Goal: Task Accomplishment & Management: Complete application form

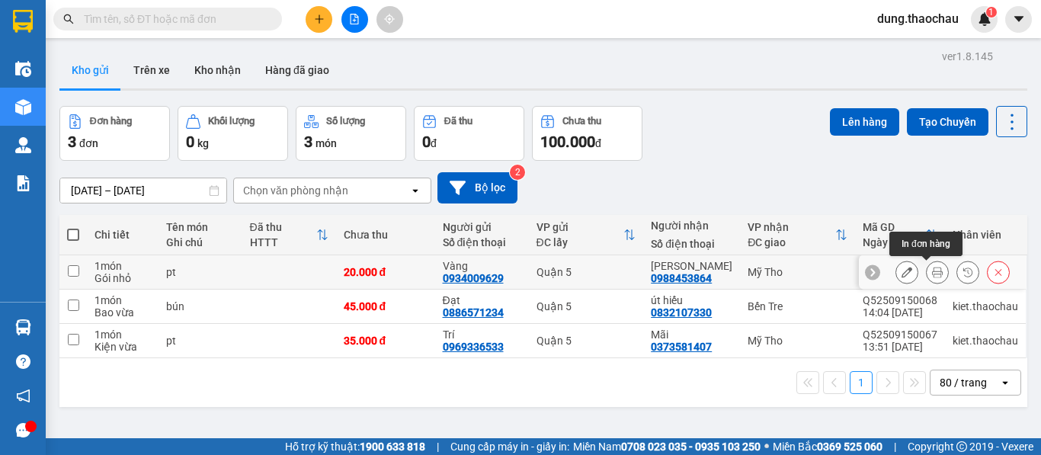
click at [932, 272] on icon at bounding box center [937, 272] width 11 height 11
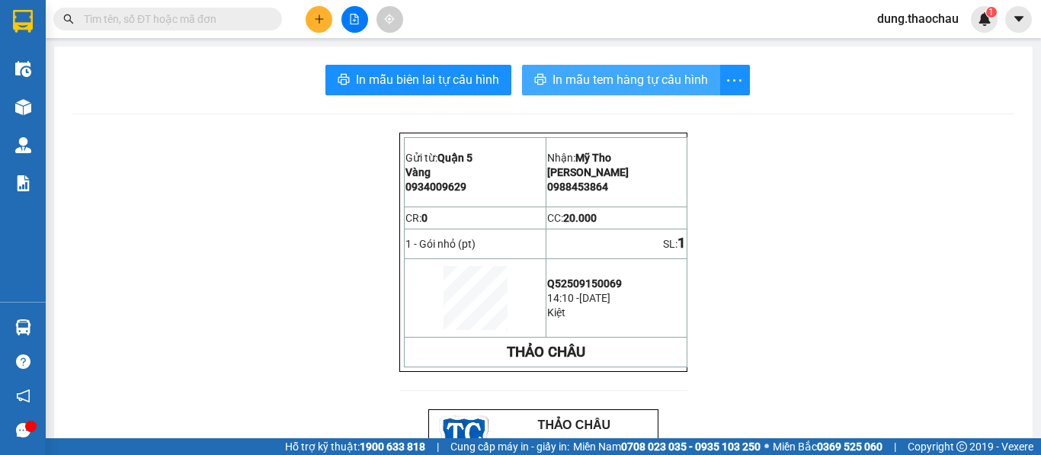
click at [601, 86] on span "In mẫu tem hàng tự cấu hình" at bounding box center [630, 79] width 155 height 19
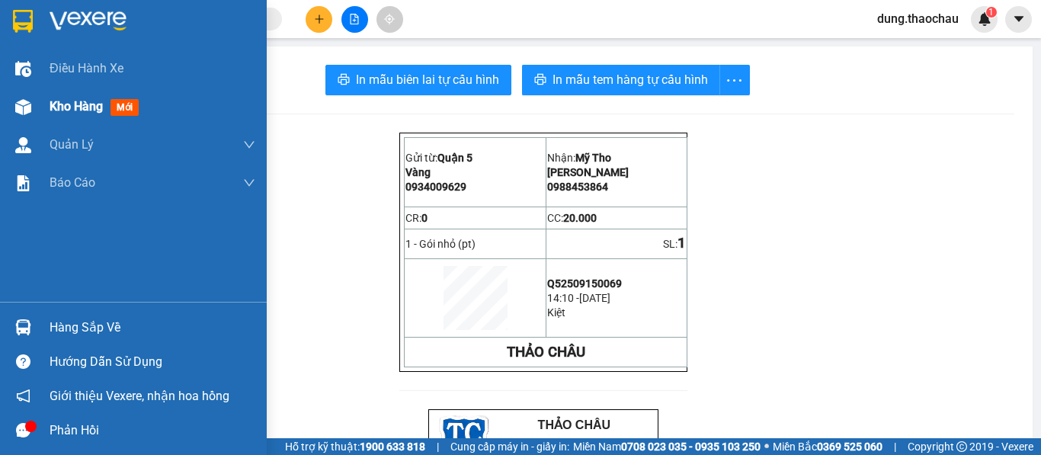
click at [73, 111] on span "Kho hàng" at bounding box center [76, 106] width 53 height 14
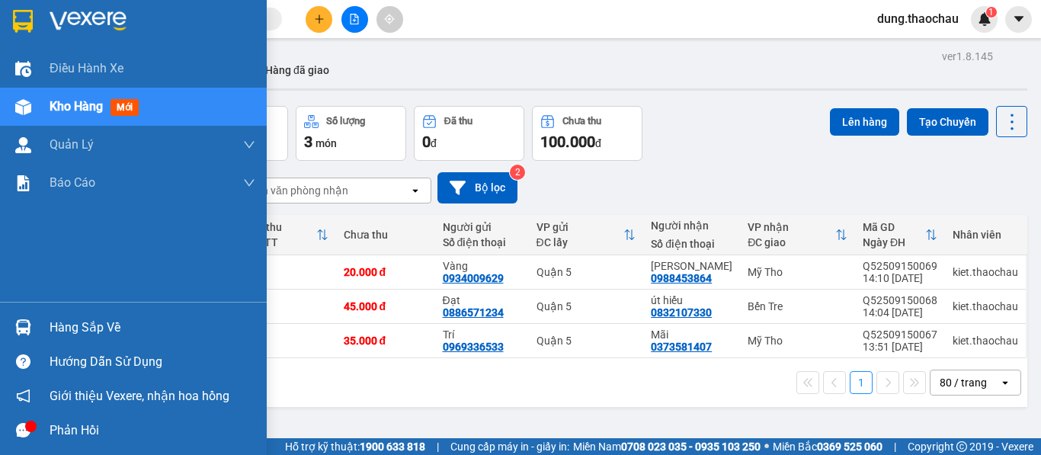
click at [26, 325] on img at bounding box center [23, 327] width 16 height 16
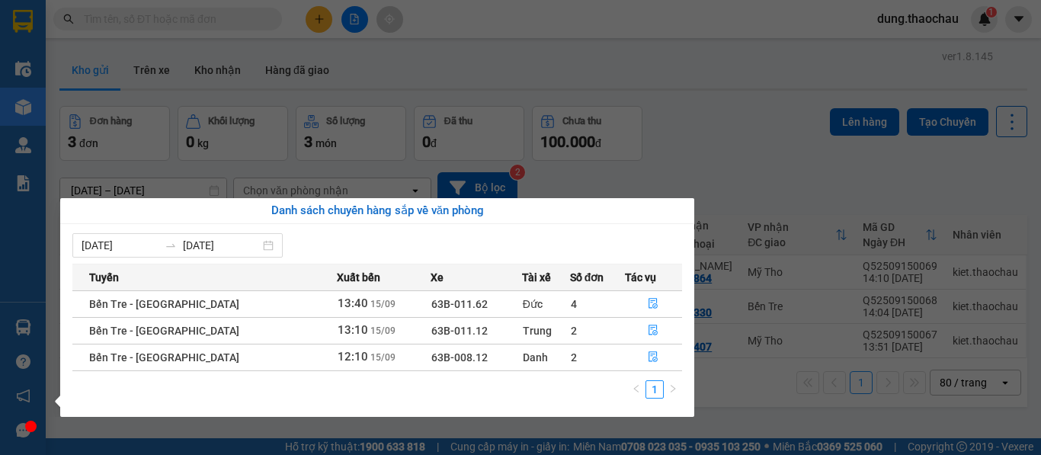
click at [33, 254] on div "Điều hành xe Kho hàng mới Quản Lý Quản lý chuyến Quản lý khách hàng mới Quản lý…" at bounding box center [23, 227] width 46 height 455
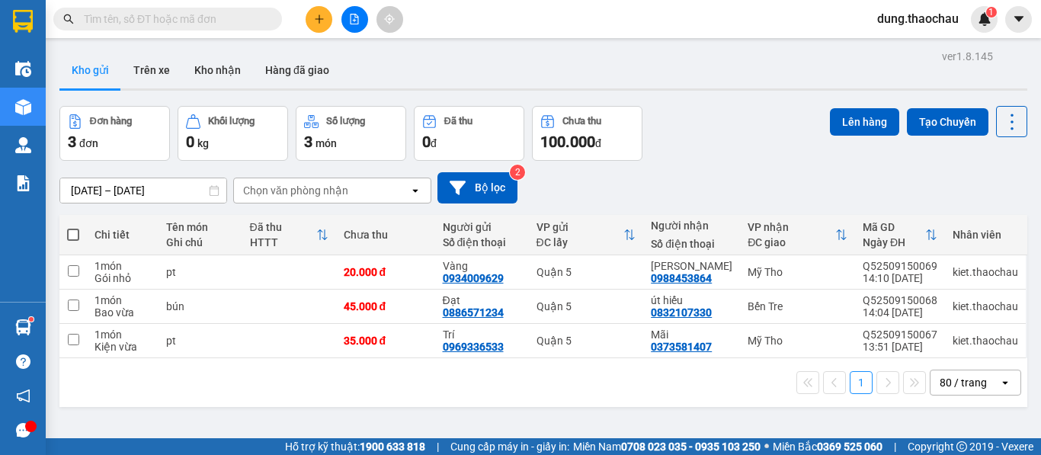
scroll to position [70, 0]
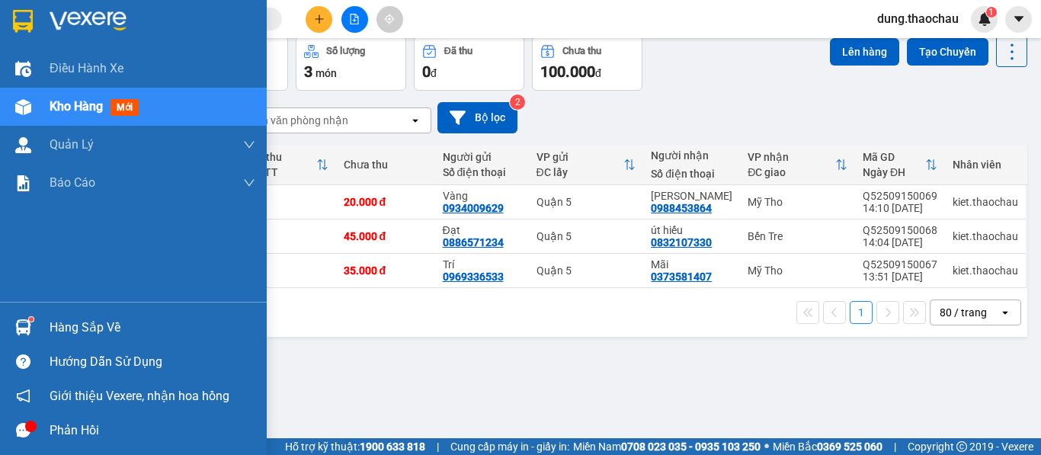
click at [20, 325] on img at bounding box center [23, 327] width 16 height 16
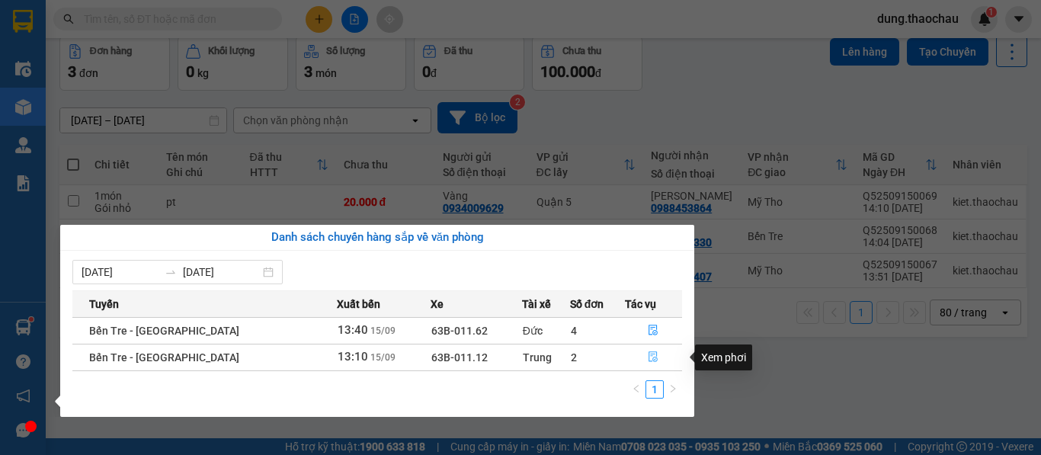
click at [639, 356] on button "button" at bounding box center [654, 357] width 56 height 24
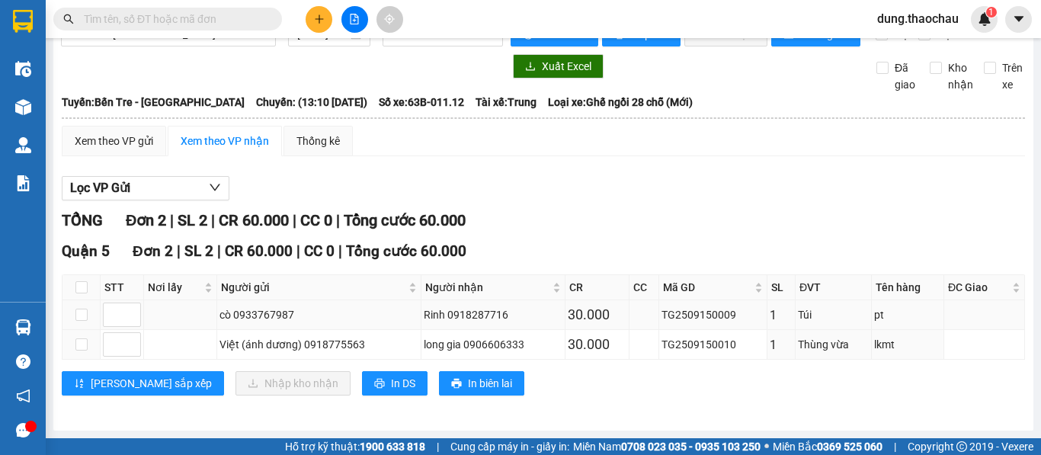
scroll to position [44, 0]
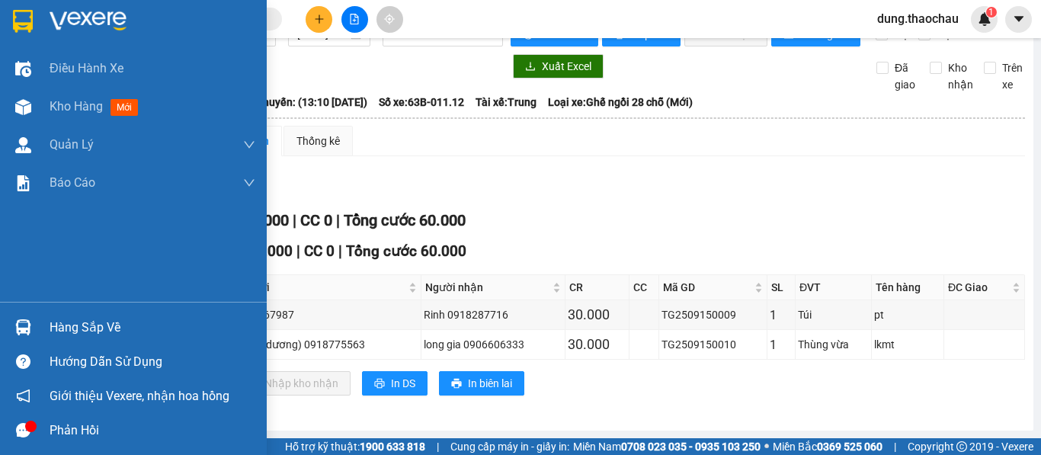
click at [37, 328] on div "Hàng sắp về" at bounding box center [133, 327] width 267 height 34
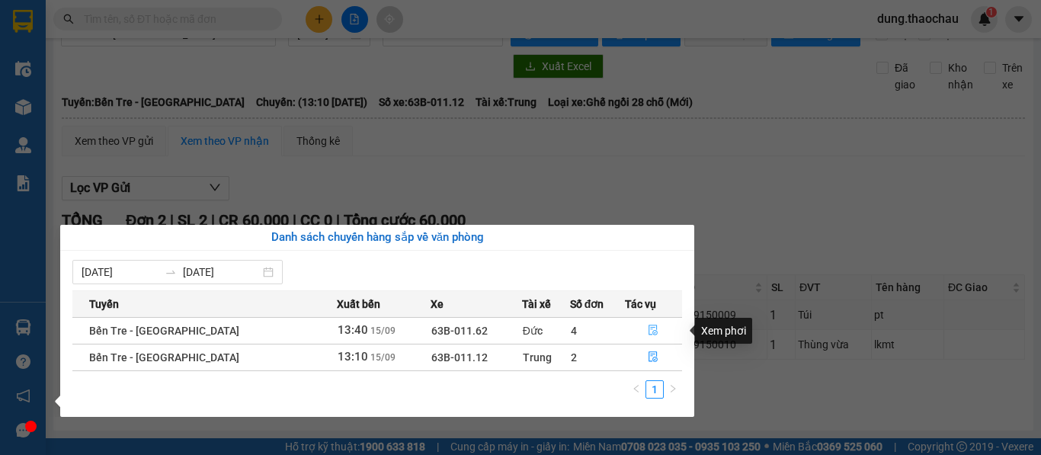
click at [652, 332] on icon "file-done" at bounding box center [653, 330] width 11 height 11
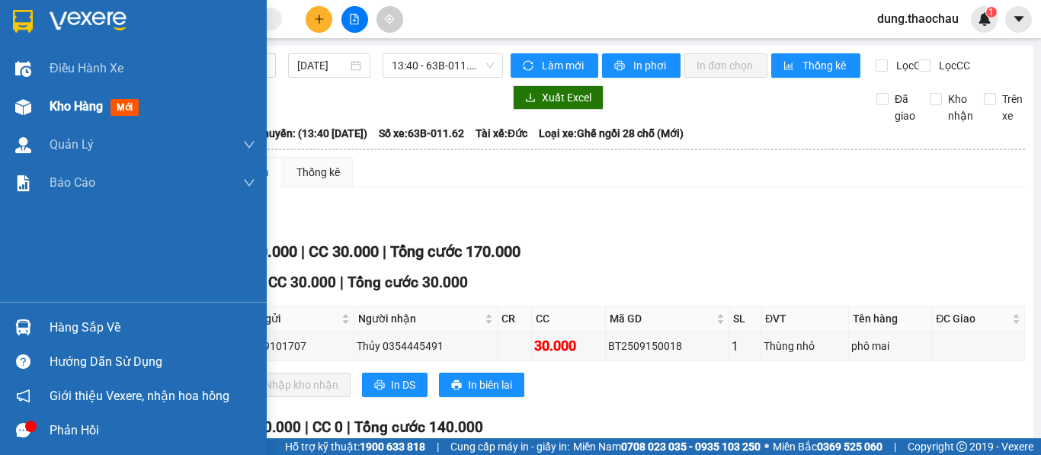
click at [60, 111] on span "Kho hàng" at bounding box center [76, 106] width 53 height 14
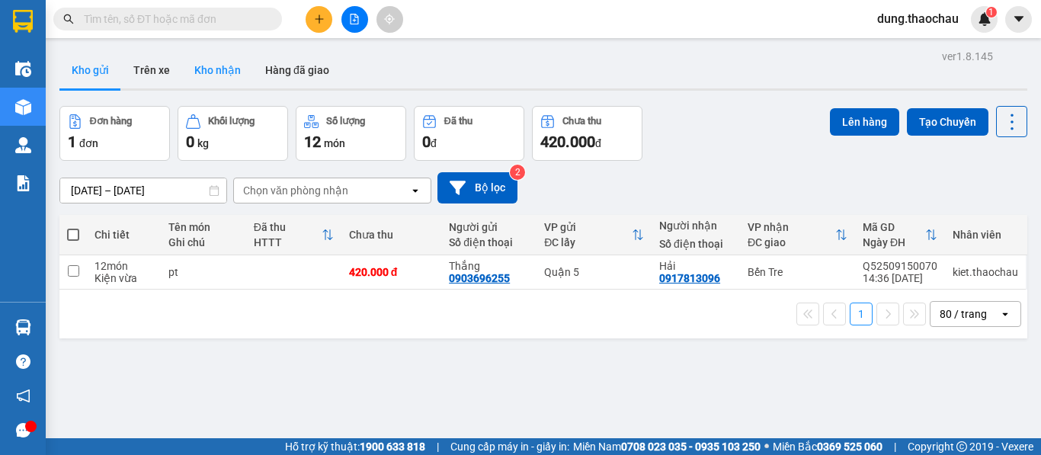
click at [209, 68] on button "Kho nhận" at bounding box center [217, 70] width 71 height 37
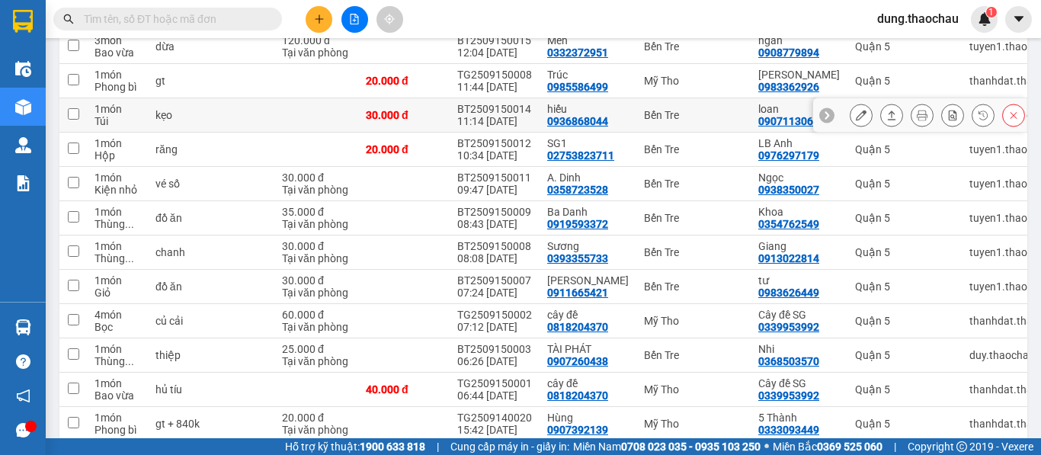
scroll to position [229, 0]
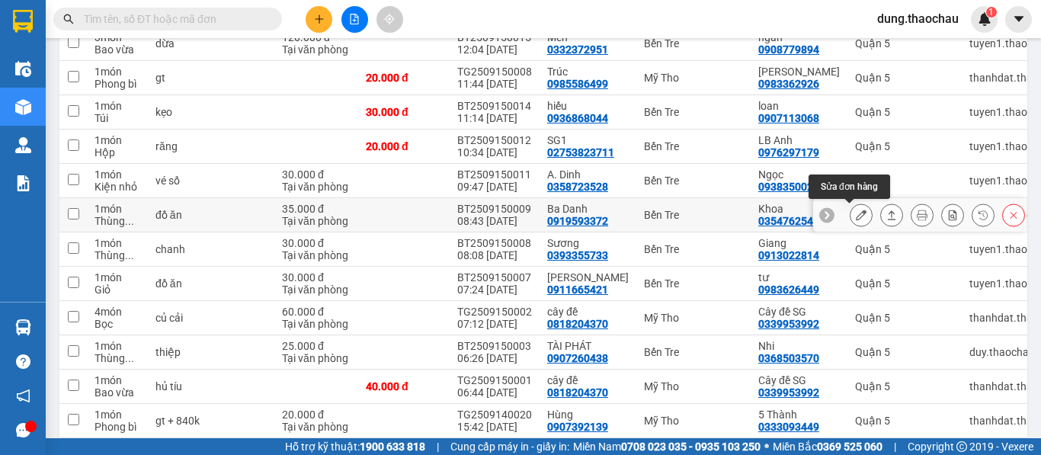
click at [856, 219] on icon at bounding box center [861, 215] width 11 height 11
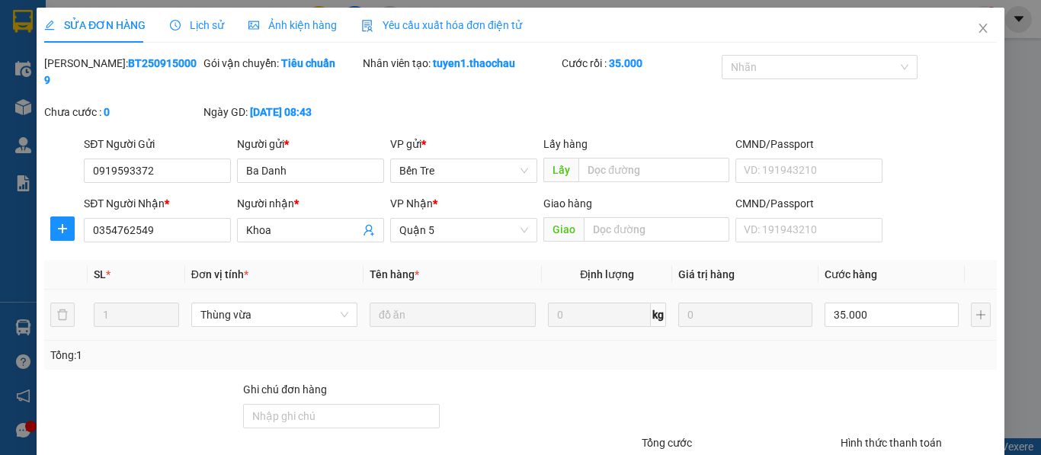
type input "0919593372"
type input "Ba Danh"
type input "0354762549"
type input "Khoa"
type input "35.000"
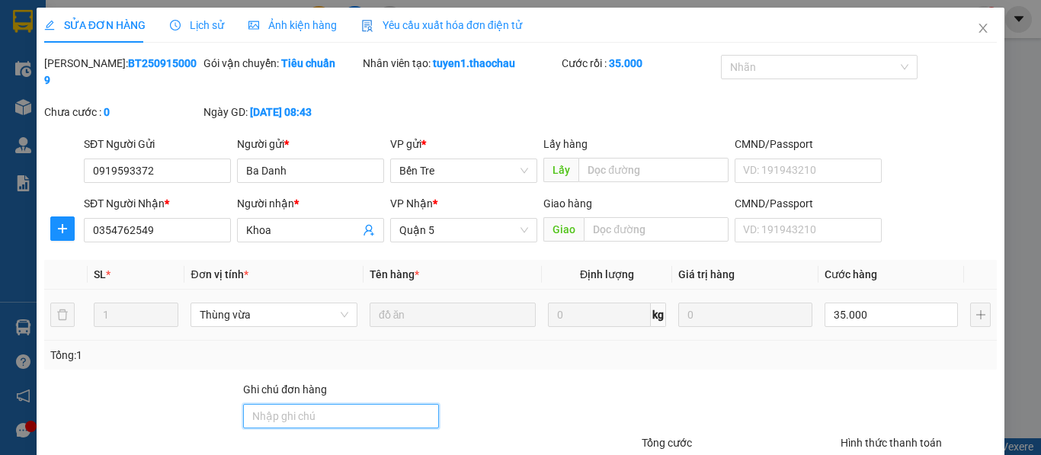
click at [300, 408] on input "Ghi chú đơn hàng" at bounding box center [341, 416] width 196 height 24
type input "Vinh giao"
click at [553, 381] on div at bounding box center [539, 407] width 199 height 53
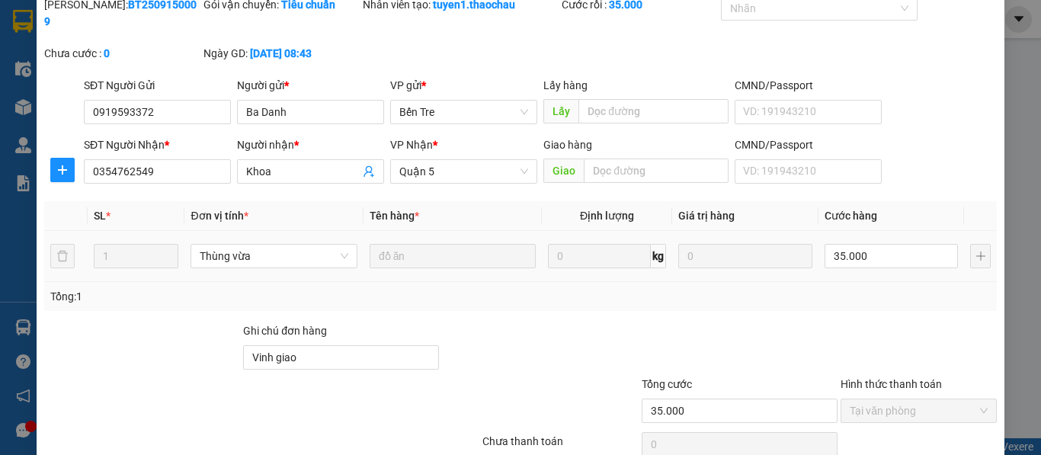
scroll to position [112, 0]
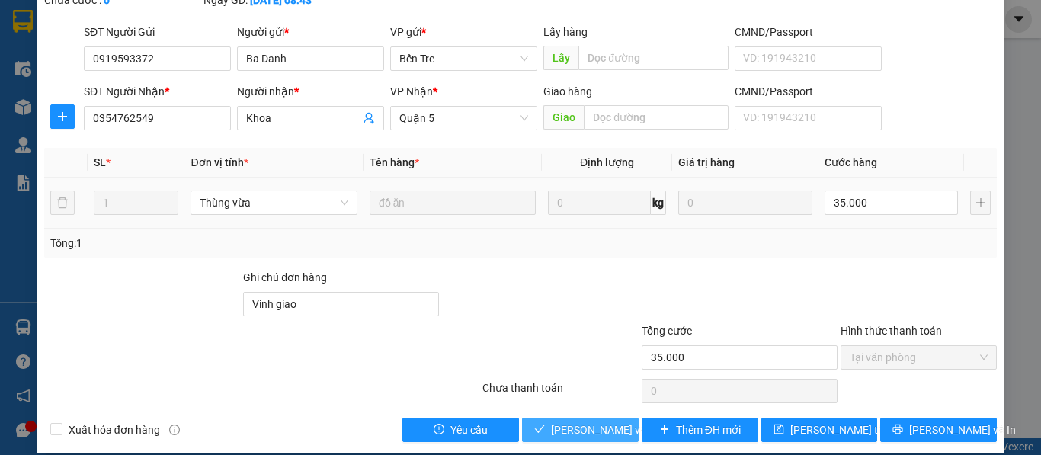
click at [578, 421] on span "Lưu và Giao hàng" at bounding box center [624, 429] width 146 height 17
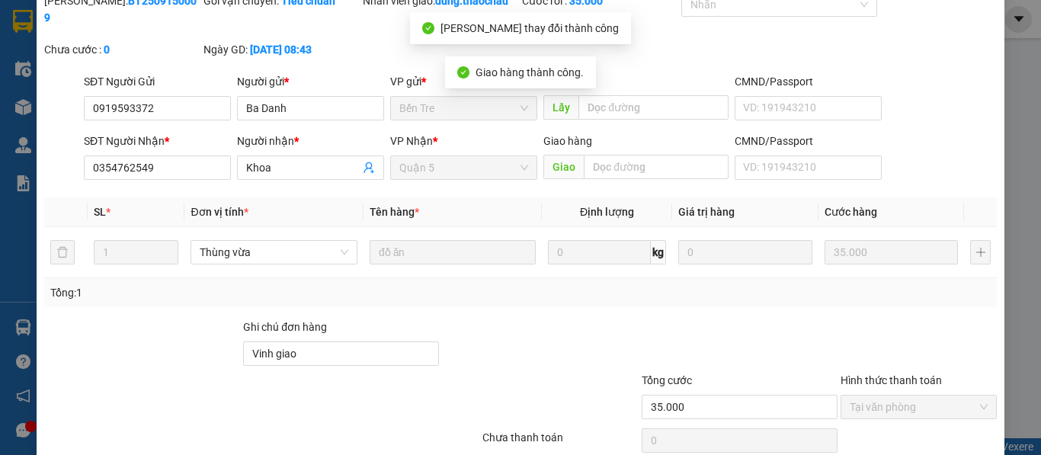
scroll to position [0, 0]
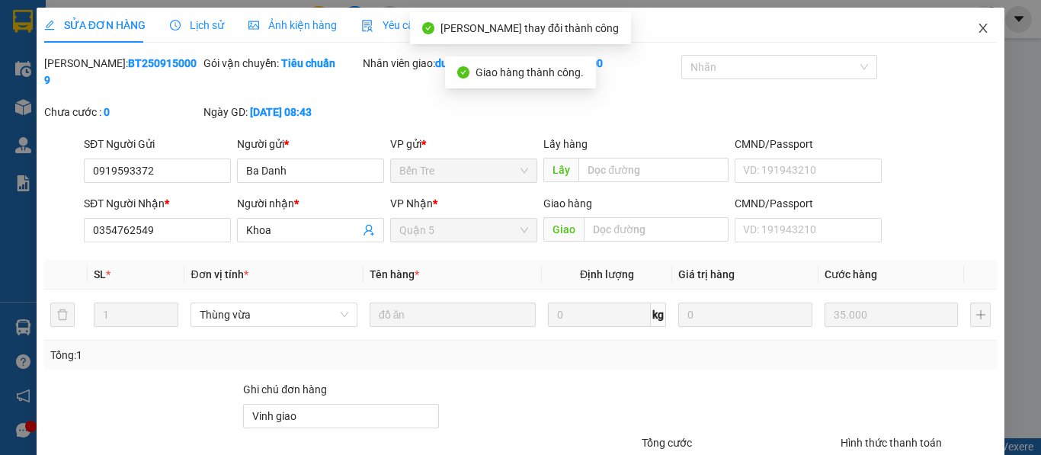
click at [979, 31] on icon "close" at bounding box center [983, 28] width 8 height 9
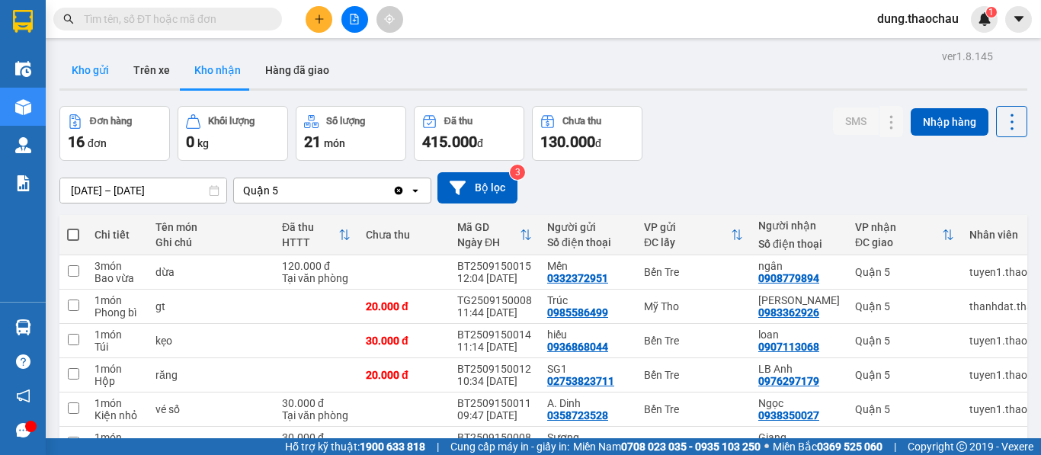
click at [98, 68] on button "Kho gửi" at bounding box center [90, 70] width 62 height 37
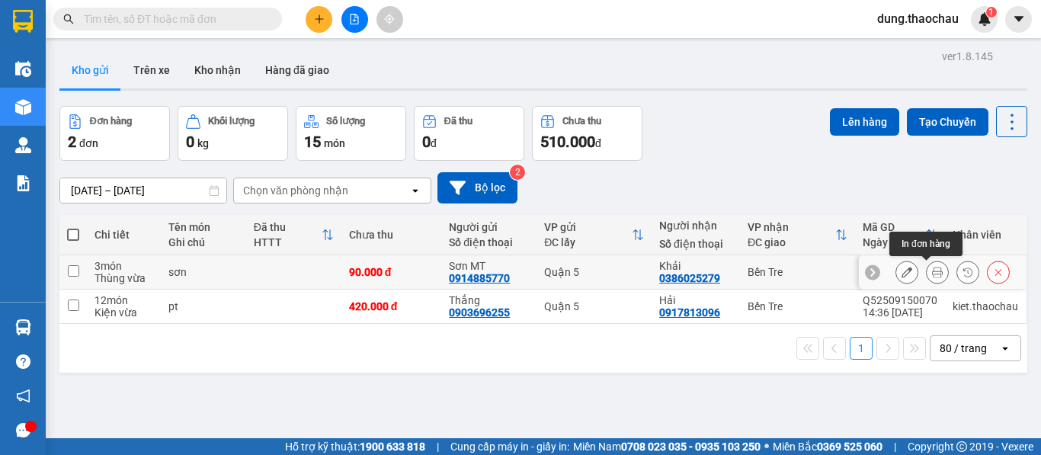
click at [932, 277] on icon at bounding box center [937, 272] width 11 height 11
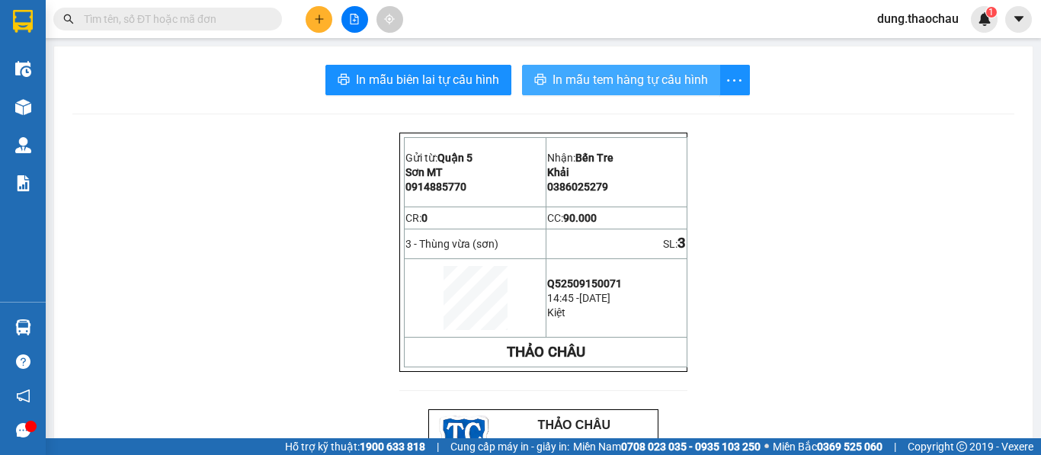
click at [590, 77] on span "In mẫu tem hàng tự cấu hình" at bounding box center [630, 79] width 155 height 19
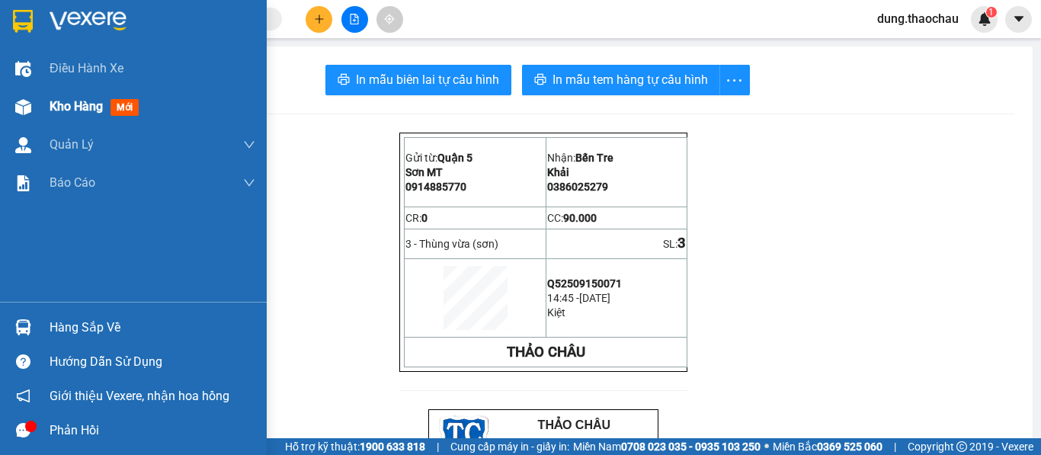
click at [73, 109] on span "Kho hàng" at bounding box center [76, 106] width 53 height 14
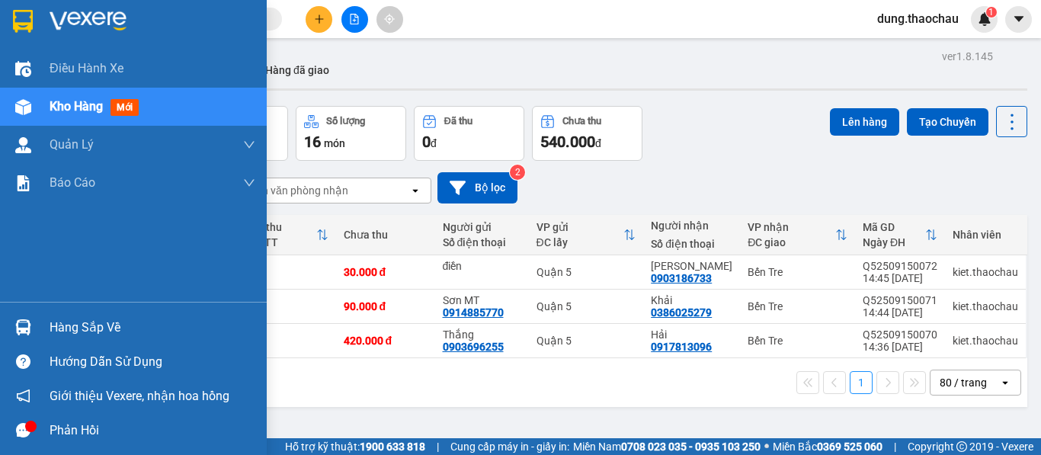
click at [23, 320] on img at bounding box center [23, 327] width 16 height 16
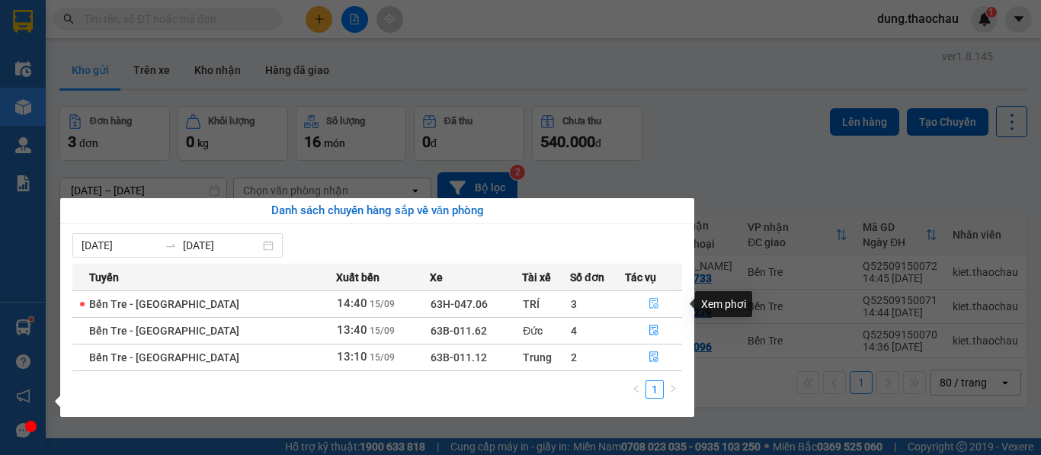
click at [652, 303] on icon "file-done" at bounding box center [654, 303] width 11 height 11
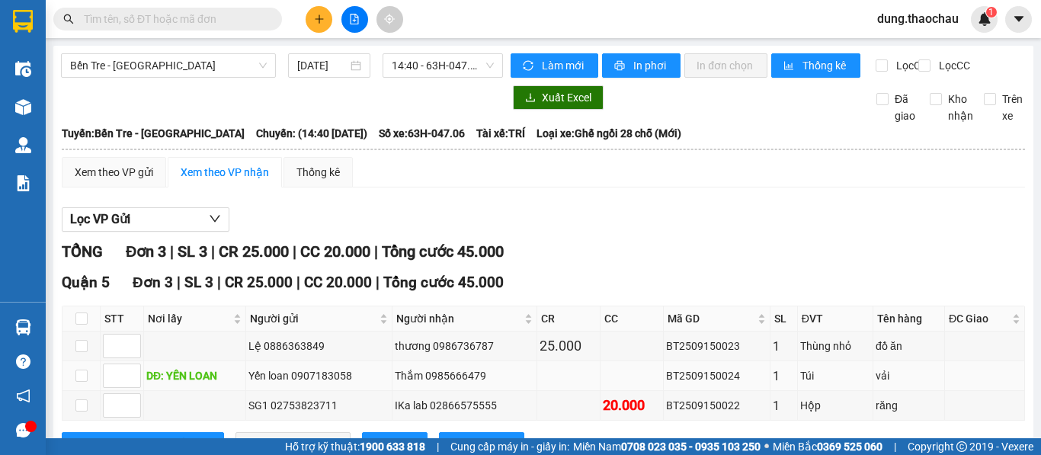
scroll to position [74, 0]
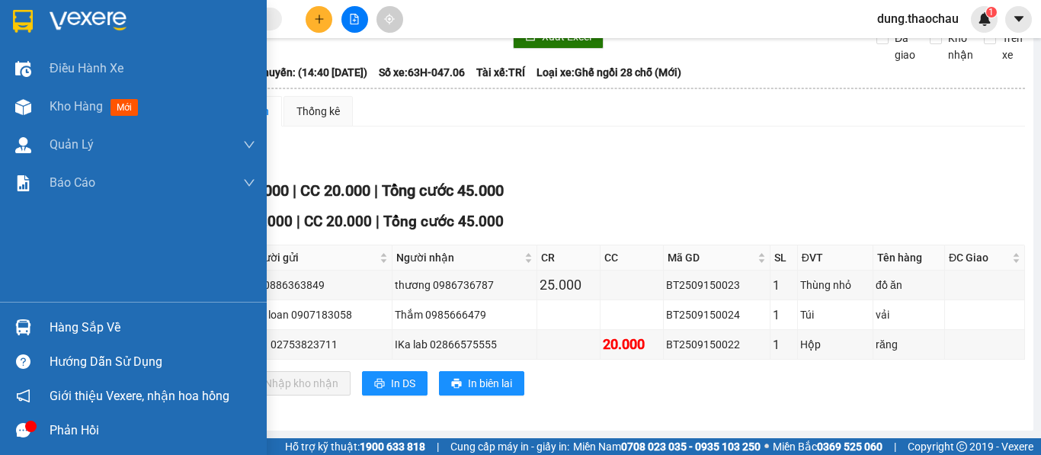
click at [24, 332] on img at bounding box center [23, 327] width 16 height 16
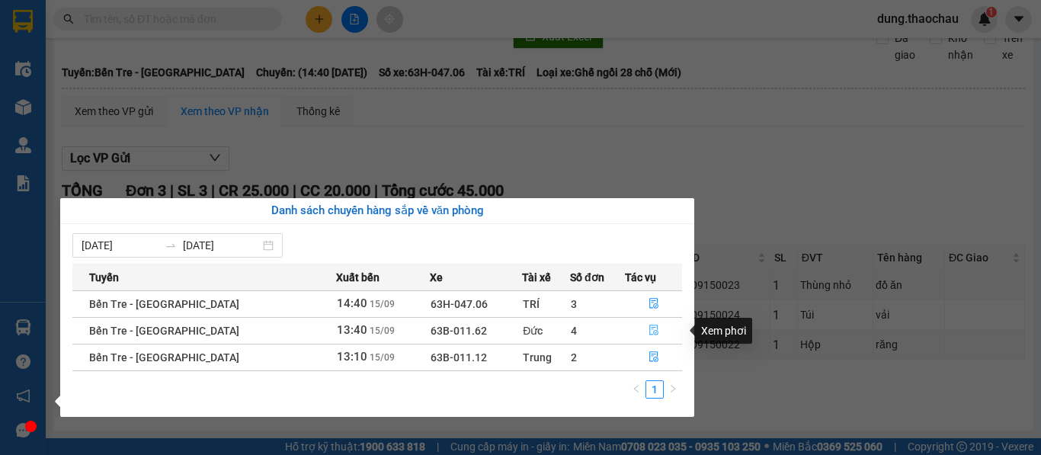
click at [649, 330] on icon "file-done" at bounding box center [654, 330] width 11 height 11
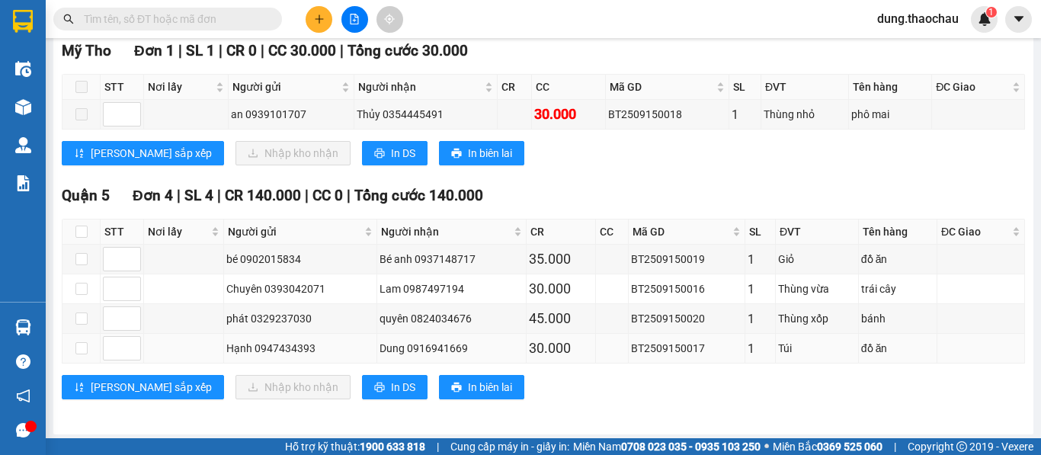
scroll to position [248, 0]
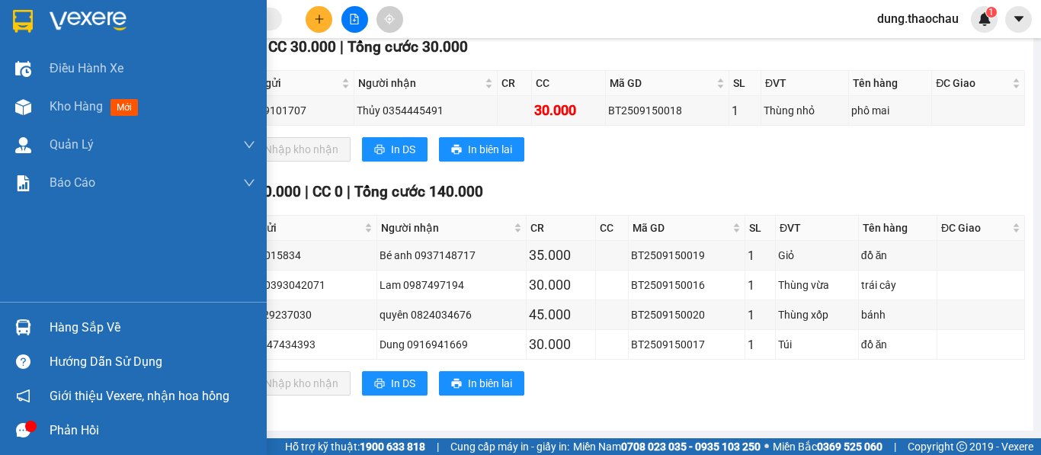
click at [15, 327] on img at bounding box center [23, 327] width 16 height 16
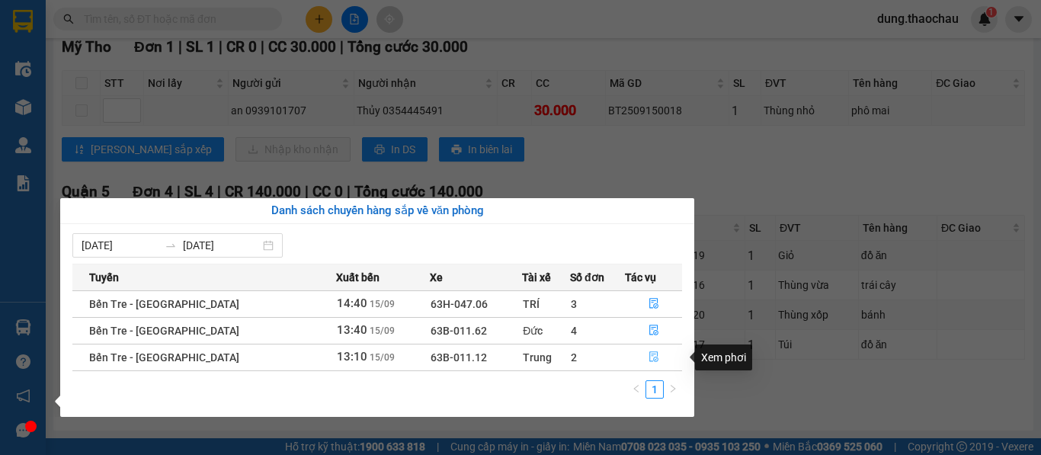
click at [641, 356] on button "button" at bounding box center [654, 357] width 56 height 24
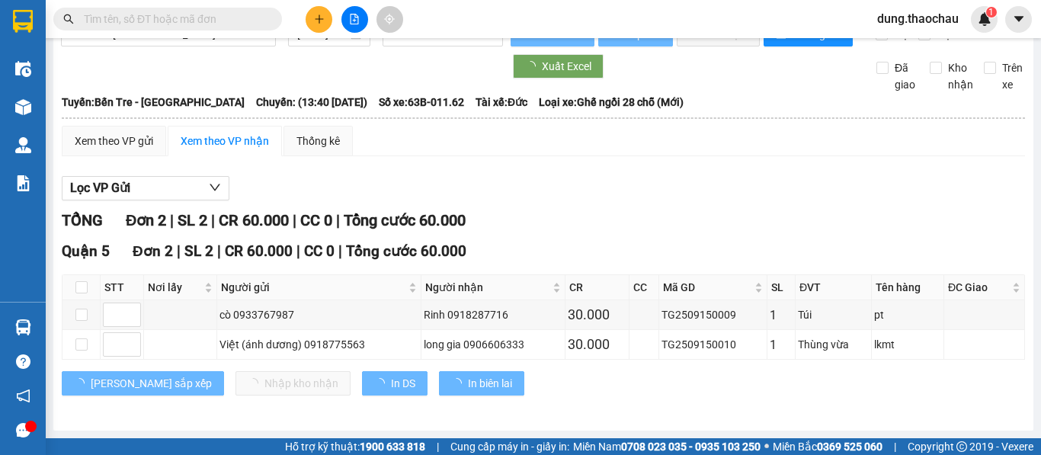
scroll to position [44, 0]
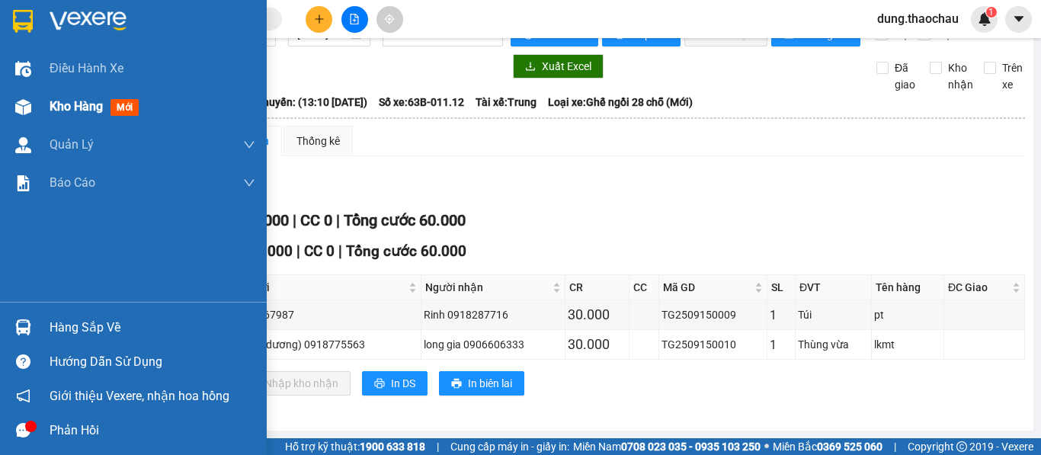
click at [80, 107] on span "Kho hàng" at bounding box center [76, 106] width 53 height 14
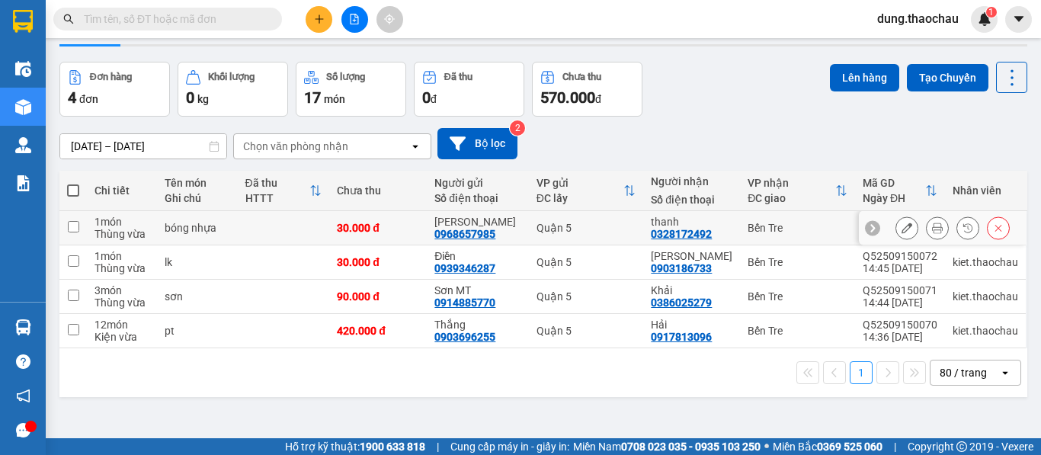
click at [932, 232] on icon at bounding box center [937, 228] width 11 height 11
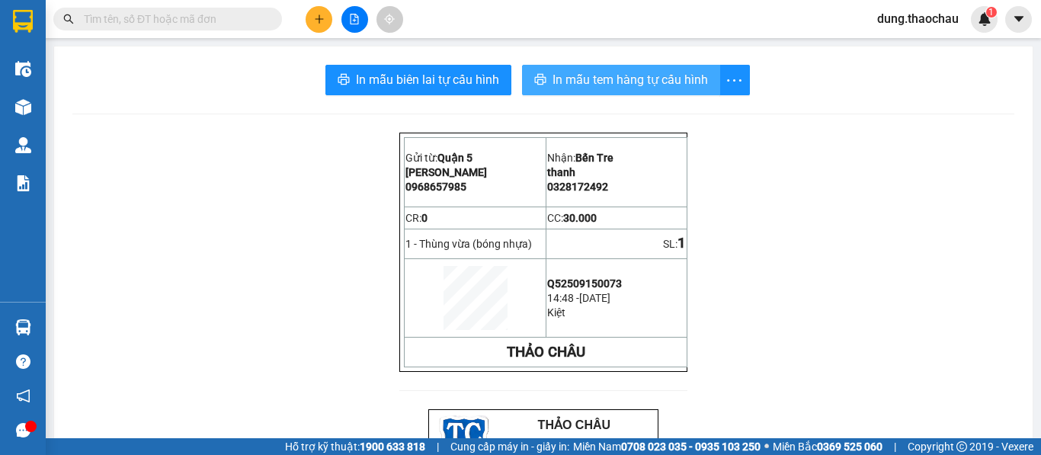
click at [580, 81] on span "In mẫu tem hàng tự cấu hình" at bounding box center [630, 79] width 155 height 19
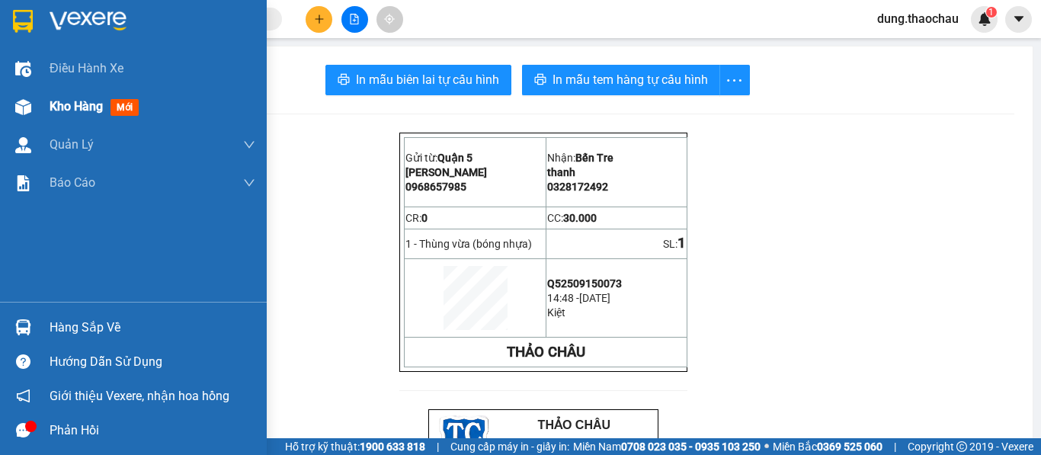
click at [73, 107] on span "Kho hàng" at bounding box center [76, 106] width 53 height 14
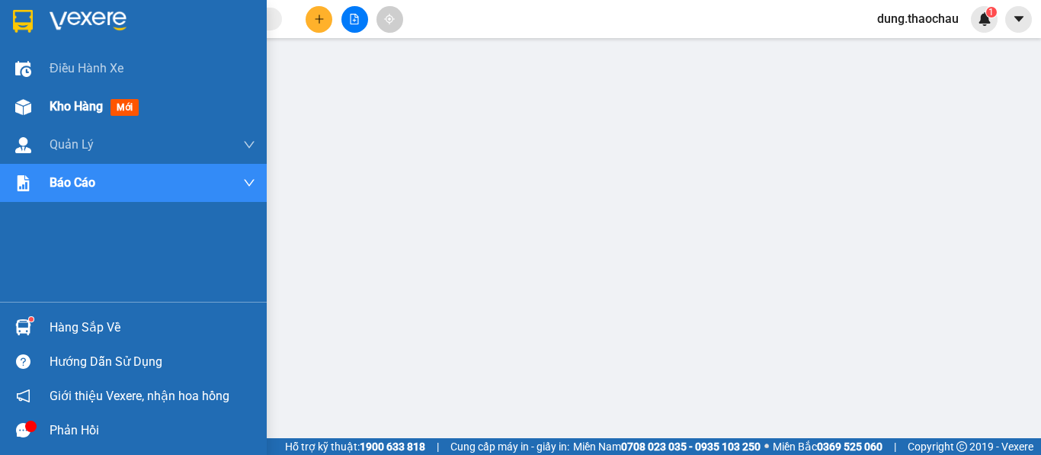
click at [61, 103] on span "Kho hàng" at bounding box center [76, 106] width 53 height 14
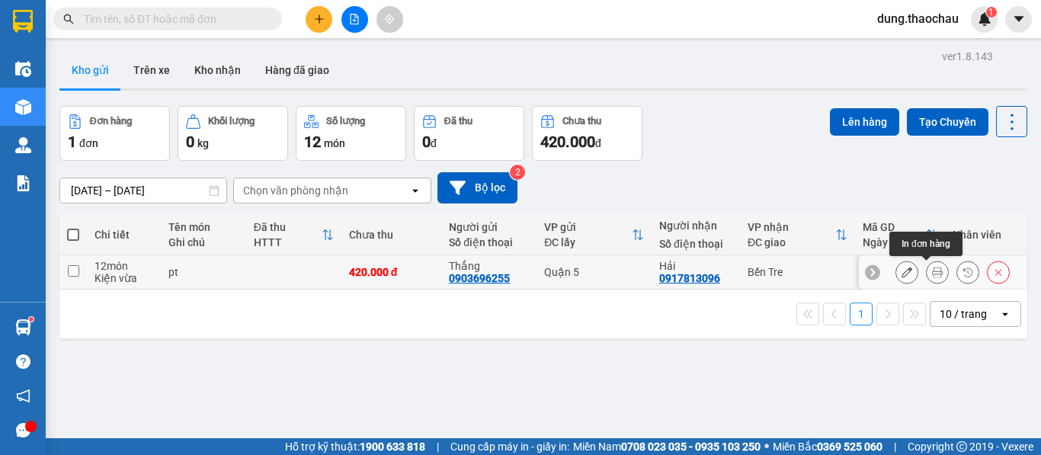
click at [932, 276] on icon at bounding box center [937, 272] width 11 height 11
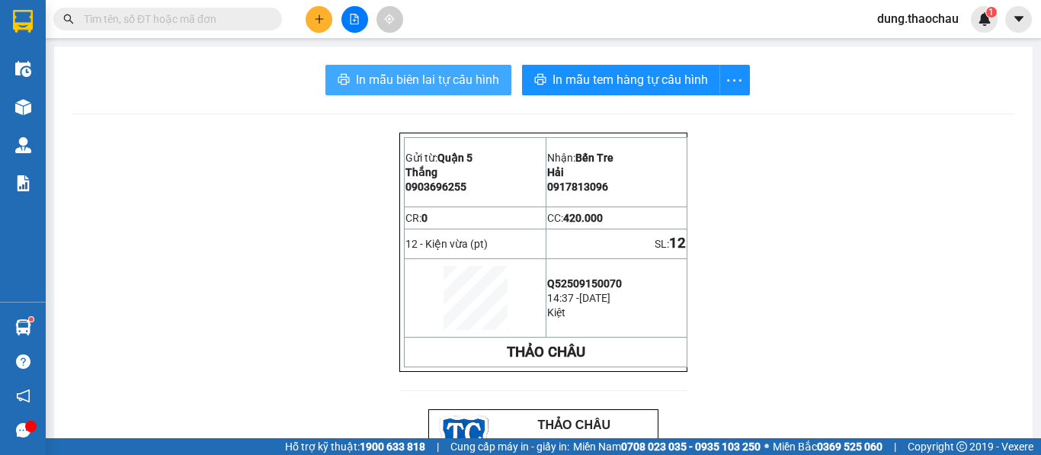
click at [437, 85] on span "In mẫu biên lai tự cấu hình" at bounding box center [427, 79] width 143 height 19
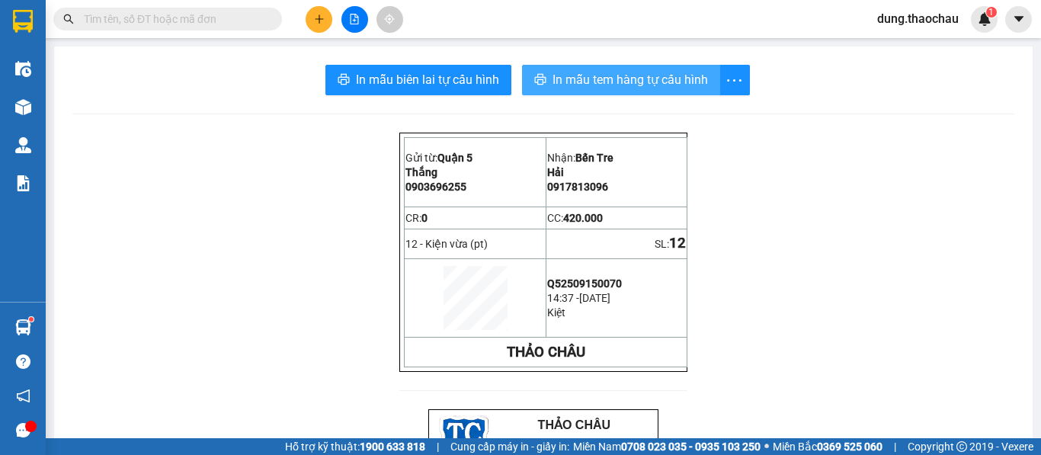
click at [572, 82] on span "In mẫu tem hàng tự cấu hình" at bounding box center [630, 79] width 155 height 19
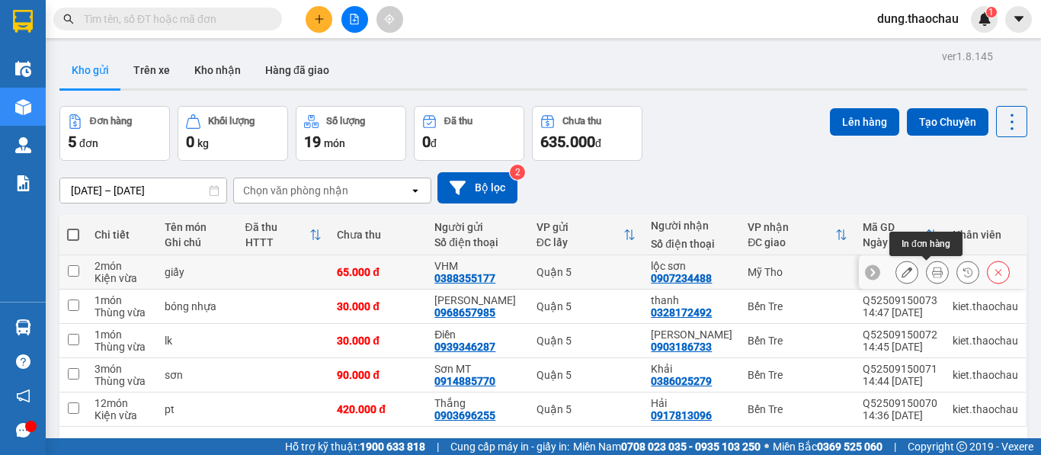
click at [932, 275] on icon at bounding box center [937, 272] width 11 height 11
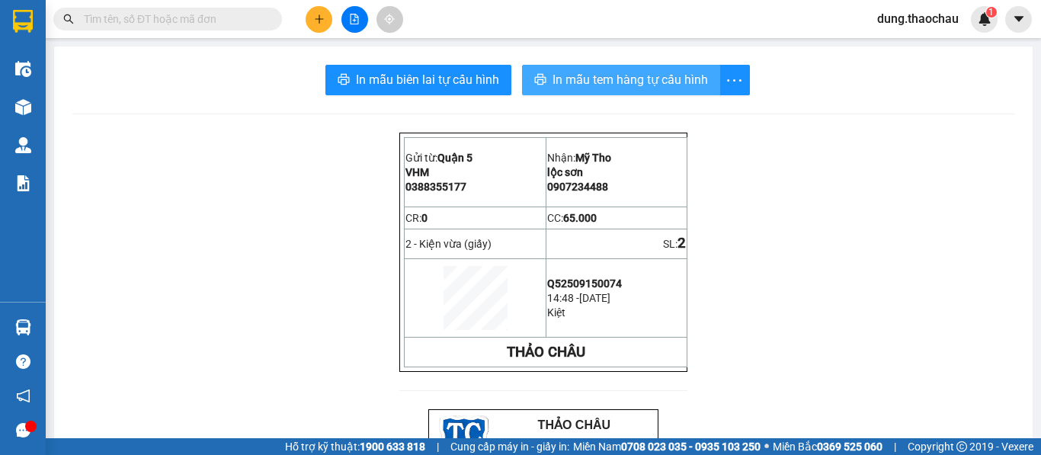
click at [570, 88] on span "In mẫu tem hàng tự cấu hình" at bounding box center [630, 79] width 155 height 19
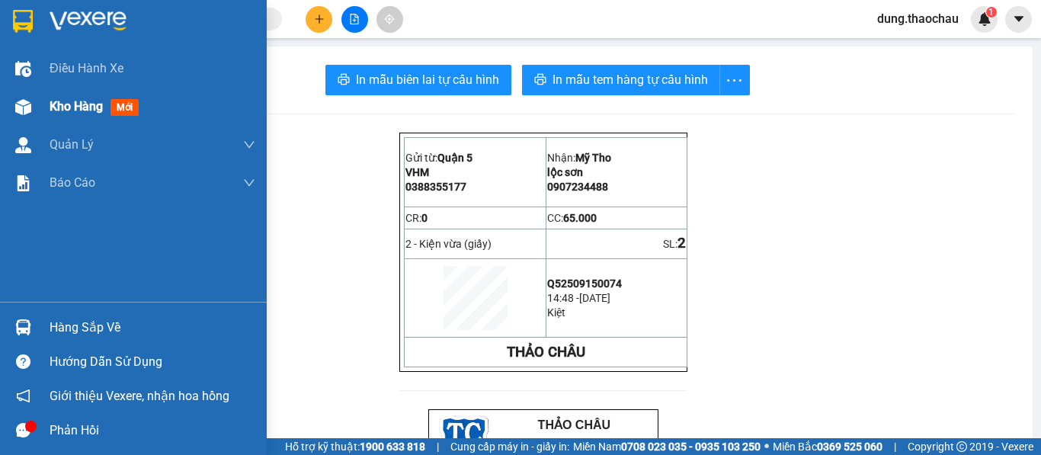
click at [49, 104] on div "Kho hàng mới" at bounding box center [133, 107] width 267 height 38
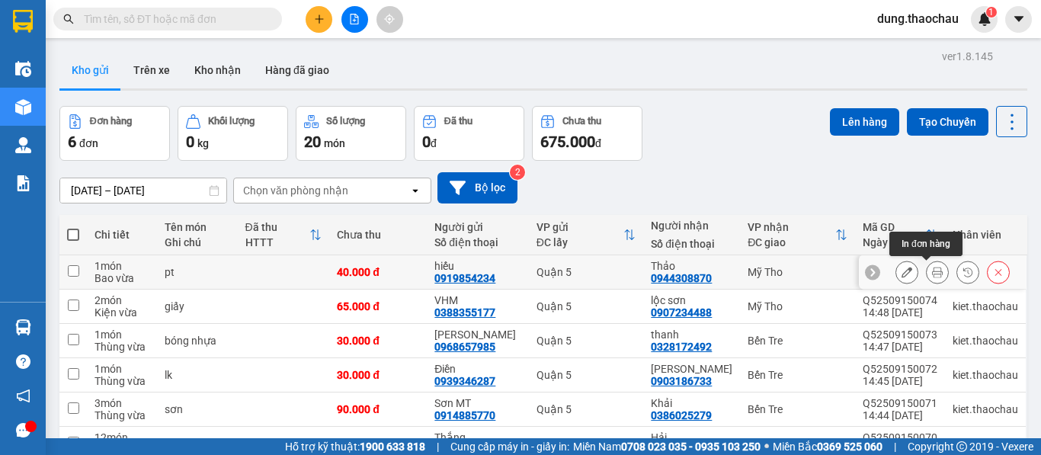
click at [931, 274] on button at bounding box center [937, 272] width 21 height 27
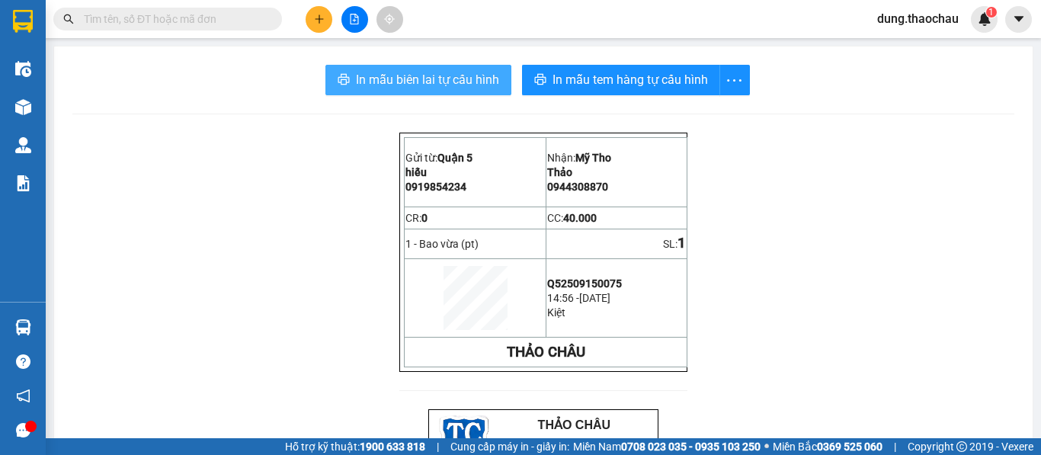
click at [415, 84] on span "In mẫu biên lai tự cấu hình" at bounding box center [427, 79] width 143 height 19
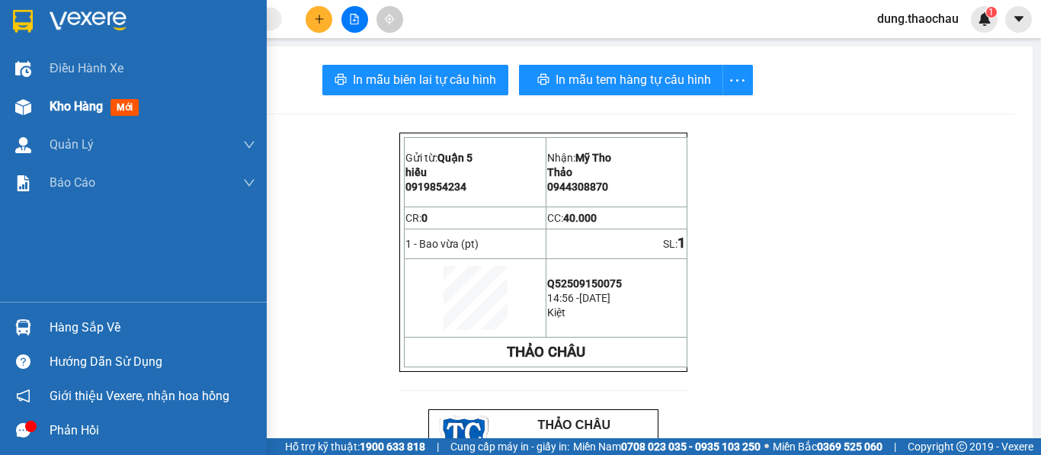
click at [75, 110] on span "Kho hàng" at bounding box center [76, 106] width 53 height 14
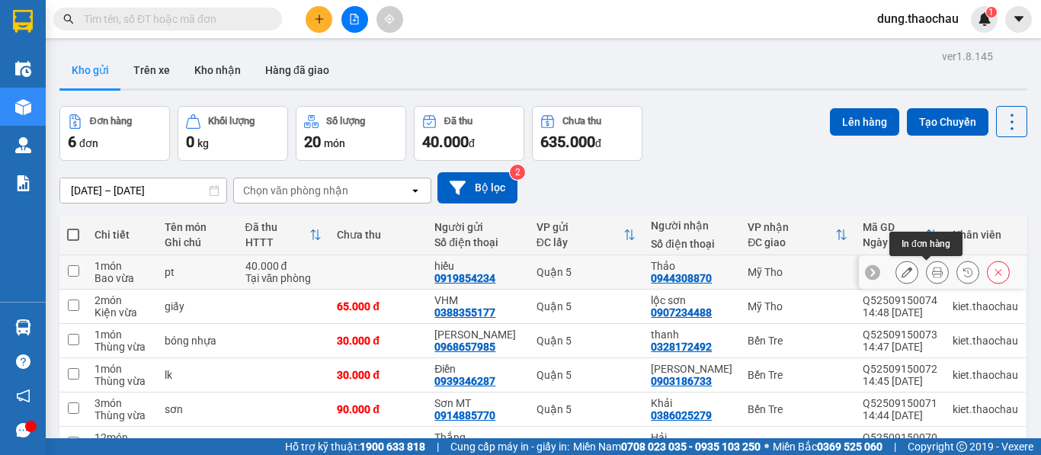
click at [932, 274] on button at bounding box center [937, 272] width 21 height 27
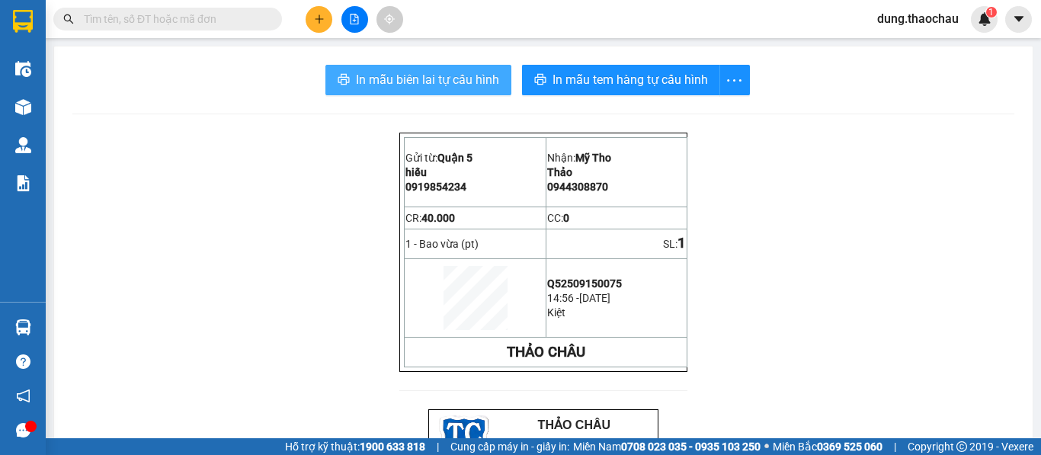
click at [428, 83] on span "In mẫu biên lai tự cấu hình" at bounding box center [427, 79] width 143 height 19
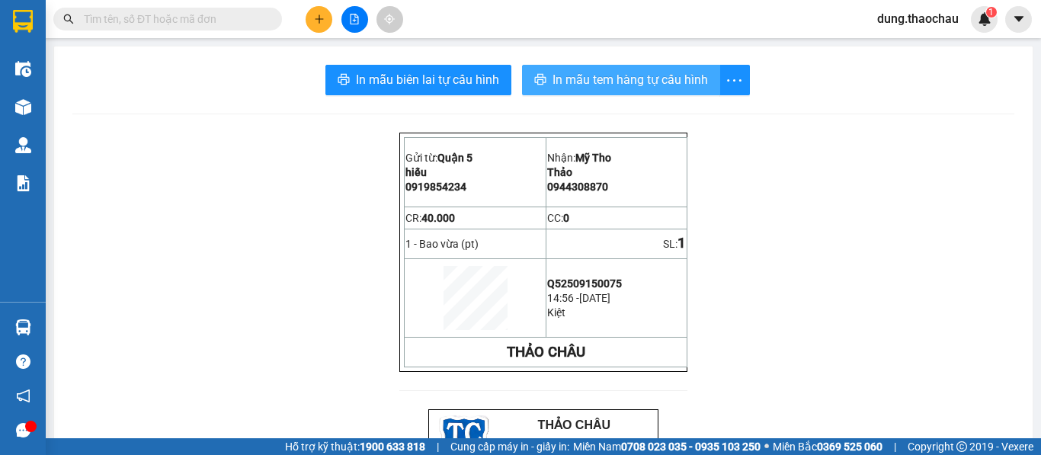
click at [562, 81] on span "In mẫu tem hàng tự cấu hình" at bounding box center [630, 79] width 155 height 19
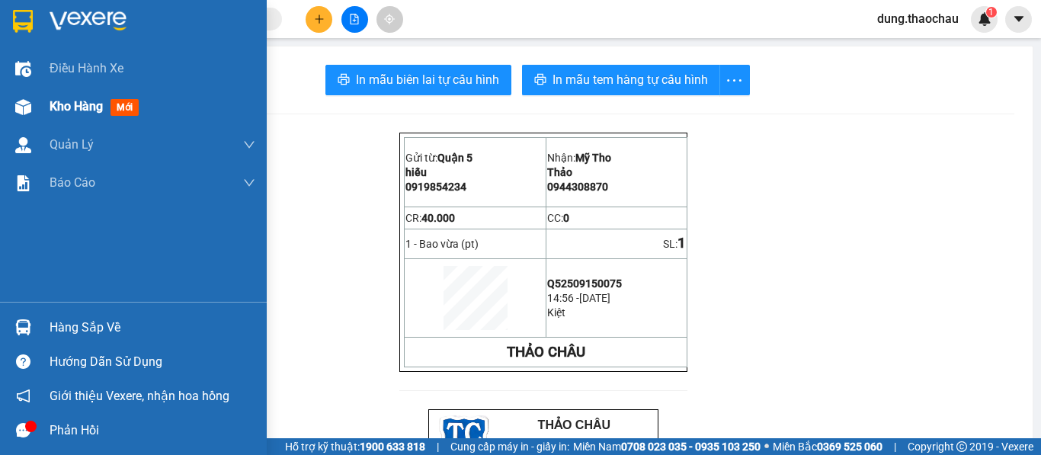
click at [66, 104] on span "Kho hàng" at bounding box center [76, 106] width 53 height 14
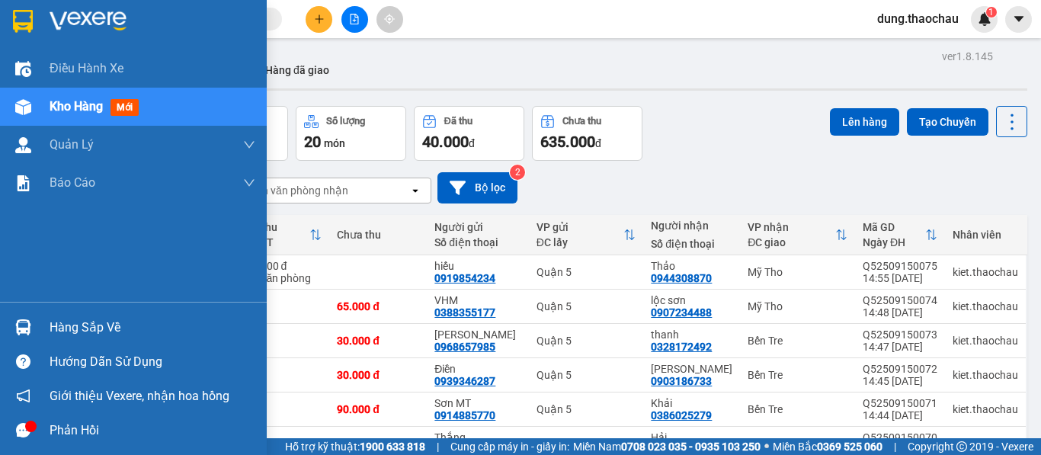
click at [58, 105] on span "Kho hàng" at bounding box center [76, 106] width 53 height 14
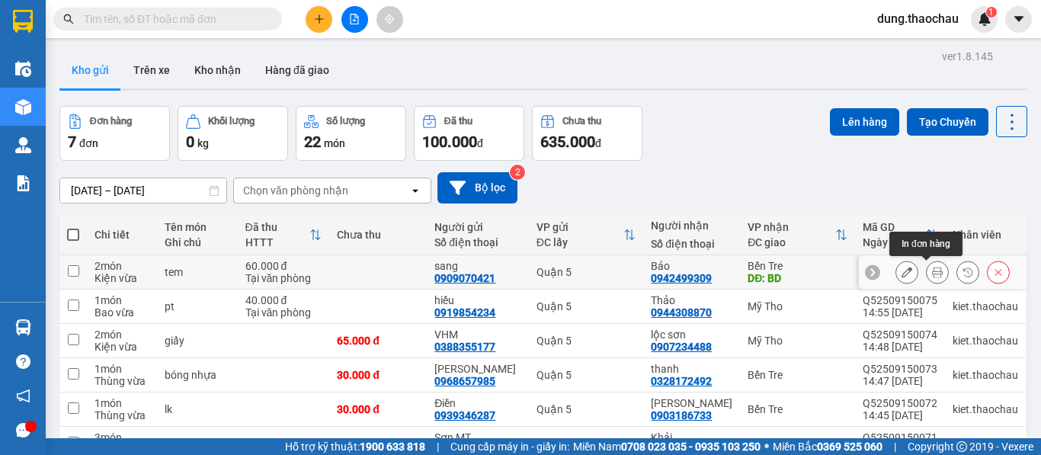
click at [931, 274] on button at bounding box center [937, 272] width 21 height 27
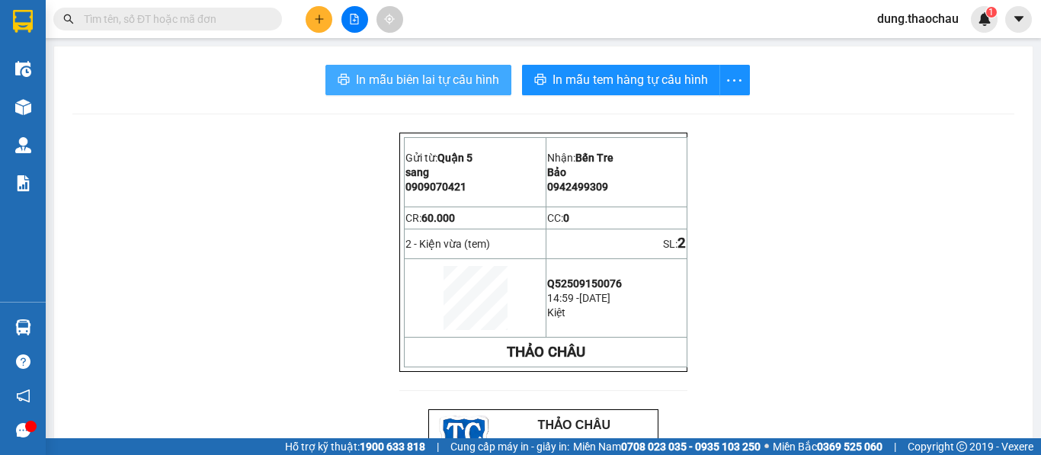
click at [461, 80] on span "In mẫu biên lai tự cấu hình" at bounding box center [427, 79] width 143 height 19
click at [446, 78] on span "In mẫu biên lai tự cấu hình" at bounding box center [427, 79] width 143 height 19
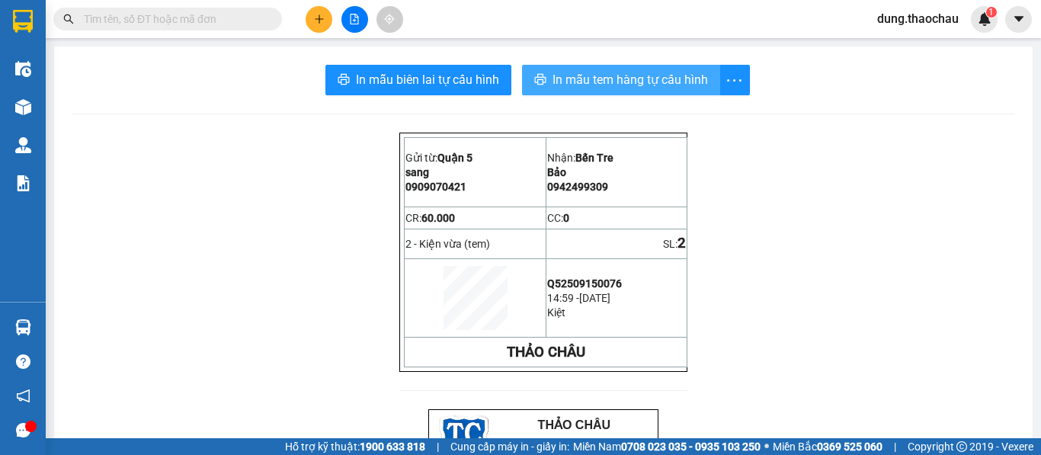
click at [604, 88] on span "In mẫu tem hàng tự cấu hình" at bounding box center [630, 79] width 155 height 19
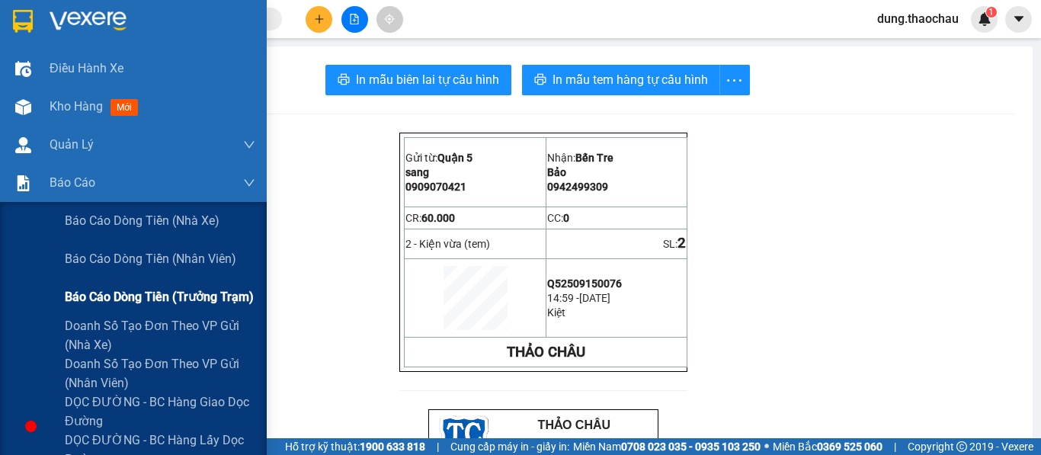
click at [106, 293] on span "Báo cáo dòng tiền (trưởng trạm)" at bounding box center [159, 296] width 189 height 19
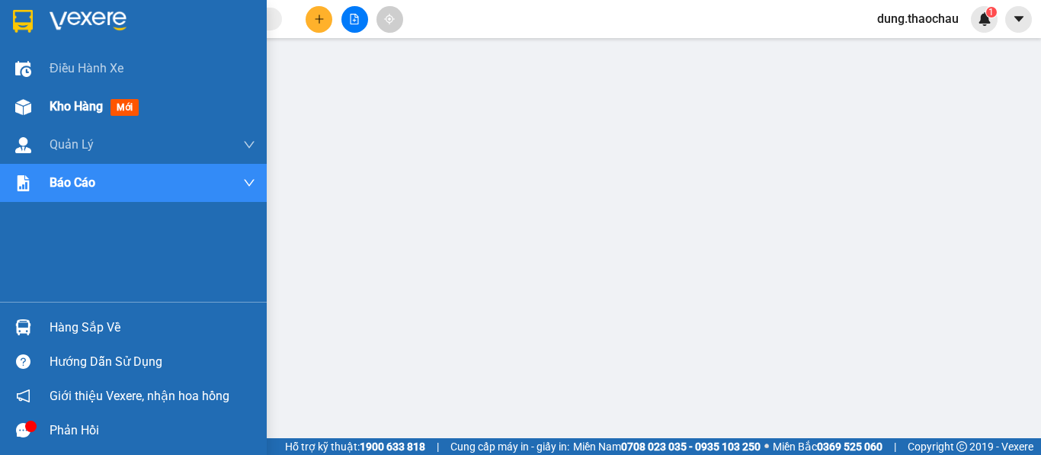
click at [72, 111] on span "Kho hàng" at bounding box center [76, 106] width 53 height 14
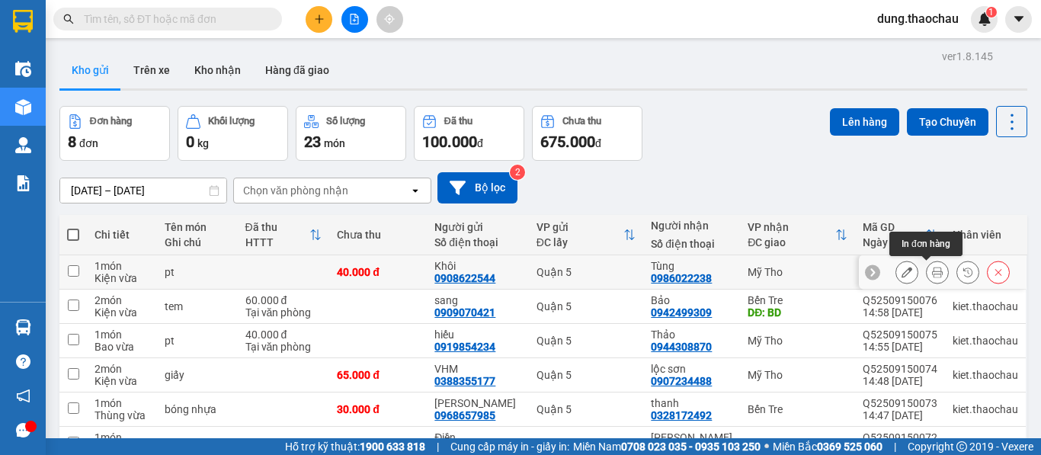
click at [932, 273] on icon at bounding box center [937, 272] width 11 height 11
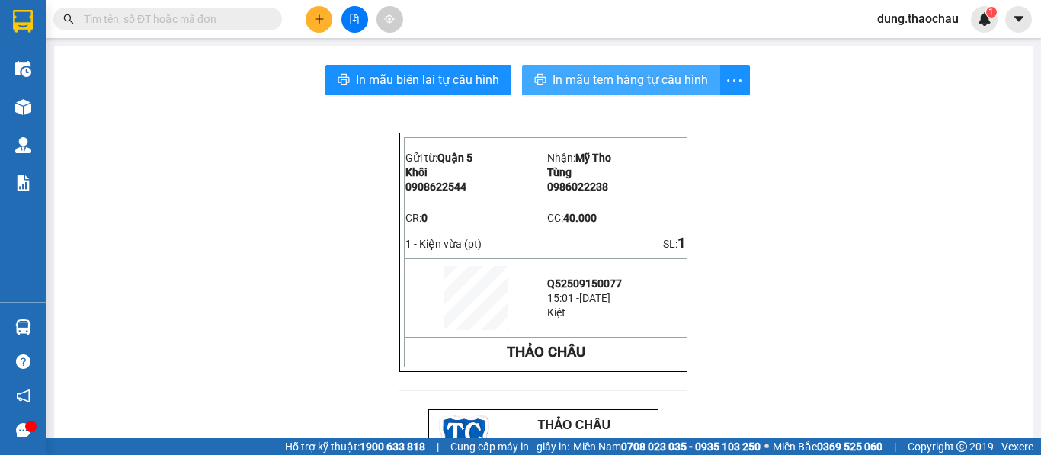
click at [618, 77] on span "In mẫu tem hàng tự cấu hình" at bounding box center [630, 79] width 155 height 19
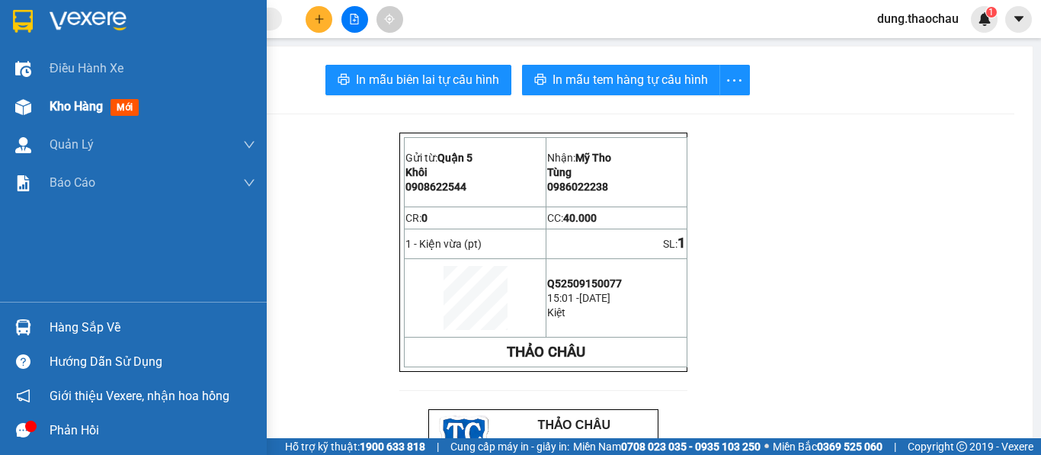
click at [72, 111] on span "Kho hàng" at bounding box center [76, 106] width 53 height 14
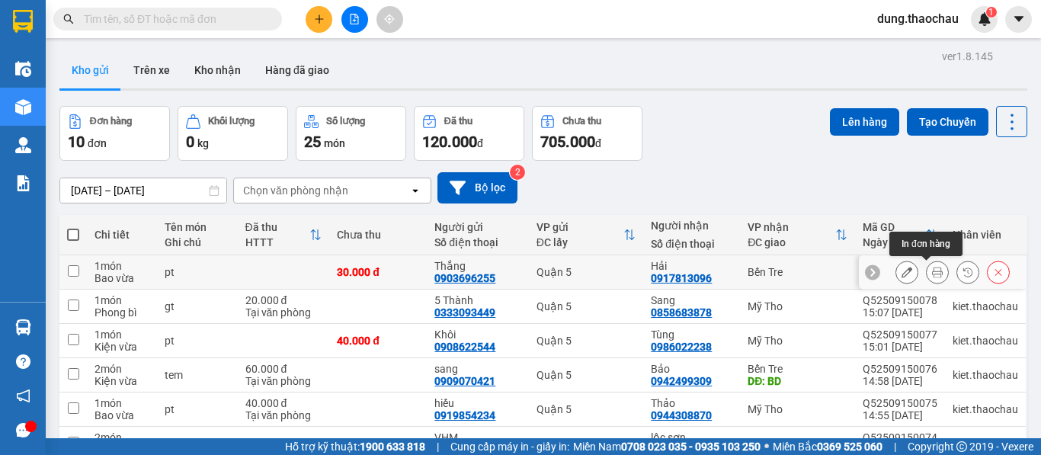
click at [932, 273] on icon at bounding box center [937, 272] width 11 height 11
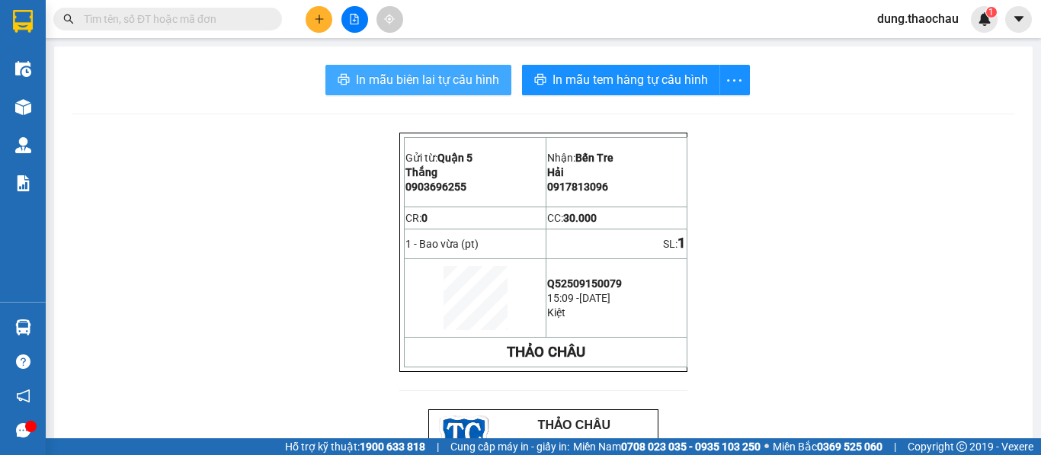
click at [463, 79] on span "In mẫu biên lai tự cấu hình" at bounding box center [427, 79] width 143 height 19
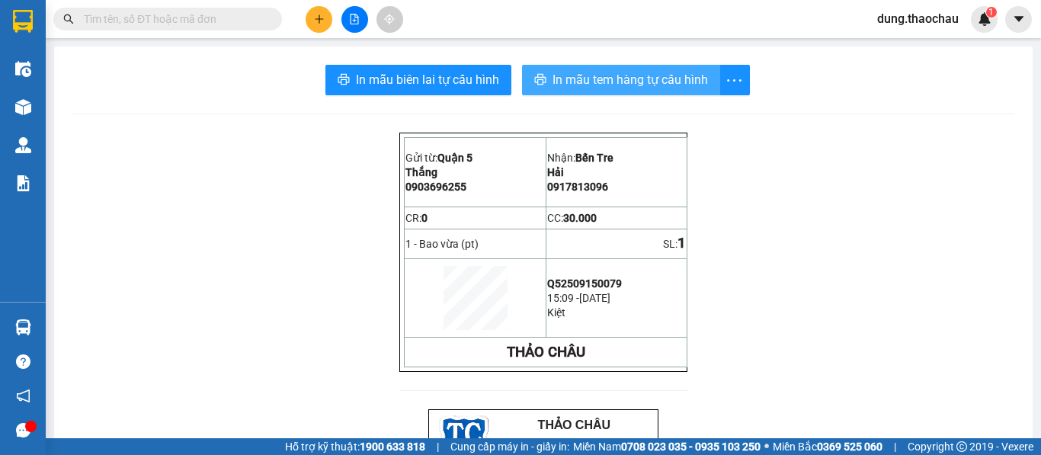
drag, startPoint x: 594, startPoint y: 81, endPoint x: 586, endPoint y: 79, distance: 7.8
click at [593, 82] on span "In mẫu tem hàng tự cấu hình" at bounding box center [630, 79] width 155 height 19
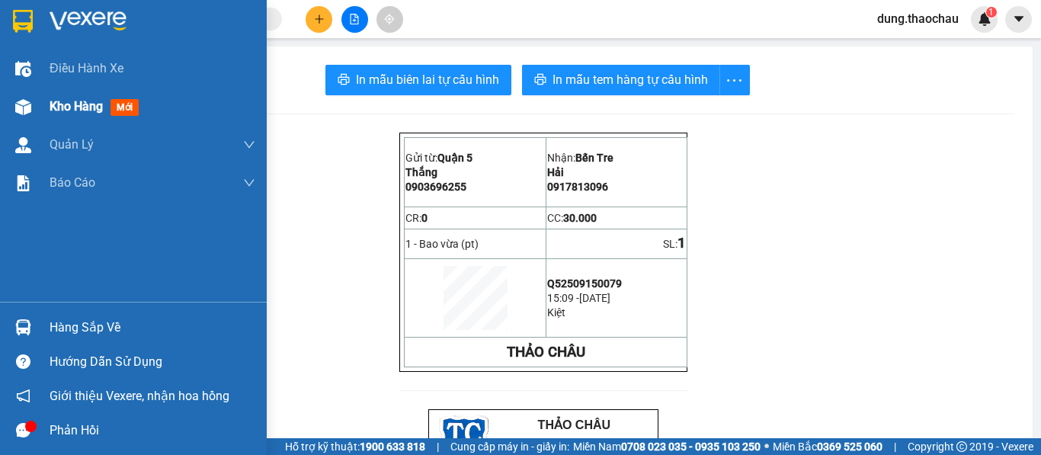
click at [73, 109] on span "Kho hàng" at bounding box center [76, 106] width 53 height 14
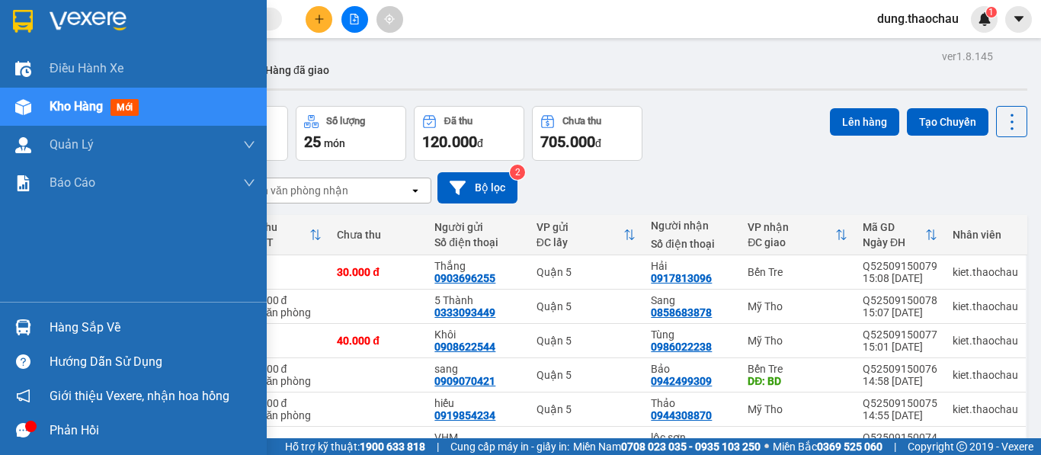
click at [15, 323] on img at bounding box center [23, 327] width 16 height 16
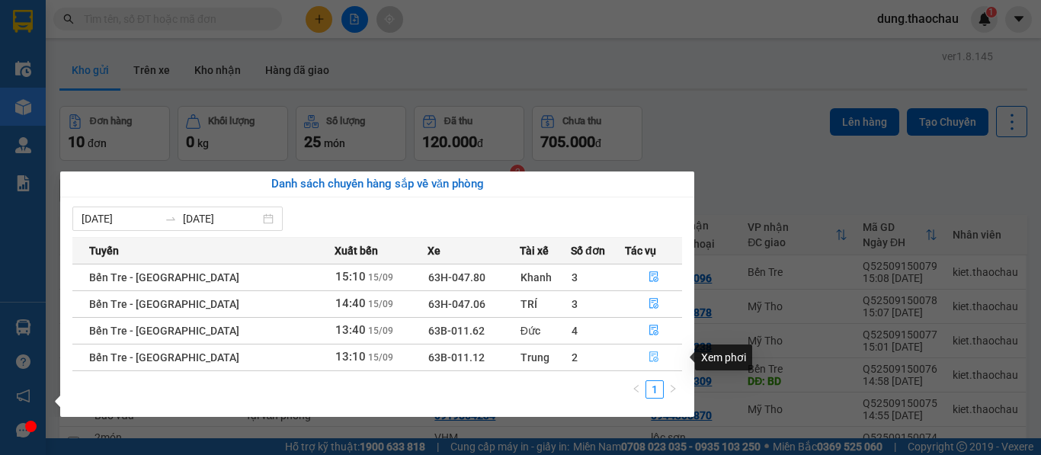
click at [649, 355] on icon "file-done" at bounding box center [654, 356] width 11 height 11
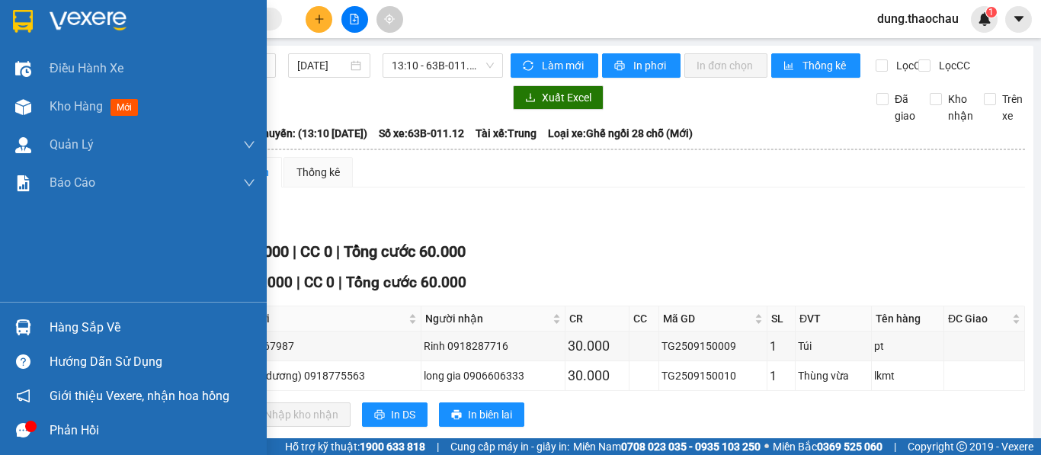
click at [26, 324] on img at bounding box center [23, 327] width 16 height 16
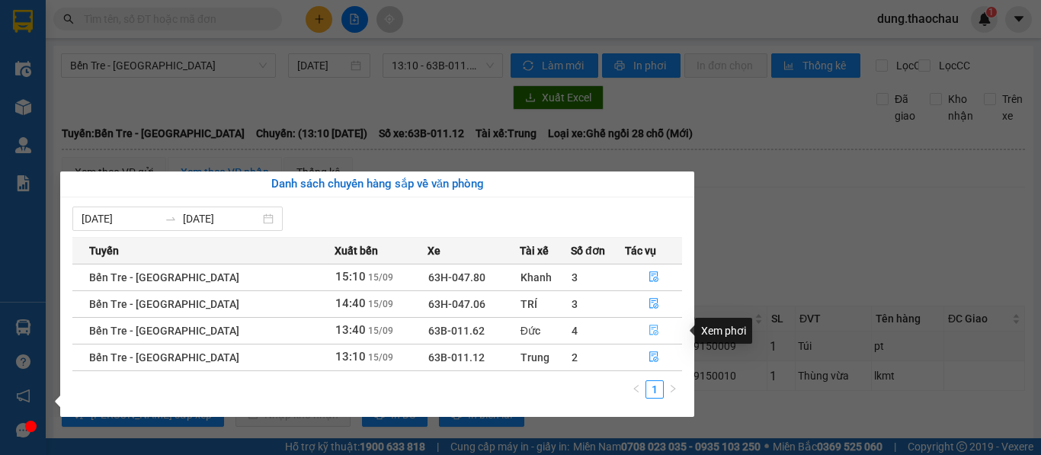
click at [638, 325] on button "button" at bounding box center [654, 331] width 56 height 24
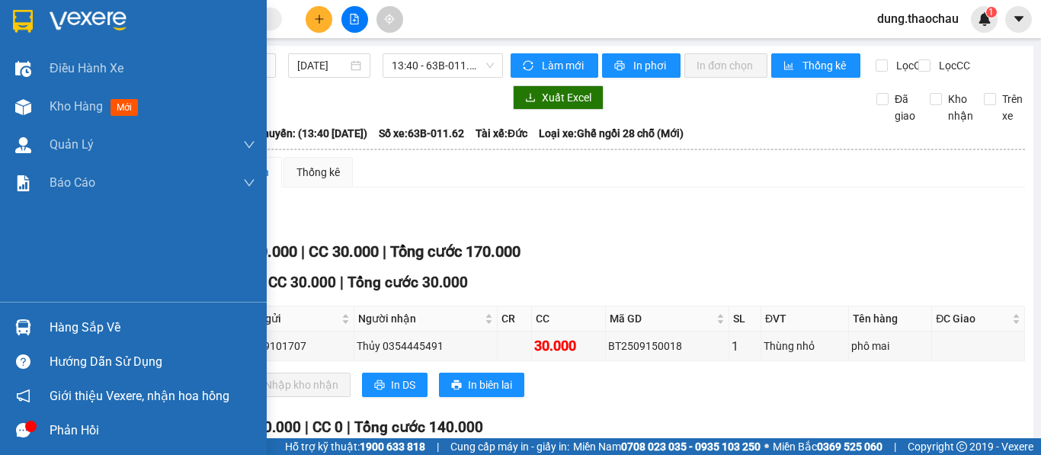
click at [24, 330] on img at bounding box center [23, 327] width 16 height 16
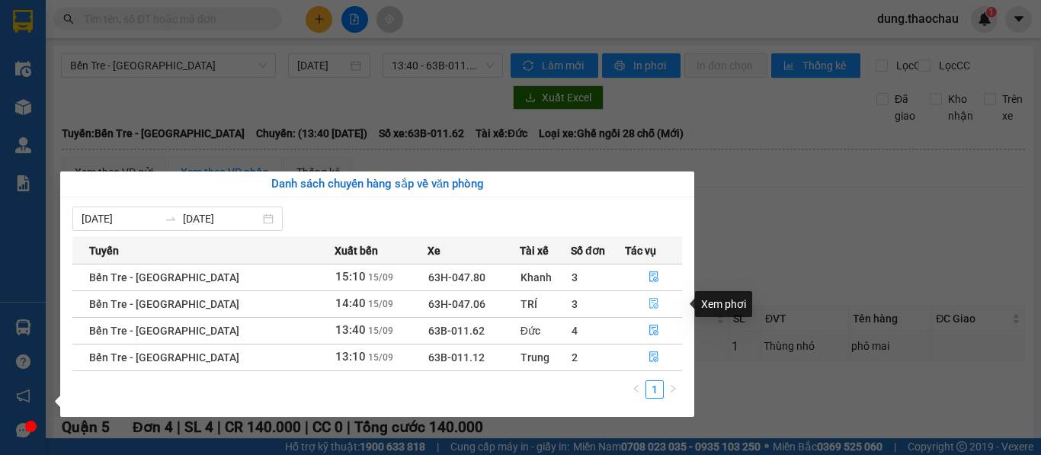
click at [649, 306] on icon "file-done" at bounding box center [654, 303] width 11 height 11
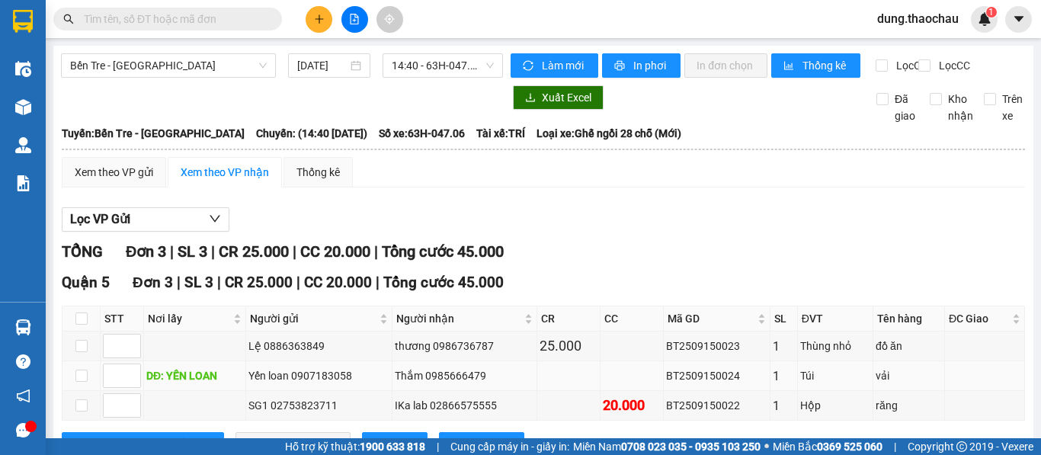
drag, startPoint x: 733, startPoint y: 318, endPoint x: 656, endPoint y: 322, distance: 77.1
click at [656, 361] on tr "DĐ: YẾN LOAN Yến loan 0907183058 Thắm 0985666479 BT2509150024 1 Túi vải" at bounding box center [543, 376] width 963 height 30
click at [159, 19] on input "text" at bounding box center [174, 19] width 180 height 17
paste input "BT2509150024"
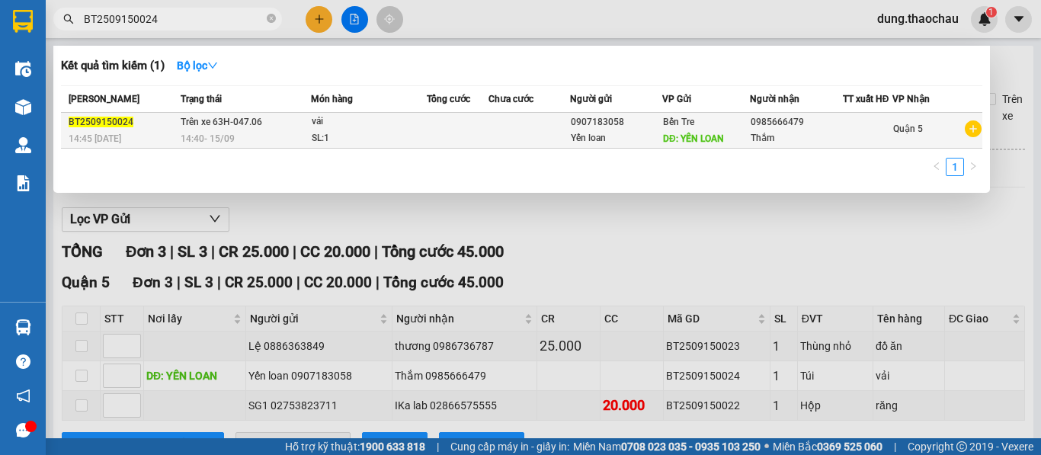
type input "BT2509150024"
click at [413, 136] on div "SL: 1" at bounding box center [369, 138] width 114 height 17
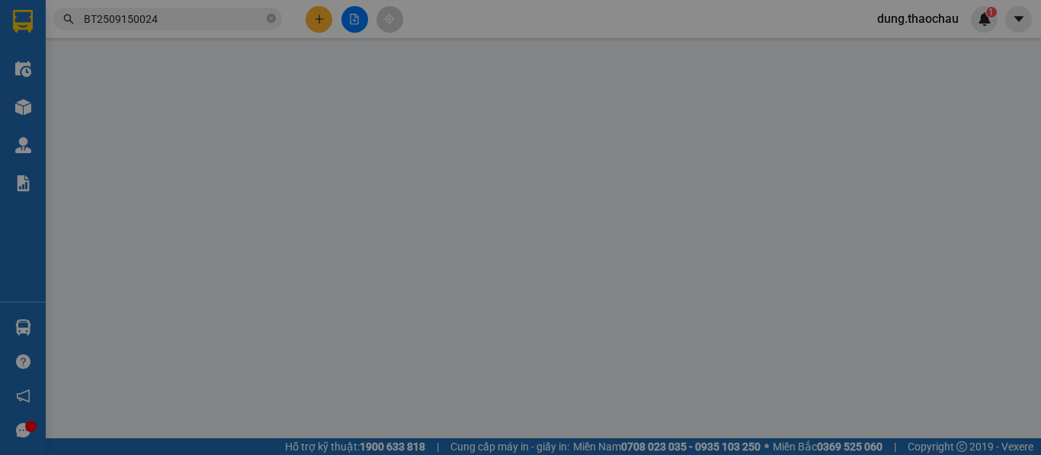
type input "0907183058"
type input "Yến loan"
type input "YẾN LOAN"
type input "0985666479"
type input "Thắm"
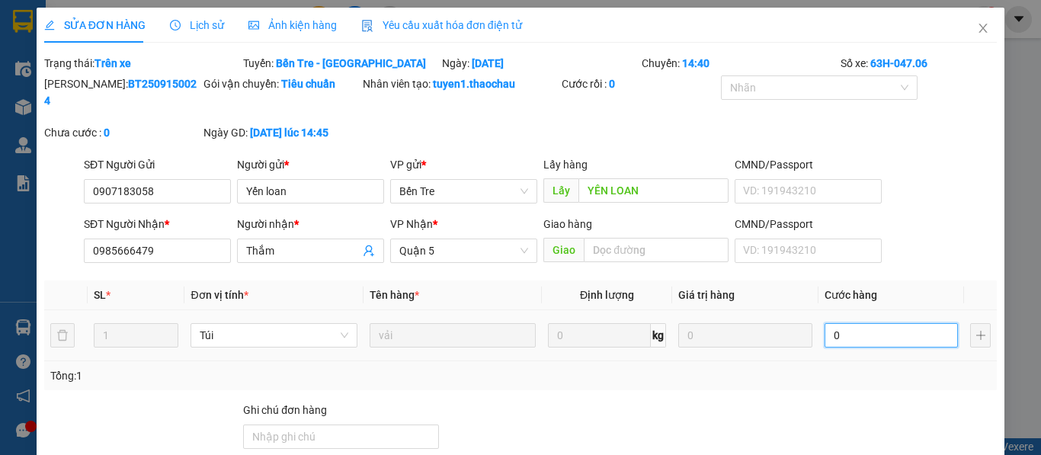
click at [860, 323] on input "0" at bounding box center [892, 335] width 134 height 24
type input "3"
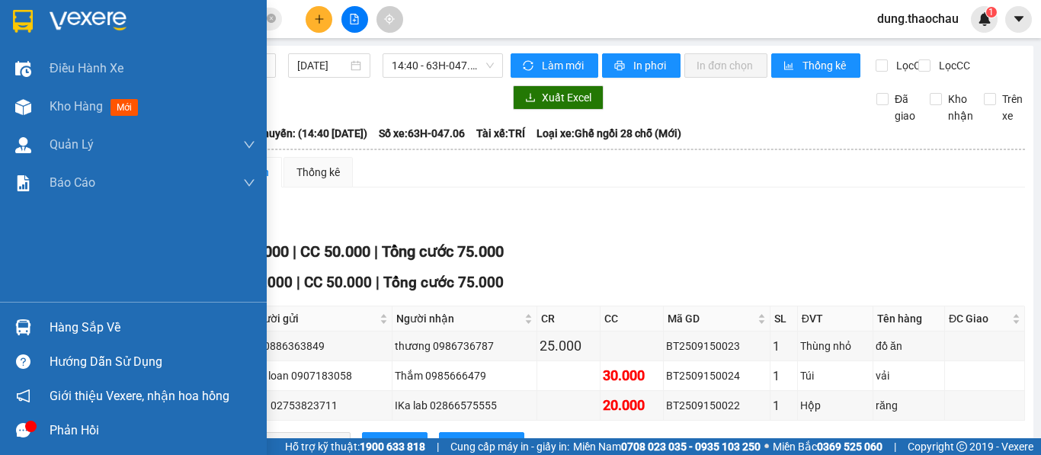
click at [20, 330] on img at bounding box center [23, 327] width 16 height 16
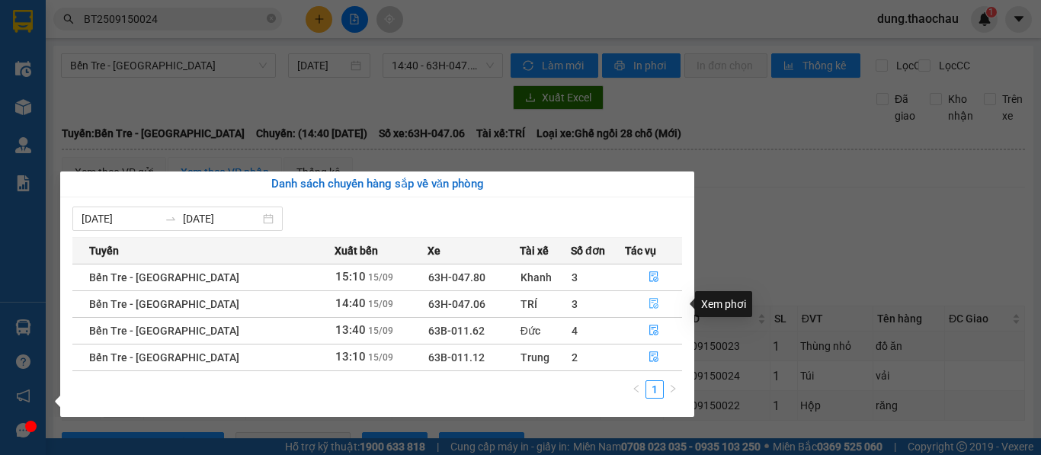
click at [649, 301] on icon "file-done" at bounding box center [654, 303] width 11 height 11
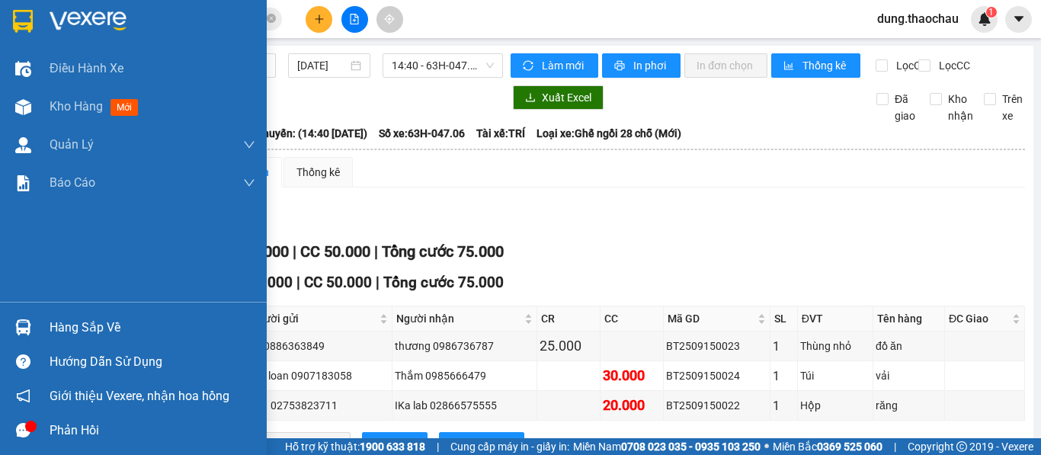
click at [24, 322] on img at bounding box center [23, 327] width 16 height 16
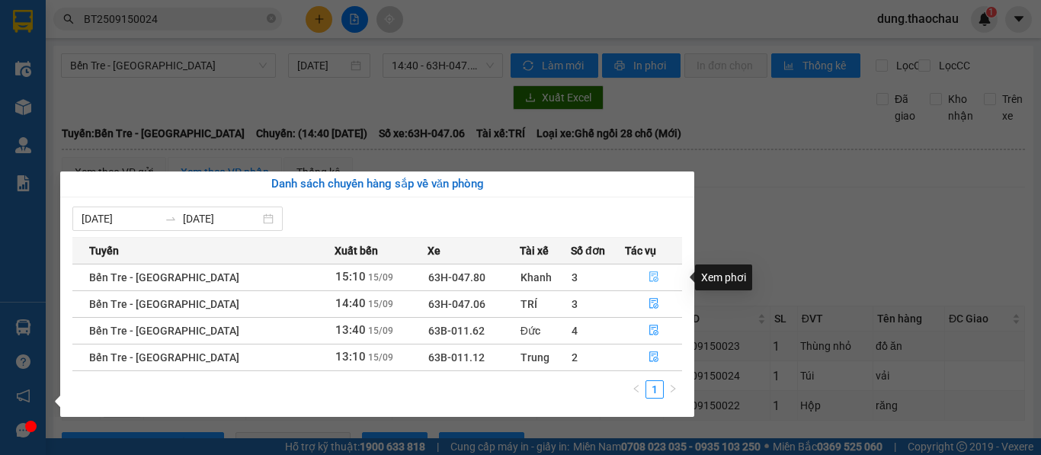
click at [649, 275] on icon "file-done" at bounding box center [654, 276] width 11 height 11
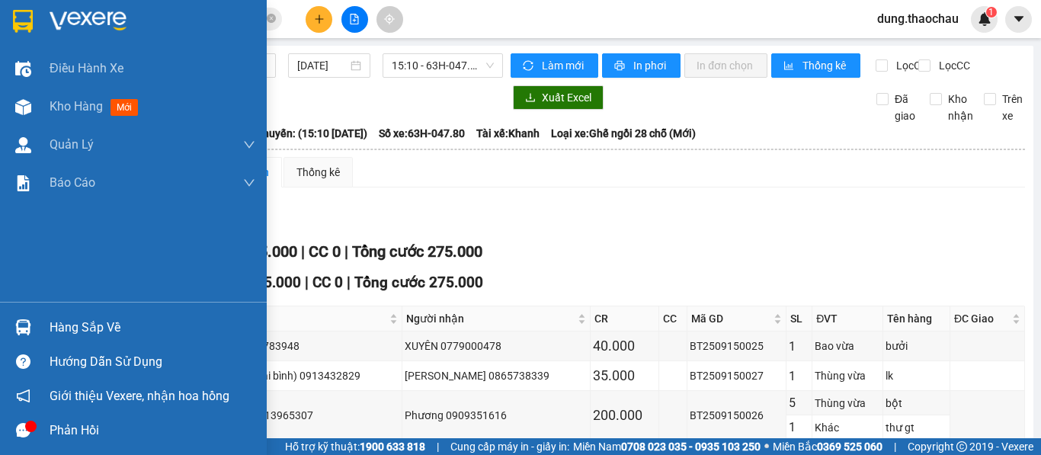
click at [15, 329] on img at bounding box center [23, 327] width 16 height 16
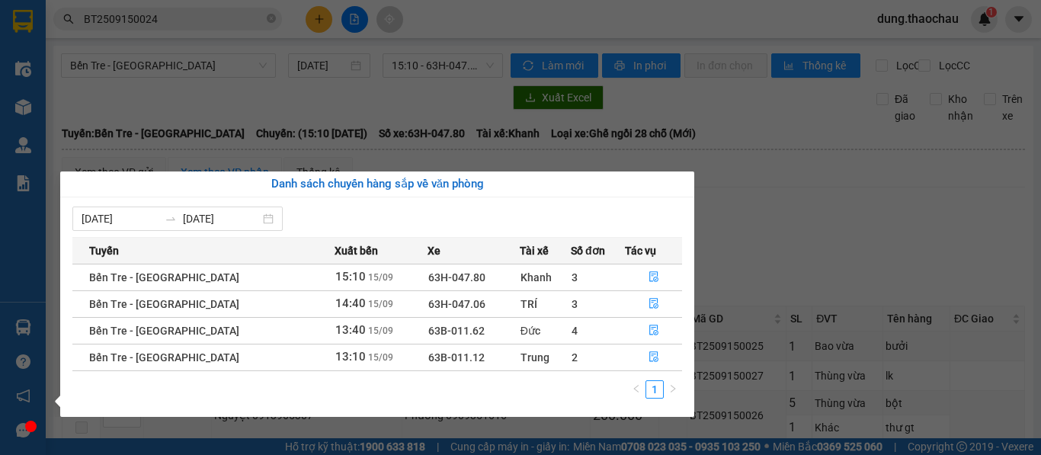
click at [24, 271] on div "Điều hành xe Kho hàng mới Quản Lý Quản lý chuyến Quản lý khách hàng mới Quản lý…" at bounding box center [23, 227] width 46 height 455
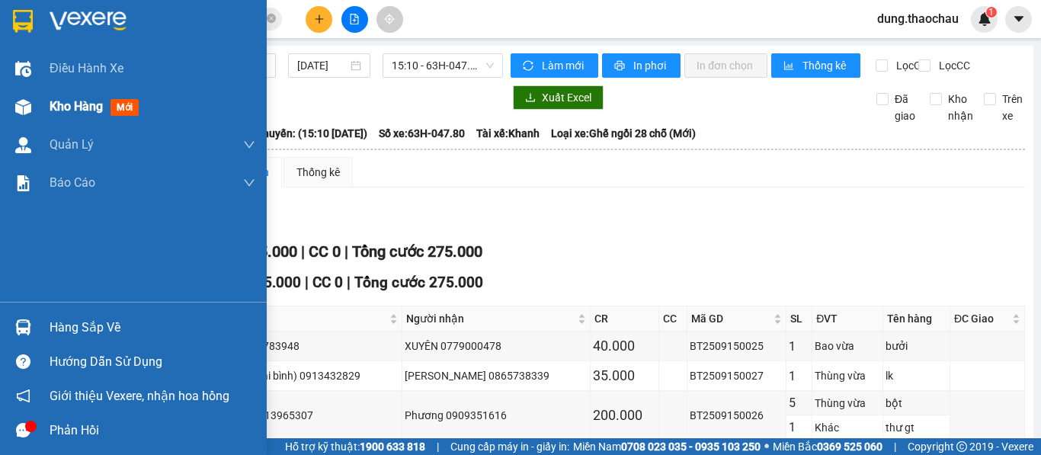
click at [78, 109] on span "Kho hàng" at bounding box center [76, 106] width 53 height 14
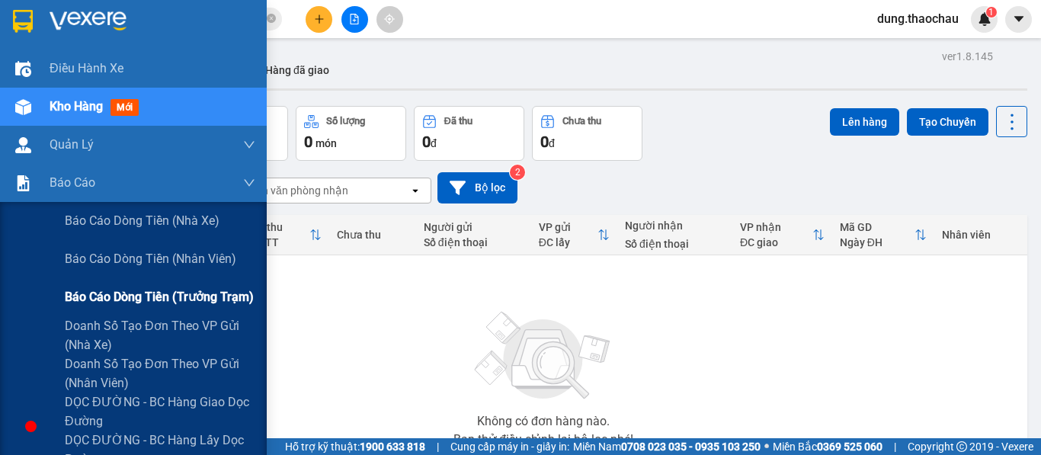
click at [103, 291] on span "Báo cáo dòng tiền (trưởng trạm)" at bounding box center [159, 296] width 189 height 19
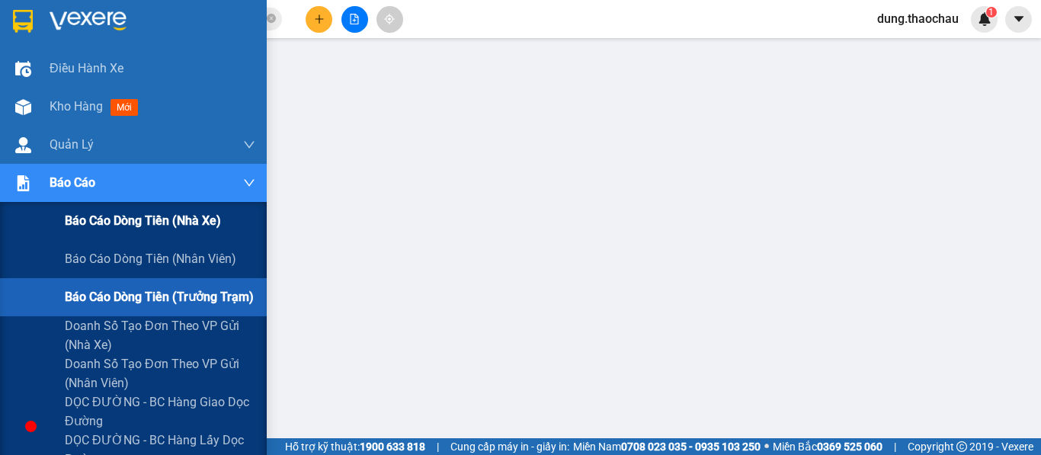
click at [129, 227] on span "Báo cáo dòng tiền (nhà xe)" at bounding box center [143, 220] width 156 height 19
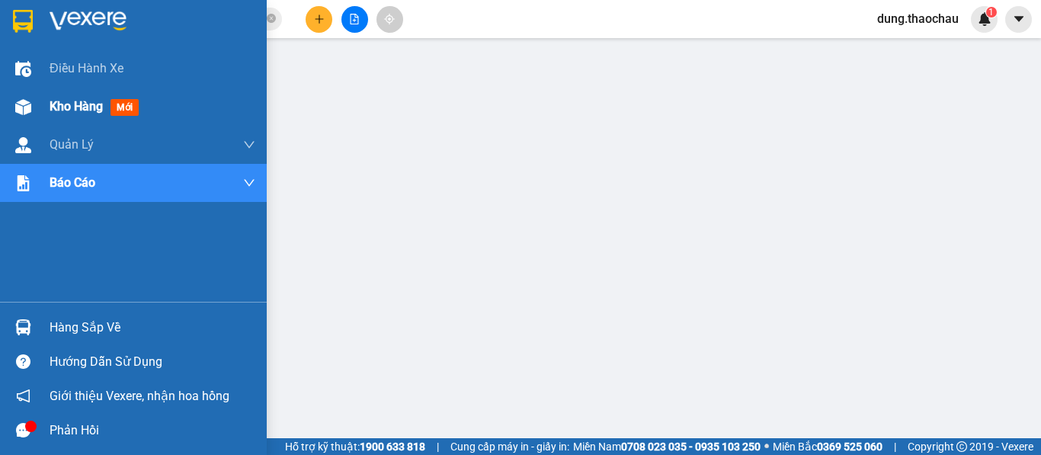
click at [77, 110] on span "Kho hàng" at bounding box center [76, 106] width 53 height 14
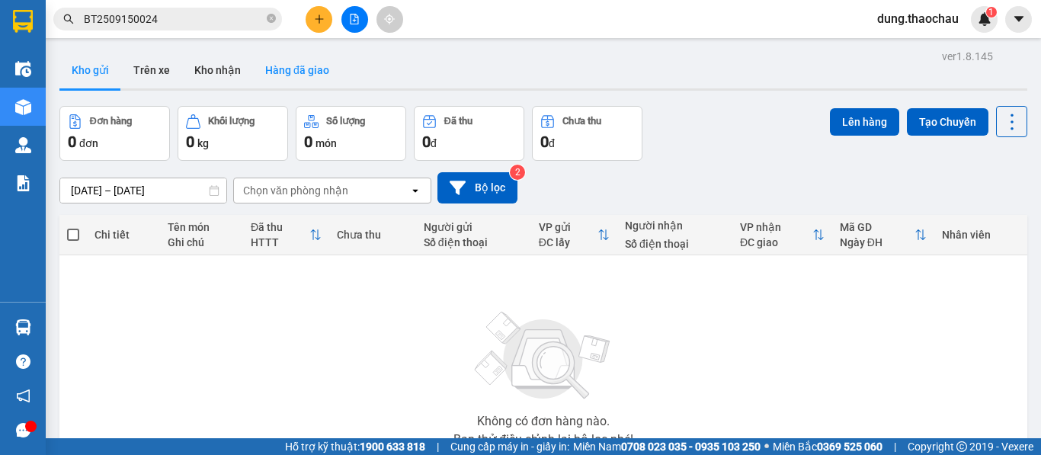
click at [285, 69] on button "Hàng đã giao" at bounding box center [297, 70] width 88 height 37
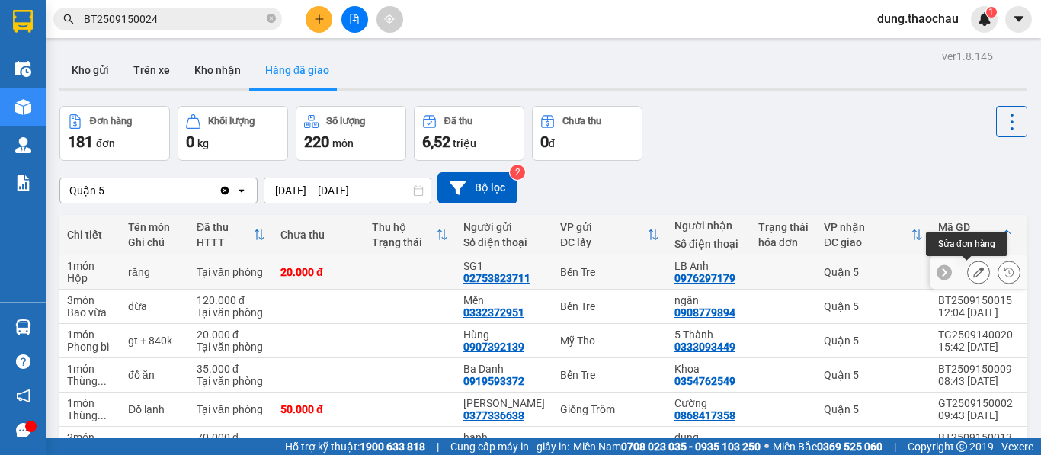
click at [968, 280] on button at bounding box center [978, 272] width 21 height 27
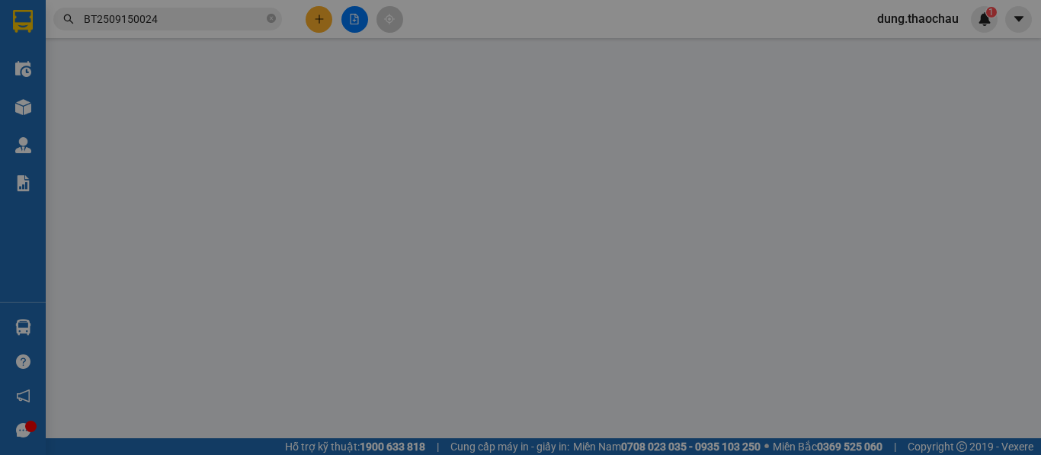
type input "02753823711"
type input "SG1"
type input "0976297179"
type input "LB Anh"
type input "20.000"
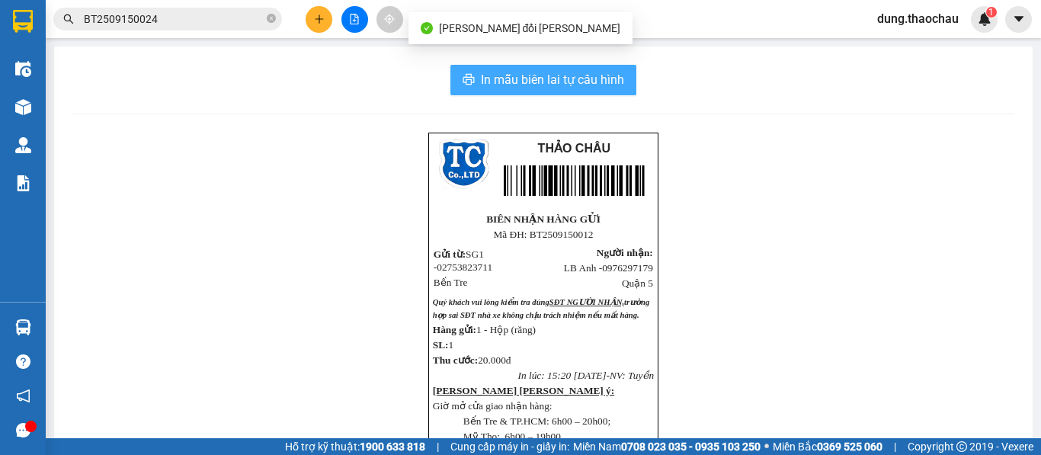
click at [535, 82] on span "In mẫu biên lai tự cấu hình" at bounding box center [552, 79] width 143 height 19
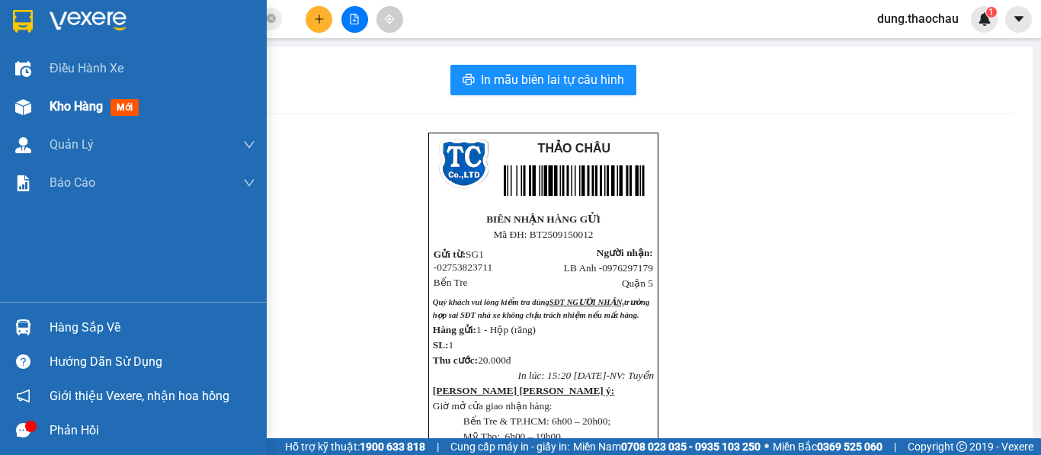
click at [79, 107] on span "Kho hàng" at bounding box center [76, 106] width 53 height 14
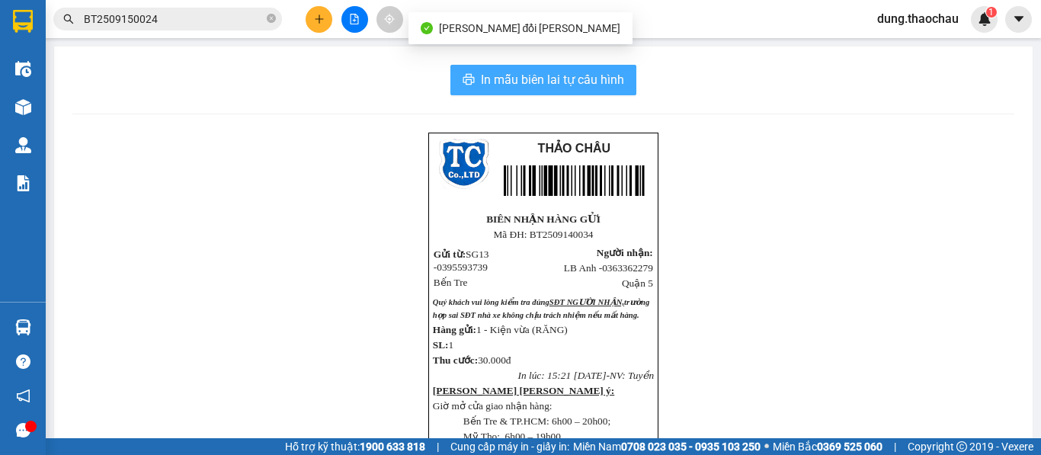
click at [543, 82] on span "In mẫu biên lai tự cấu hình" at bounding box center [552, 79] width 143 height 19
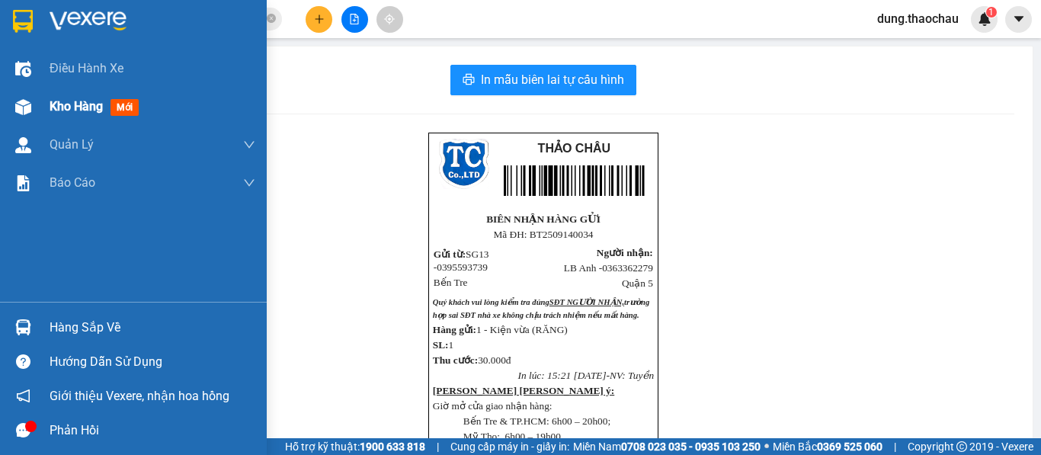
click at [82, 108] on span "Kho hàng" at bounding box center [76, 106] width 53 height 14
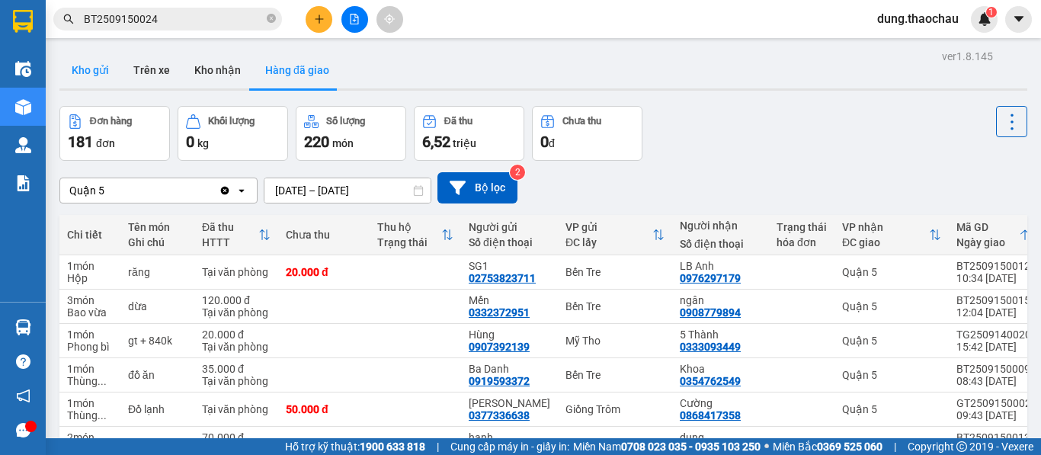
click at [97, 73] on button "Kho gửi" at bounding box center [90, 70] width 62 height 37
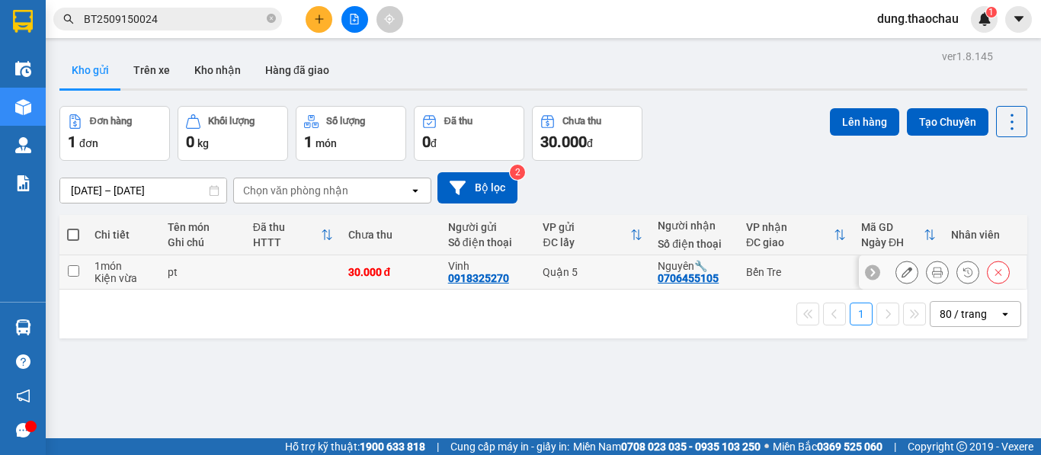
click at [932, 274] on icon at bounding box center [937, 272] width 11 height 11
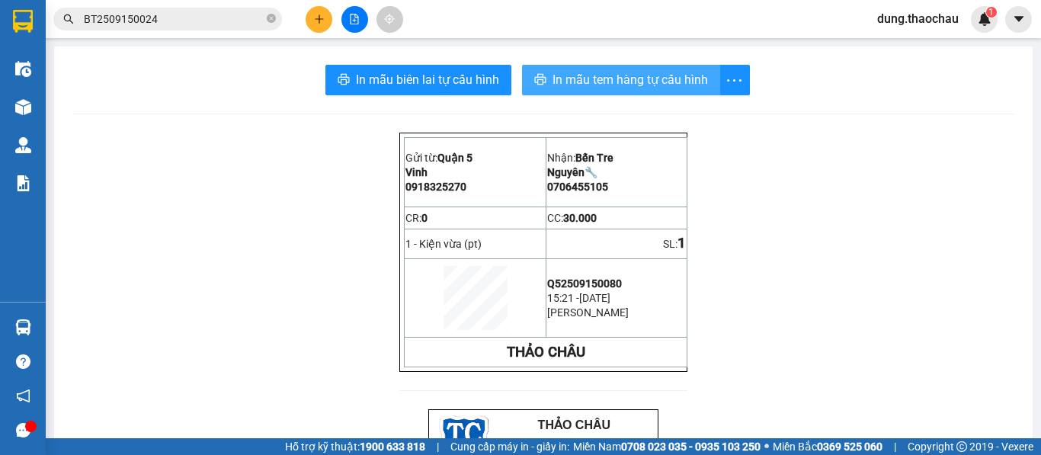
click at [578, 82] on span "In mẫu tem hàng tự cấu hình" at bounding box center [630, 79] width 155 height 19
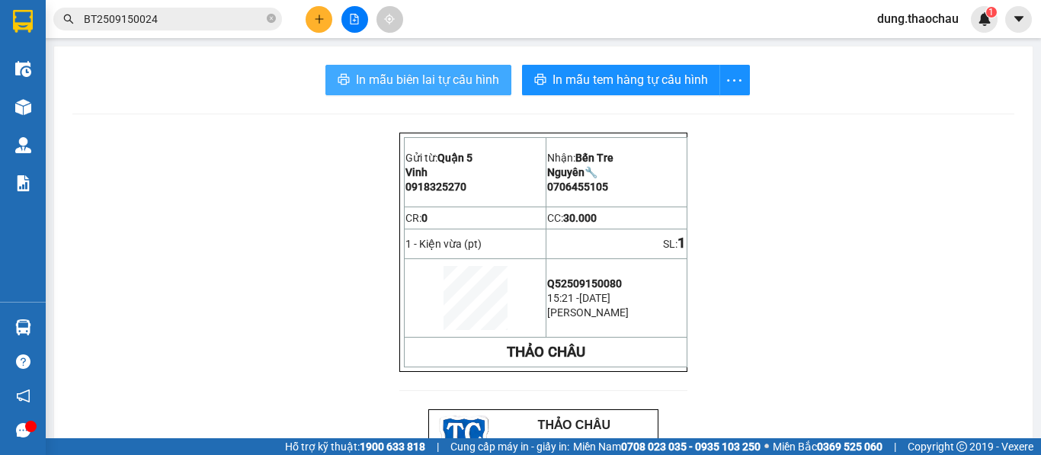
click at [408, 82] on span "In mẫu biên lai tự cấu hình" at bounding box center [427, 79] width 143 height 19
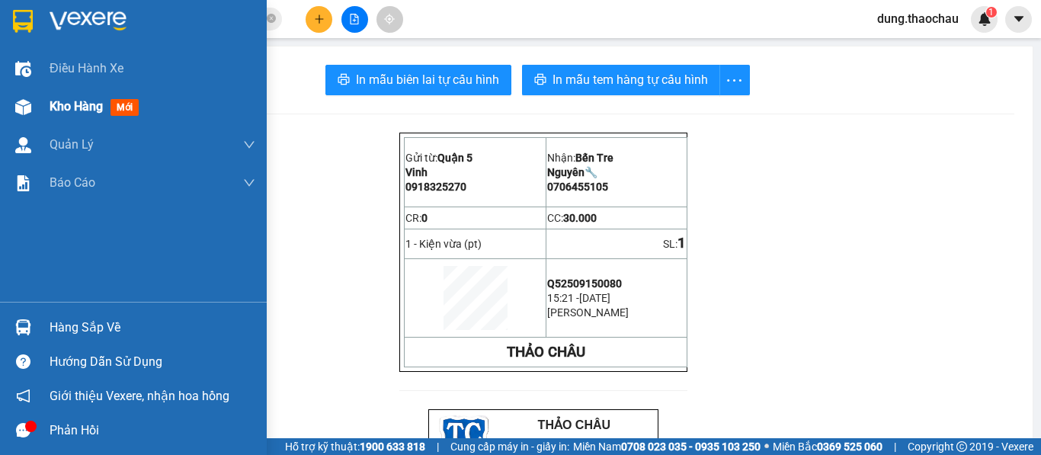
click at [85, 109] on span "Kho hàng" at bounding box center [76, 106] width 53 height 14
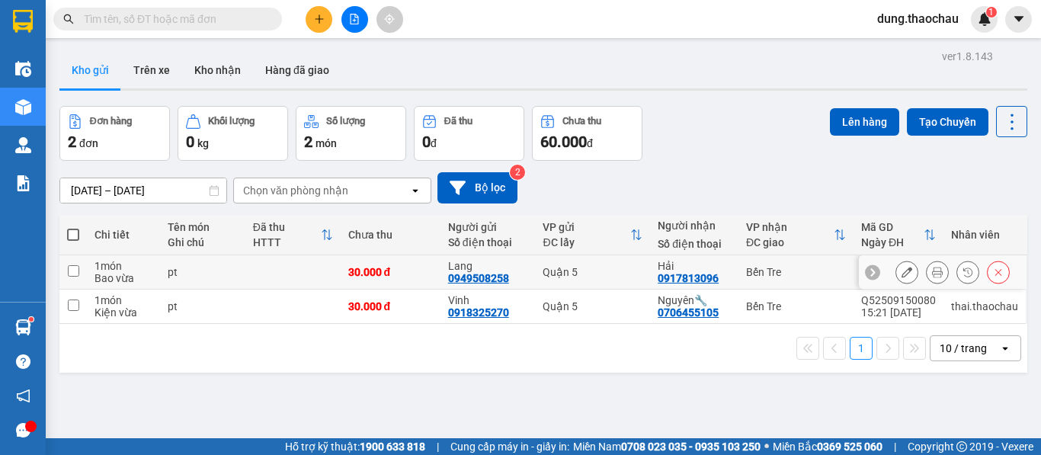
click at [932, 272] on icon at bounding box center [937, 272] width 11 height 11
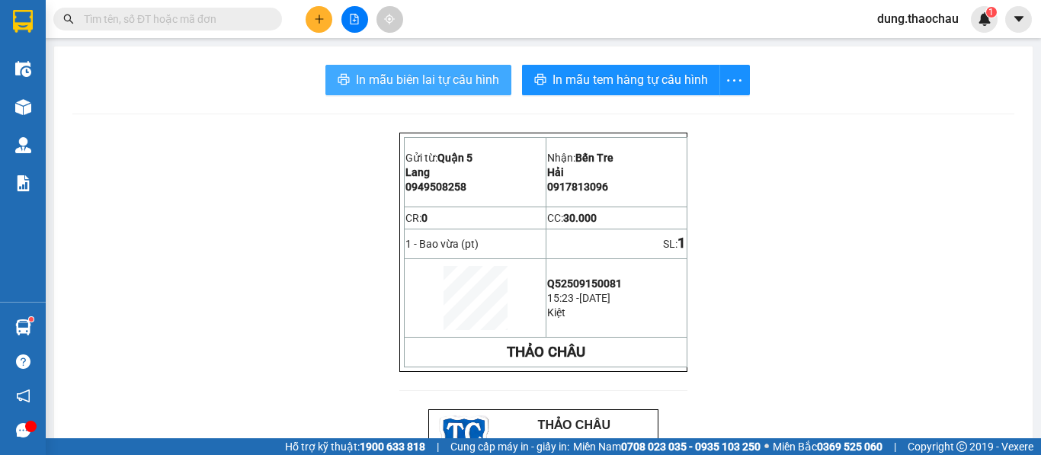
click at [430, 78] on span "In mẫu biên lai tự cấu hình" at bounding box center [427, 79] width 143 height 19
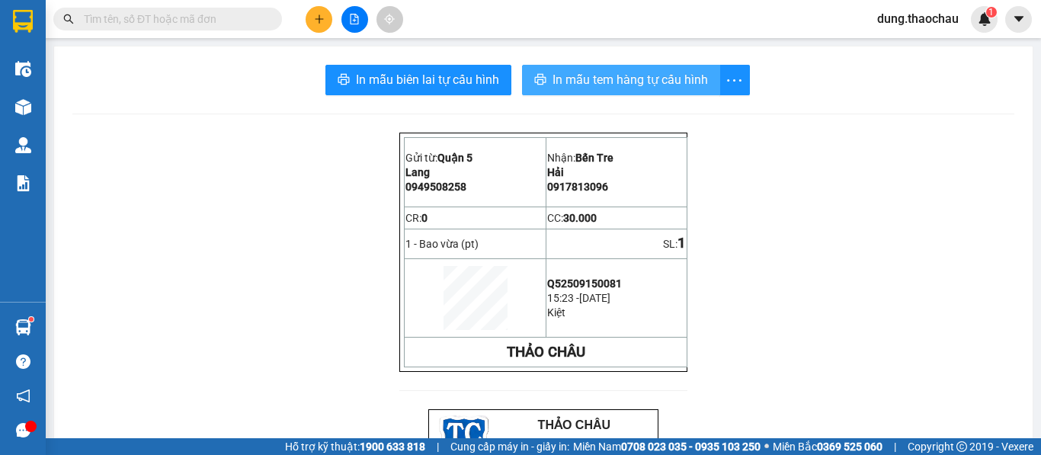
click at [604, 82] on span "In mẫu tem hàng tự cấu hình" at bounding box center [630, 79] width 155 height 19
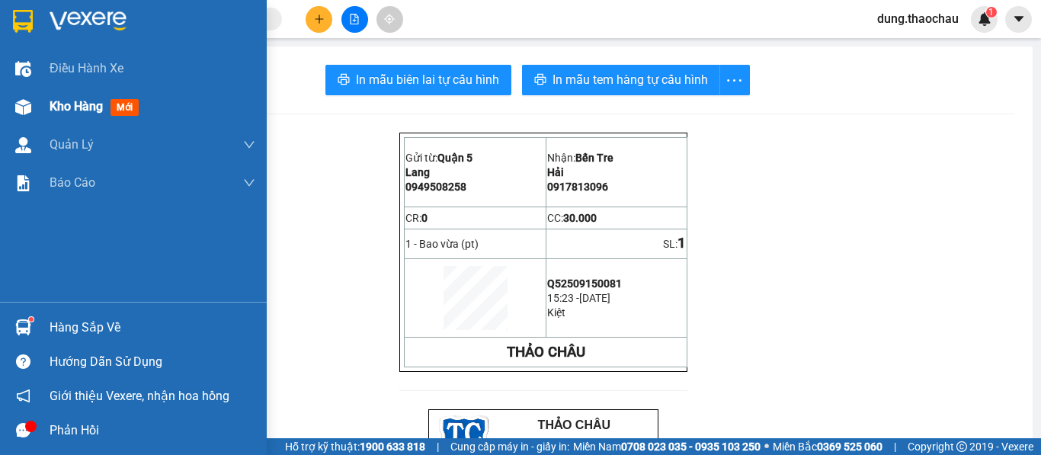
click at [67, 117] on div "Kho hàng mới" at bounding box center [153, 107] width 206 height 38
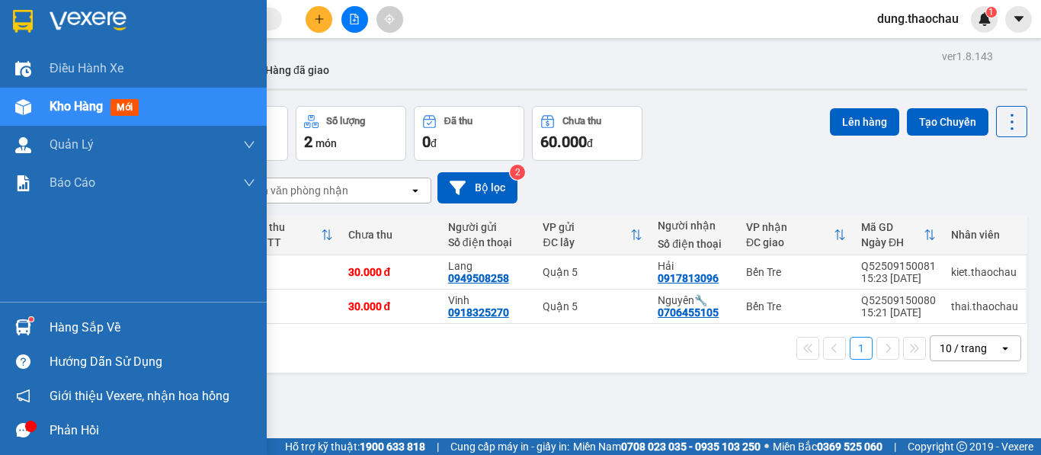
click at [22, 325] on img at bounding box center [23, 327] width 16 height 16
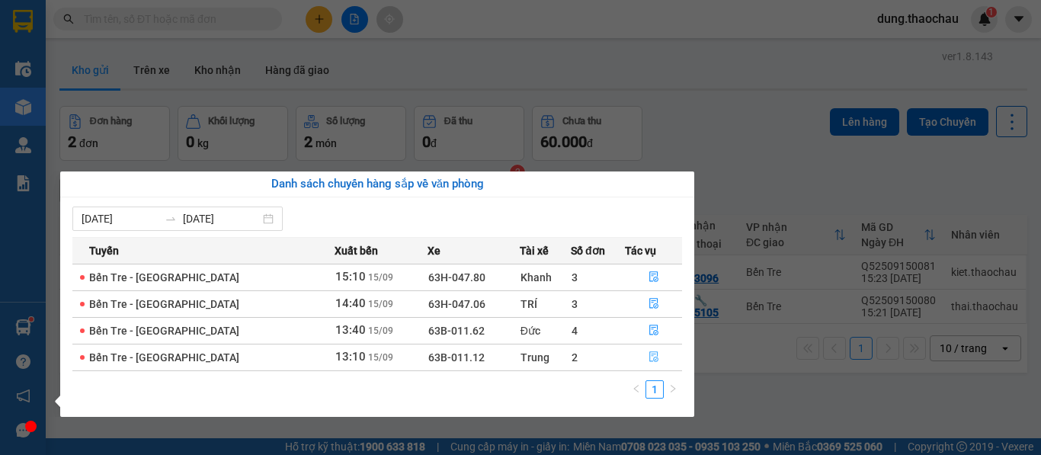
click at [652, 364] on button "button" at bounding box center [654, 357] width 56 height 24
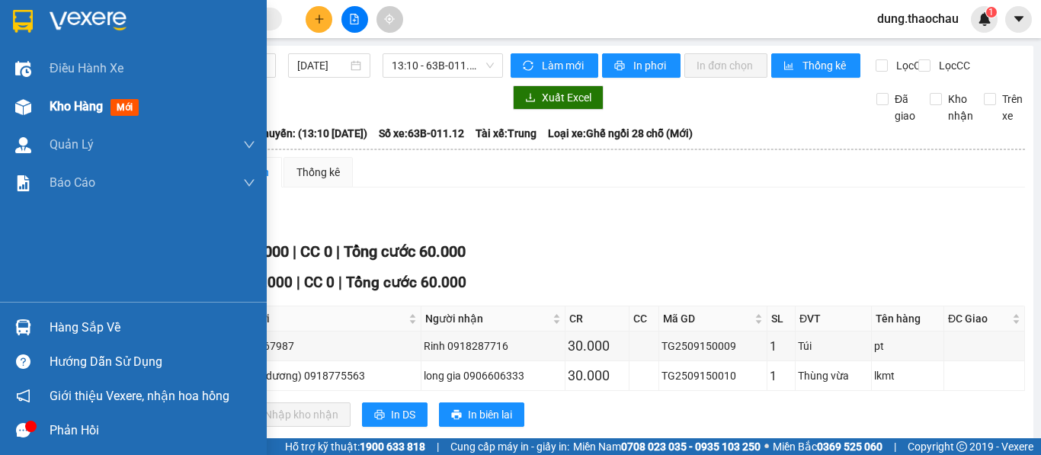
click at [72, 114] on span "Kho hàng" at bounding box center [76, 106] width 53 height 14
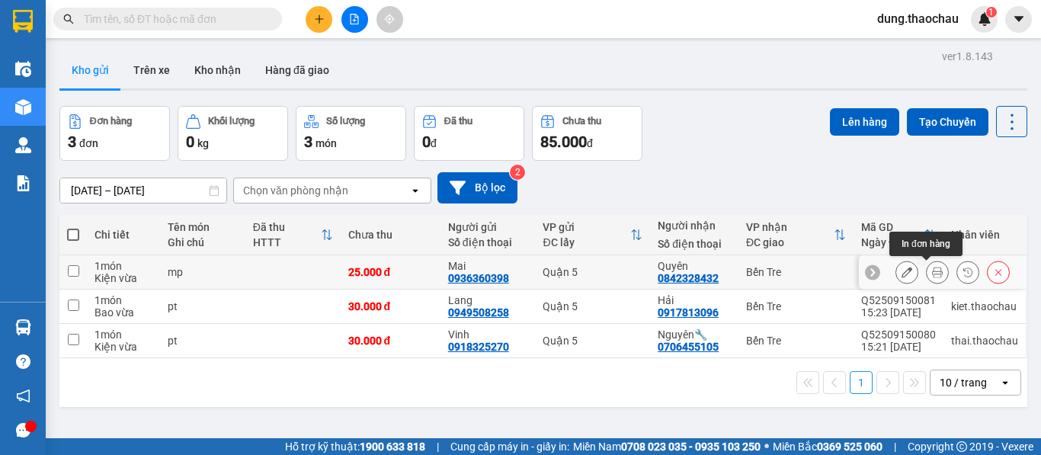
click at [931, 259] on button at bounding box center [937, 272] width 21 height 27
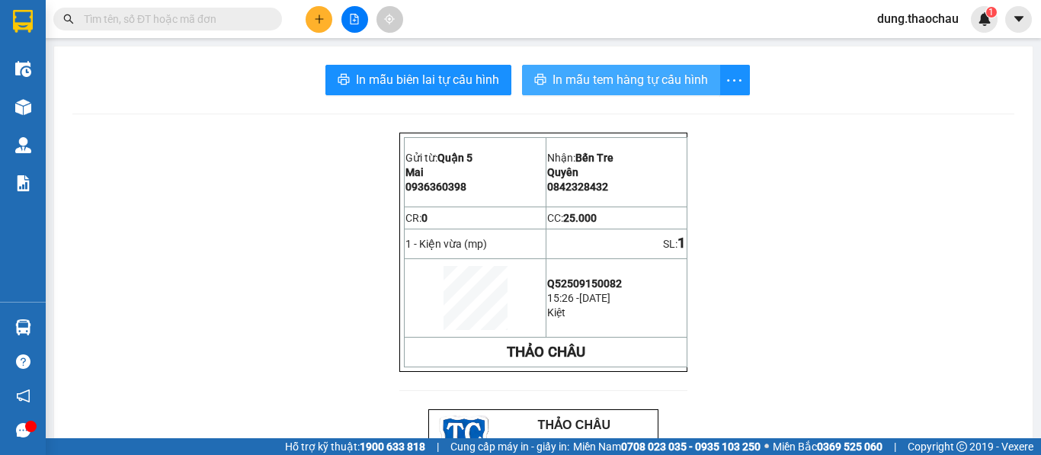
click at [613, 82] on span "In mẫu tem hàng tự cấu hình" at bounding box center [630, 79] width 155 height 19
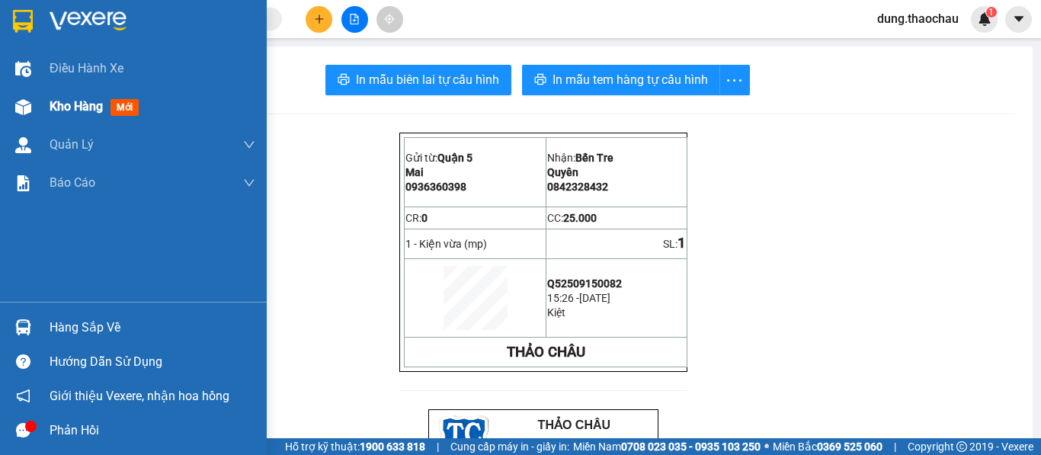
click at [78, 108] on span "Kho hàng" at bounding box center [76, 106] width 53 height 14
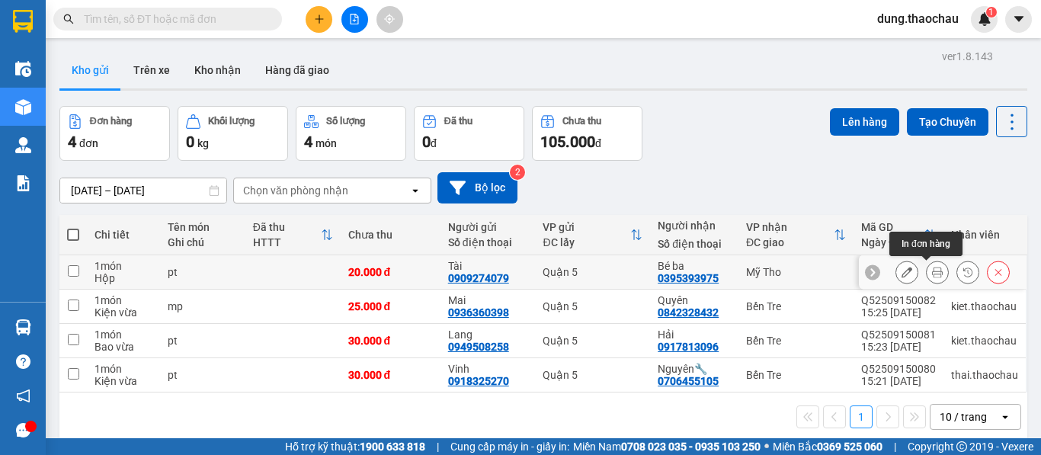
click at [932, 274] on icon at bounding box center [937, 272] width 11 height 11
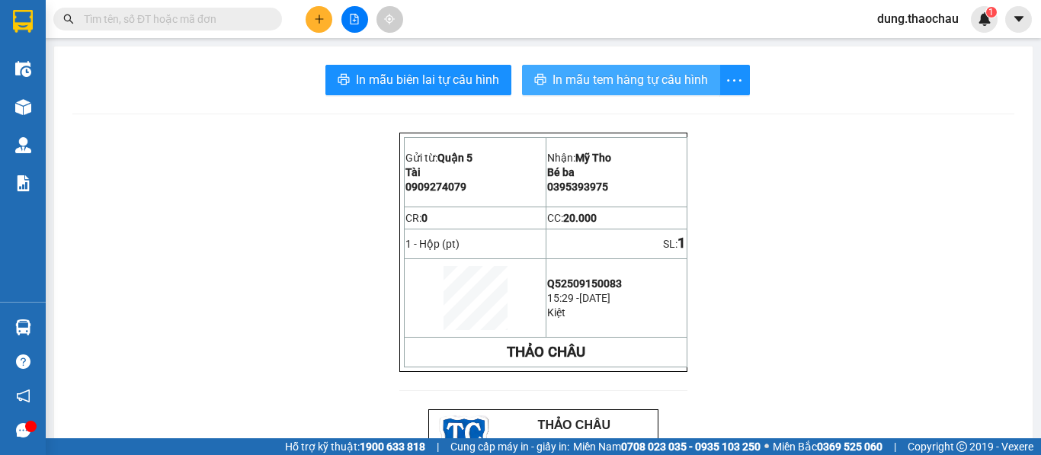
click at [612, 74] on span "In mẫu tem hàng tự cấu hình" at bounding box center [630, 79] width 155 height 19
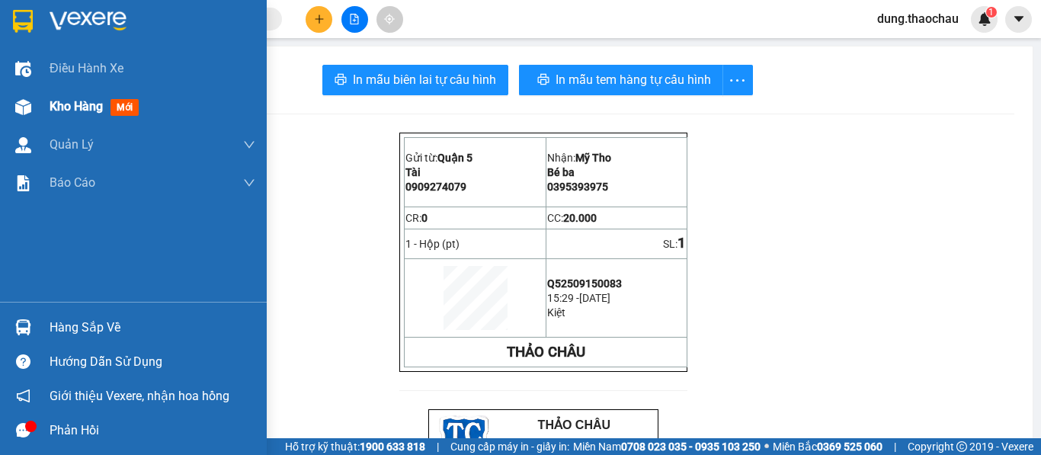
drag, startPoint x: 56, startPoint y: 97, endPoint x: 57, endPoint y: 106, distance: 9.3
click at [56, 97] on div "Kho hàng mới" at bounding box center [97, 106] width 95 height 19
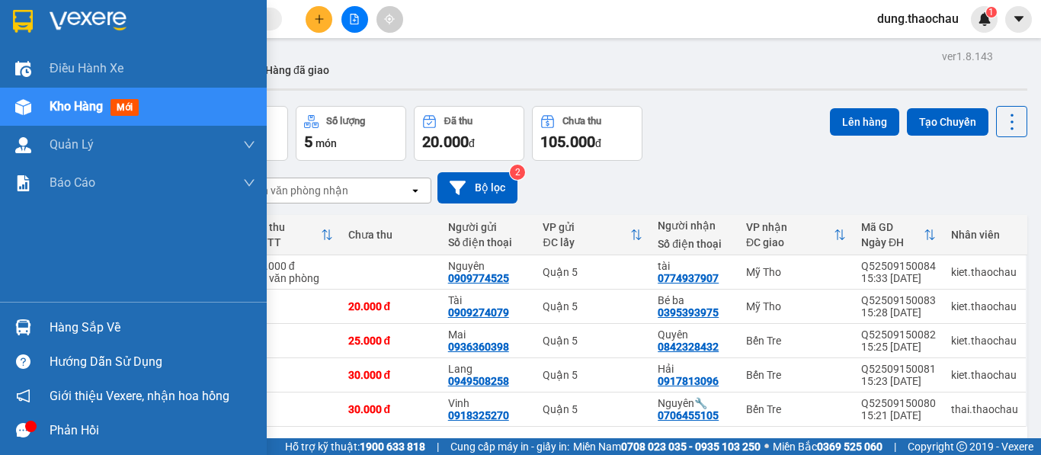
click at [62, 107] on span "Kho hàng" at bounding box center [76, 106] width 53 height 14
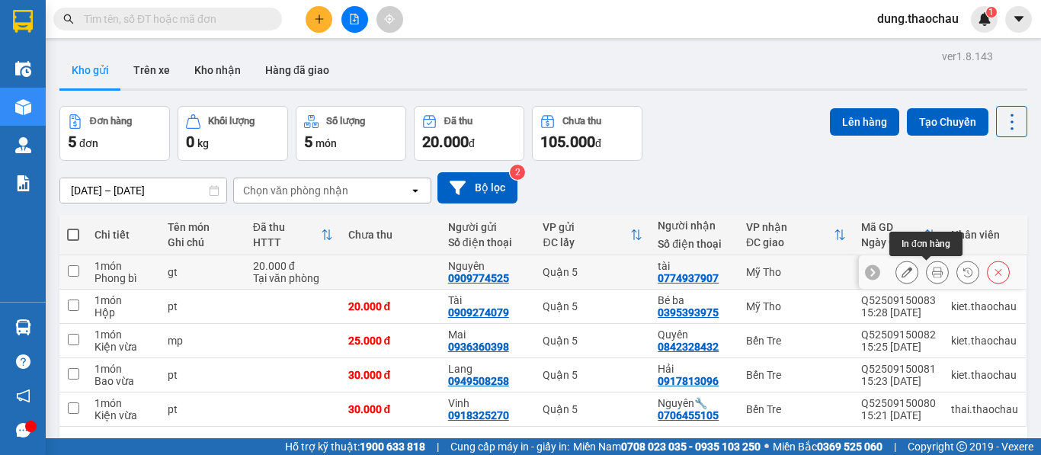
click at [932, 271] on button at bounding box center [937, 272] width 21 height 27
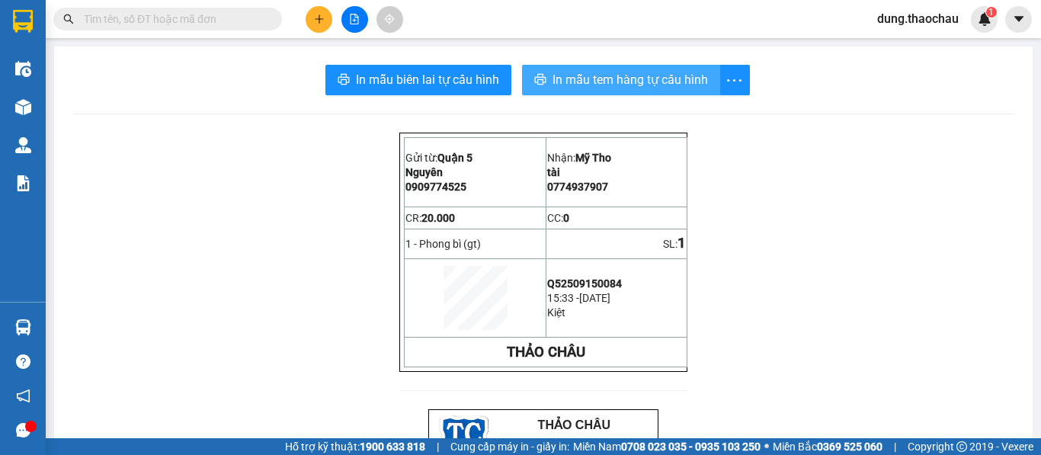
click at [598, 85] on span "In mẫu tem hàng tự cấu hình" at bounding box center [630, 79] width 155 height 19
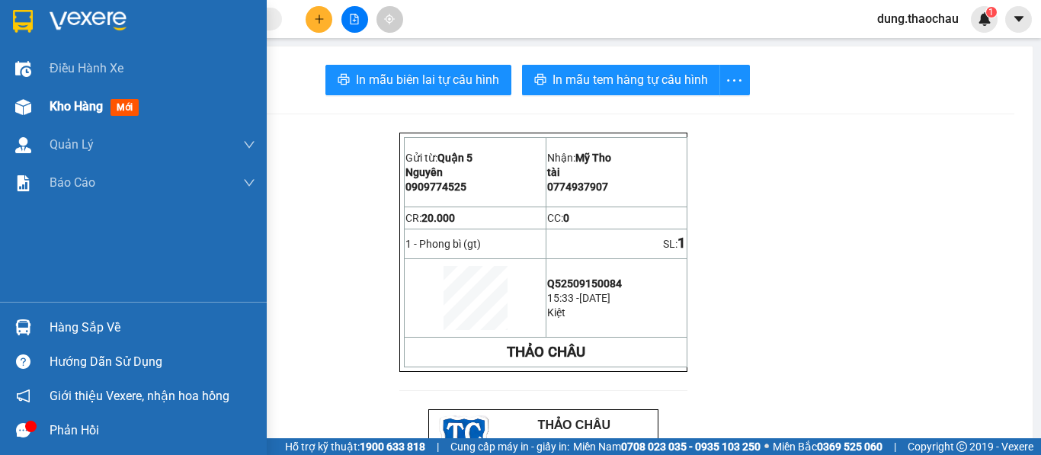
click at [59, 110] on span "Kho hàng" at bounding box center [76, 106] width 53 height 14
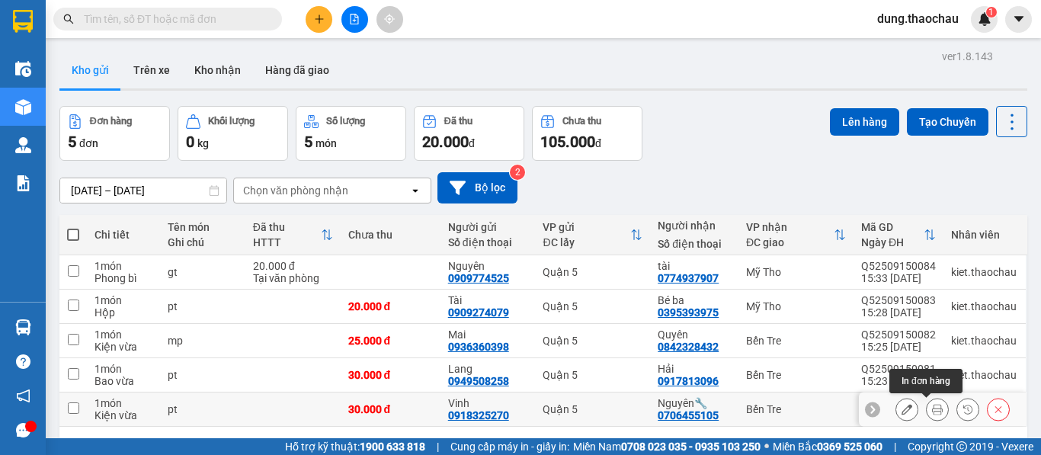
click at [932, 412] on icon at bounding box center [937, 409] width 11 height 11
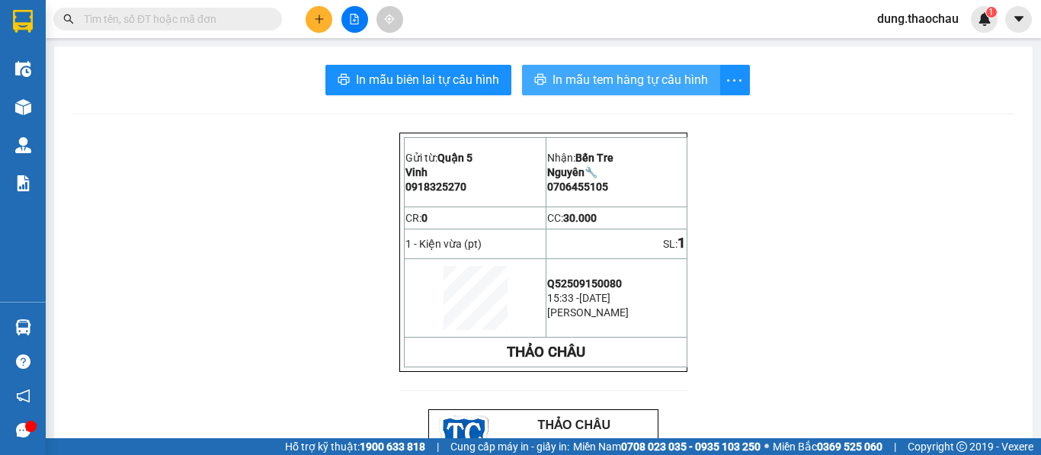
click at [591, 76] on span "In mẫu tem hàng tự cấu hình" at bounding box center [630, 79] width 155 height 19
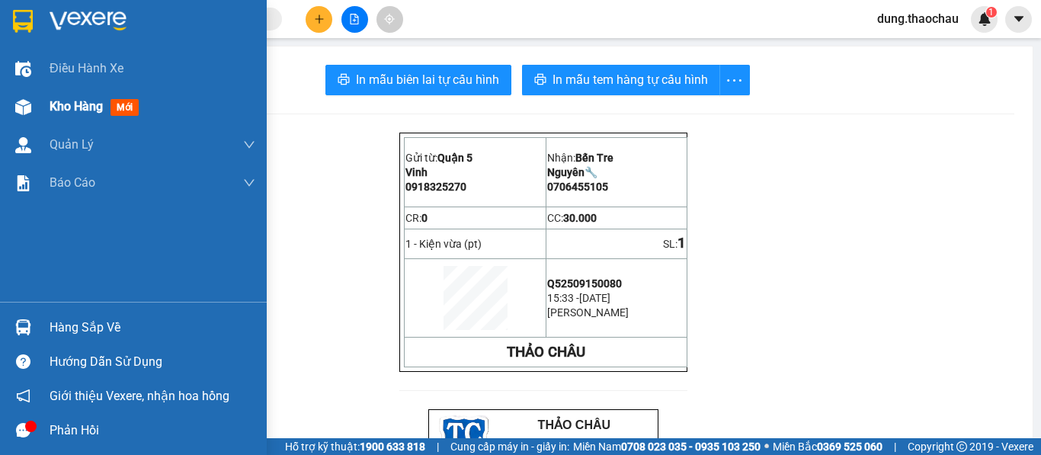
click at [71, 111] on span "Kho hàng" at bounding box center [76, 106] width 53 height 14
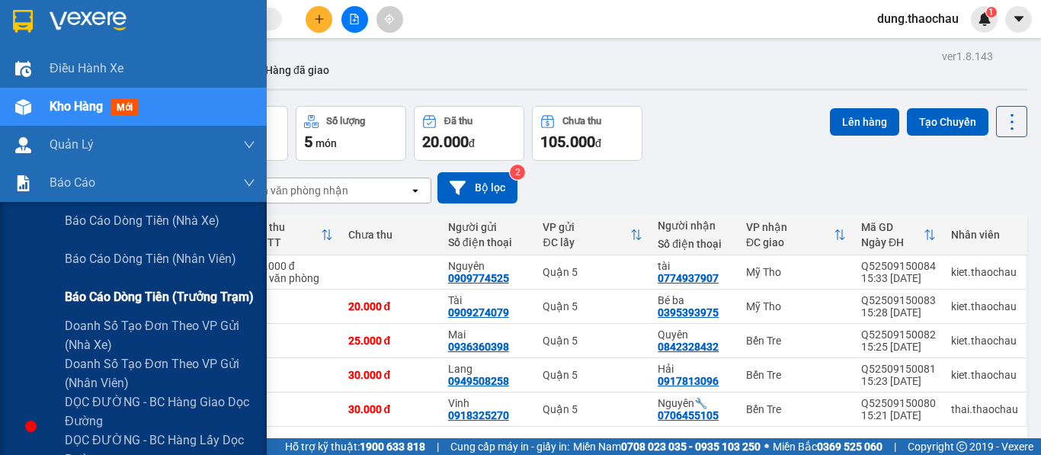
click at [142, 299] on span "Báo cáo dòng tiền (trưởng trạm)" at bounding box center [159, 296] width 189 height 19
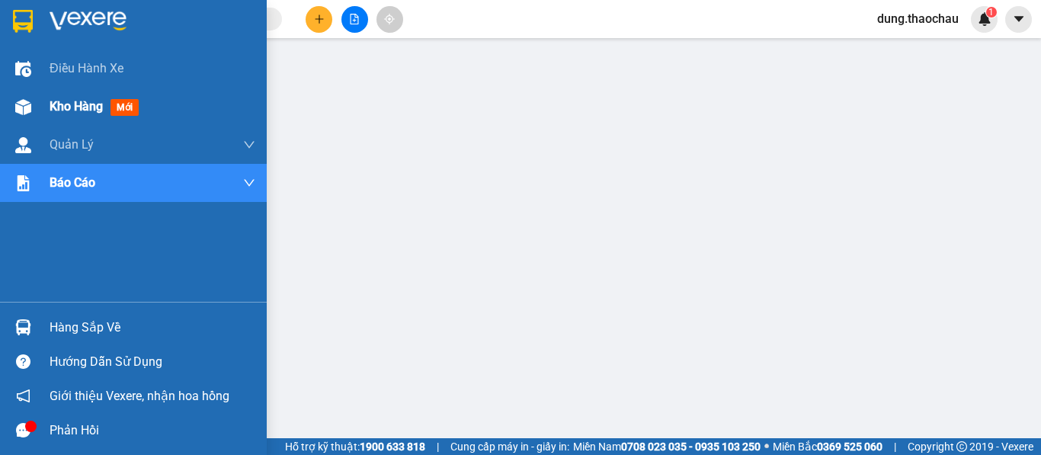
click at [68, 113] on span "Kho hàng" at bounding box center [76, 106] width 53 height 14
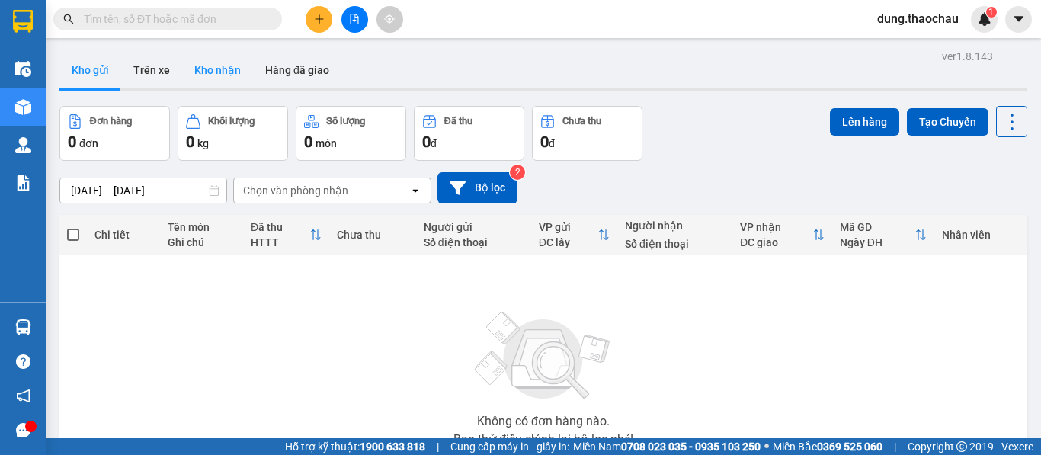
click at [211, 72] on button "Kho nhận" at bounding box center [217, 70] width 71 height 37
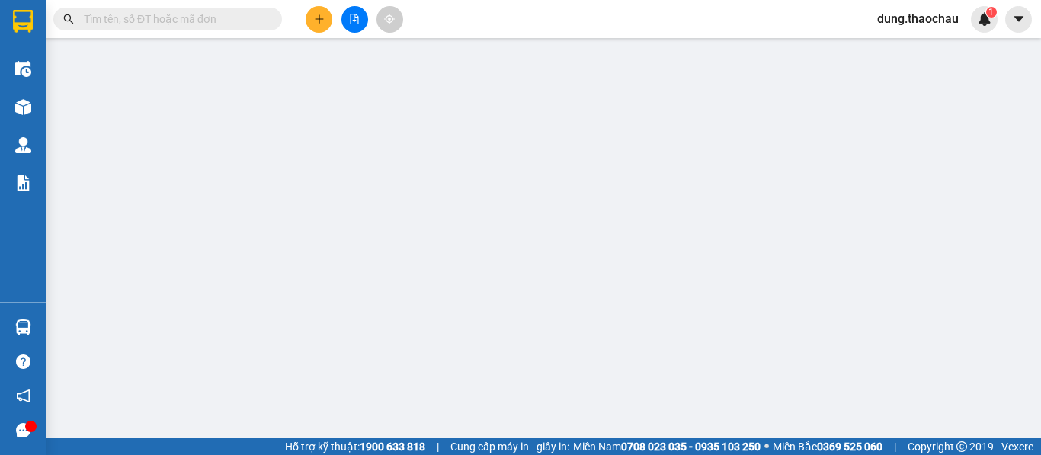
type input "0818204370"
type input "cây đề"
type input "0339953992"
type input "Cây đề SG"
type input "60.000"
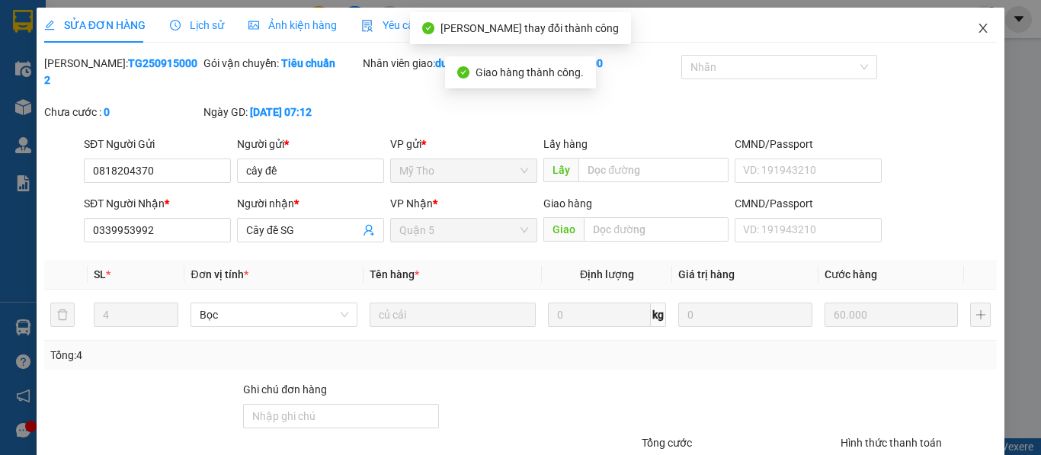
click at [977, 26] on icon "close" at bounding box center [983, 28] width 12 height 12
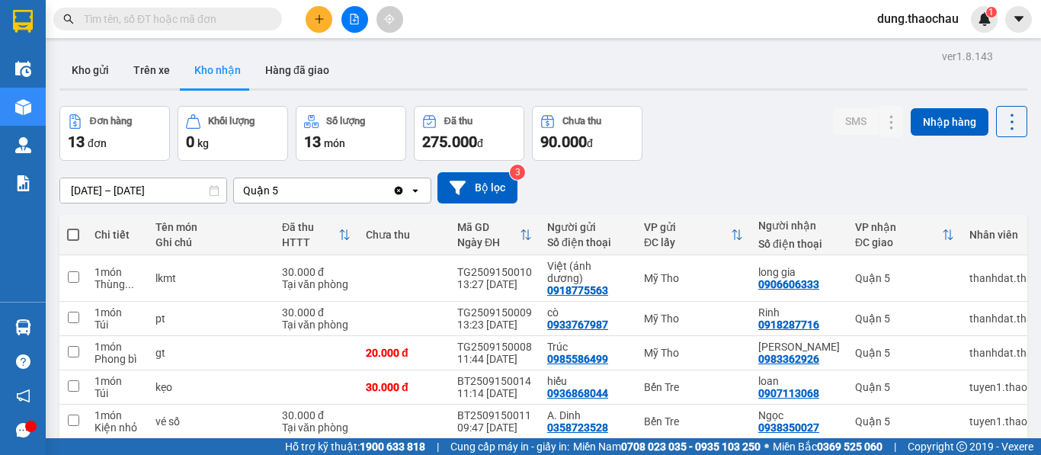
click at [902, 21] on span "dung.thaochau" at bounding box center [918, 18] width 106 height 19
click at [894, 46] on span "Đăng xuất" at bounding box center [925, 47] width 74 height 17
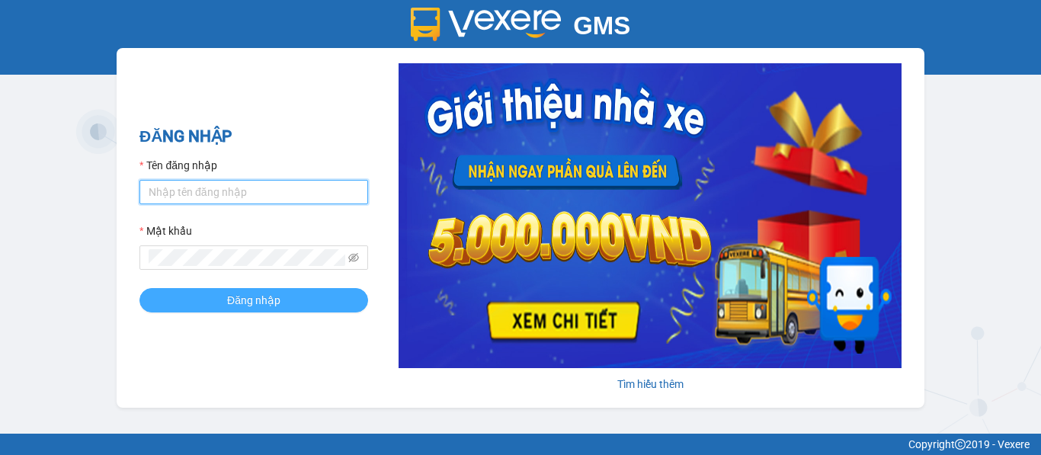
type input "saigon.thaochau"
click at [244, 295] on span "Đăng nhập" at bounding box center [253, 300] width 53 height 17
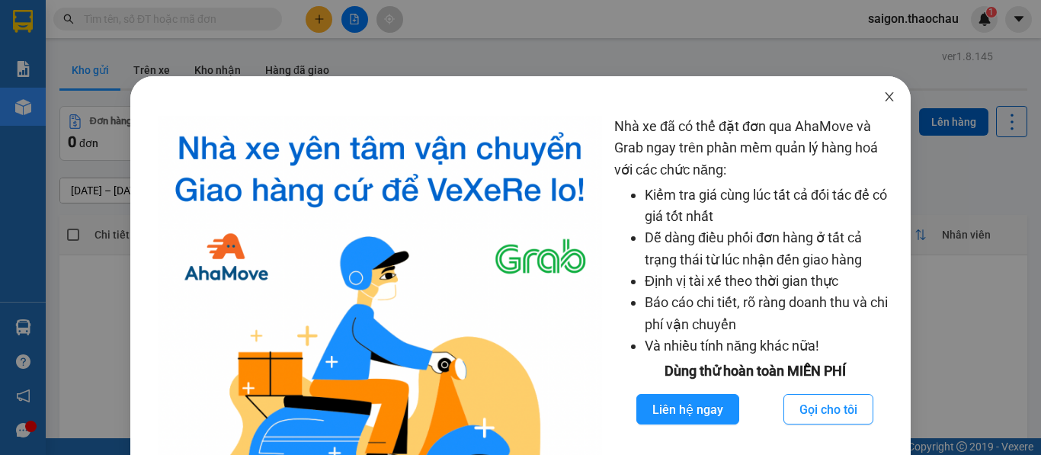
click at [883, 96] on icon "close" at bounding box center [889, 97] width 12 height 12
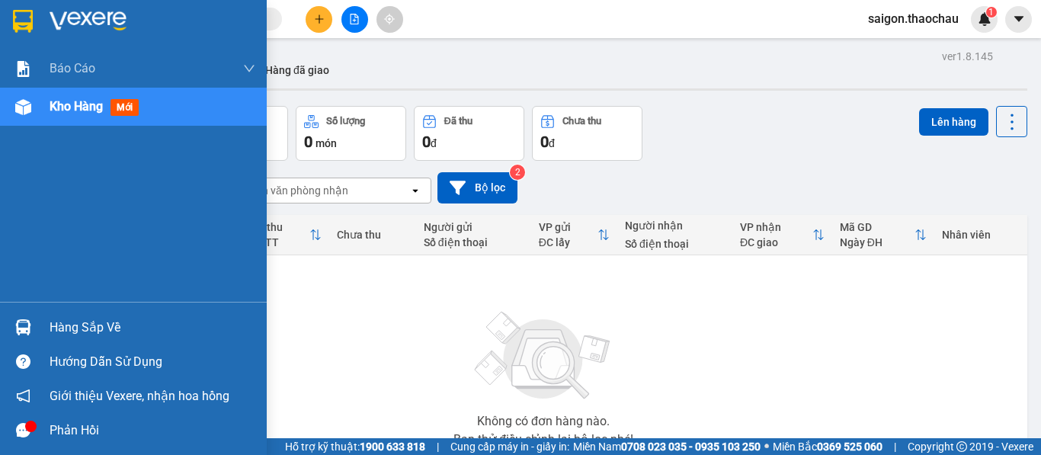
click at [85, 110] on span "Kho hàng" at bounding box center [76, 106] width 53 height 14
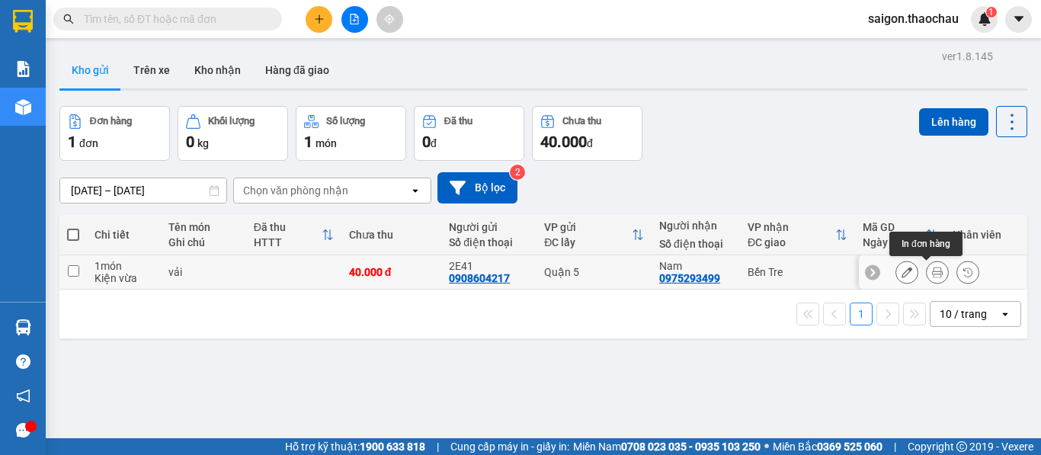
click at [932, 274] on icon at bounding box center [937, 272] width 11 height 11
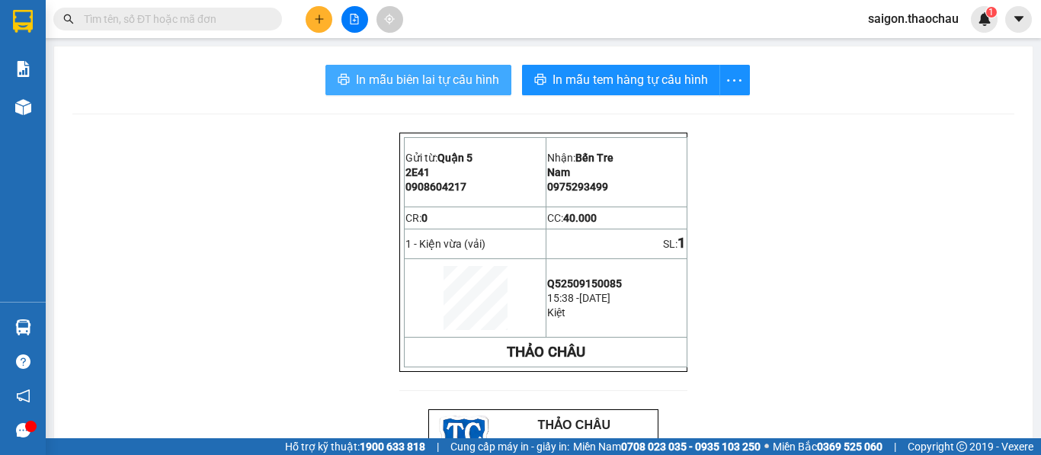
click at [459, 77] on span "In mẫu biên lai tự cấu hình" at bounding box center [427, 79] width 143 height 19
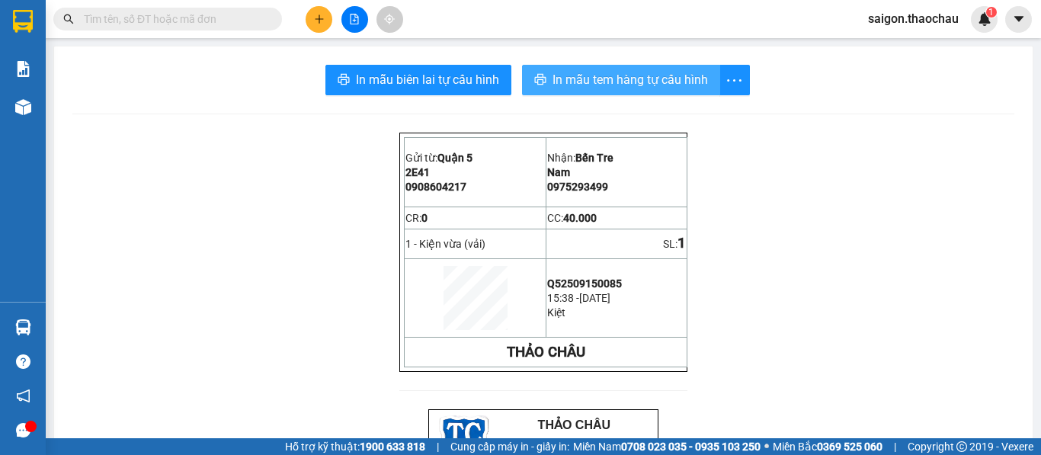
click at [575, 82] on span "In mẫu tem hàng tự cấu hình" at bounding box center [630, 79] width 155 height 19
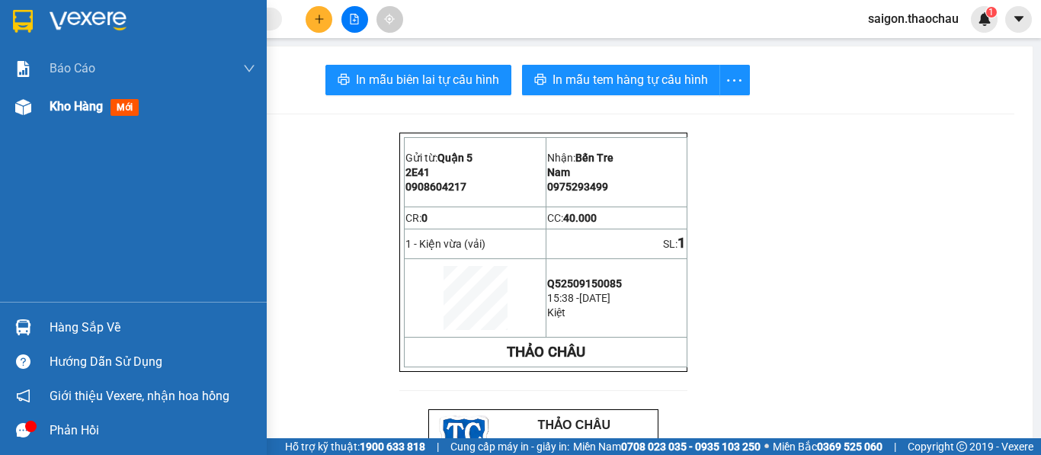
click at [72, 107] on span "Kho hàng" at bounding box center [76, 106] width 53 height 14
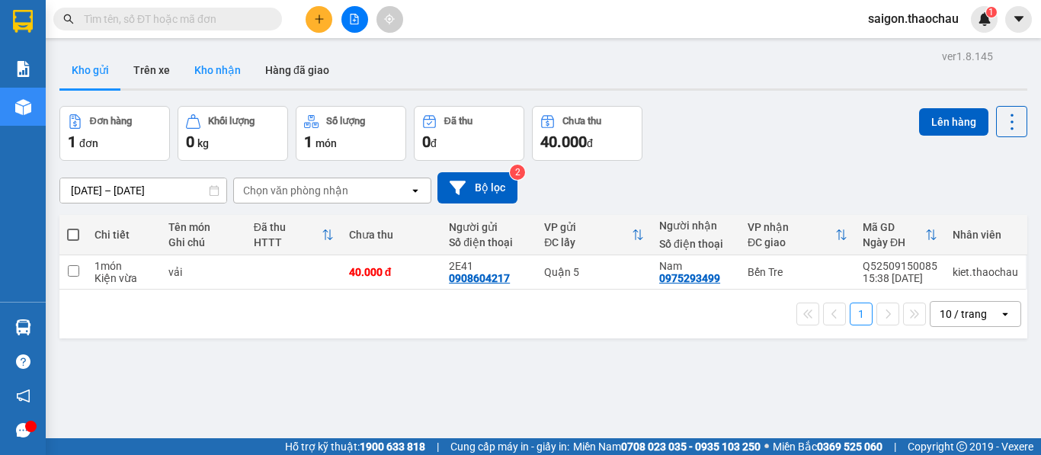
click at [229, 72] on button "Kho nhận" at bounding box center [217, 70] width 71 height 37
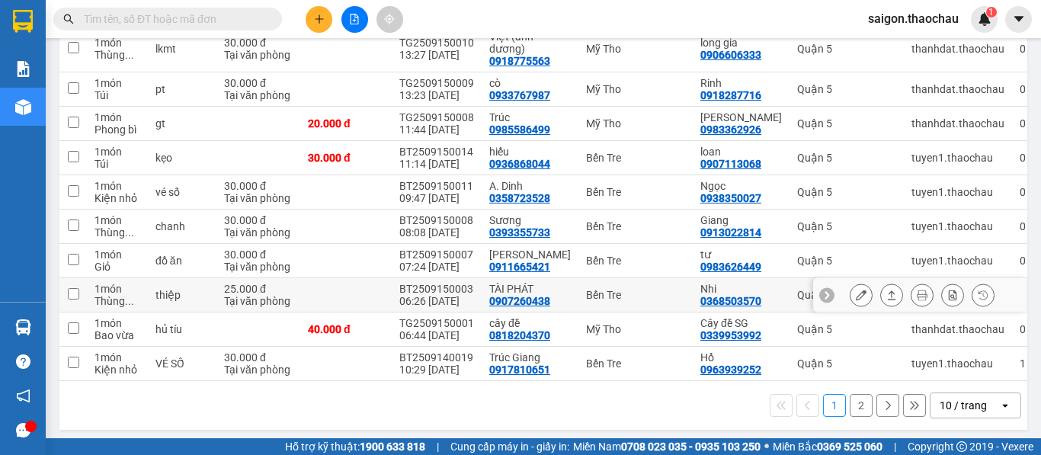
scroll to position [241, 0]
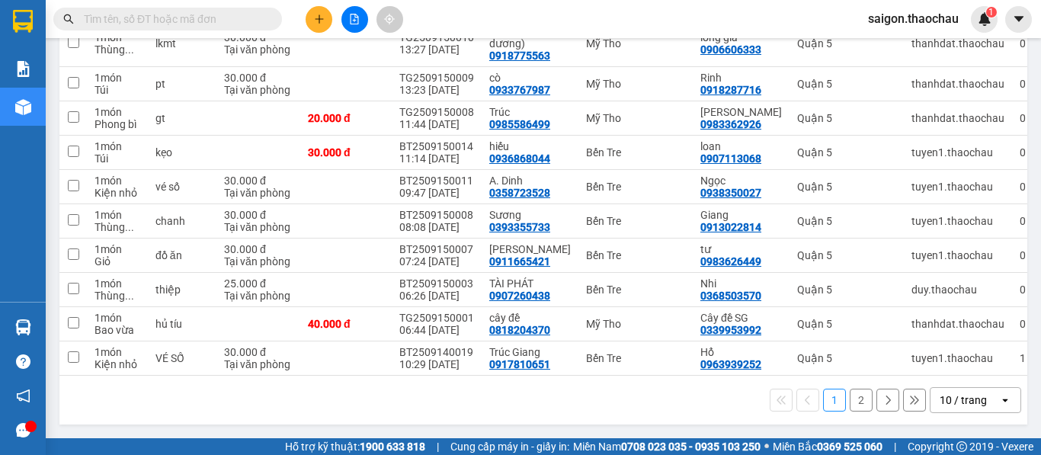
click at [943, 402] on div "10 / trang" at bounding box center [963, 399] width 47 height 15
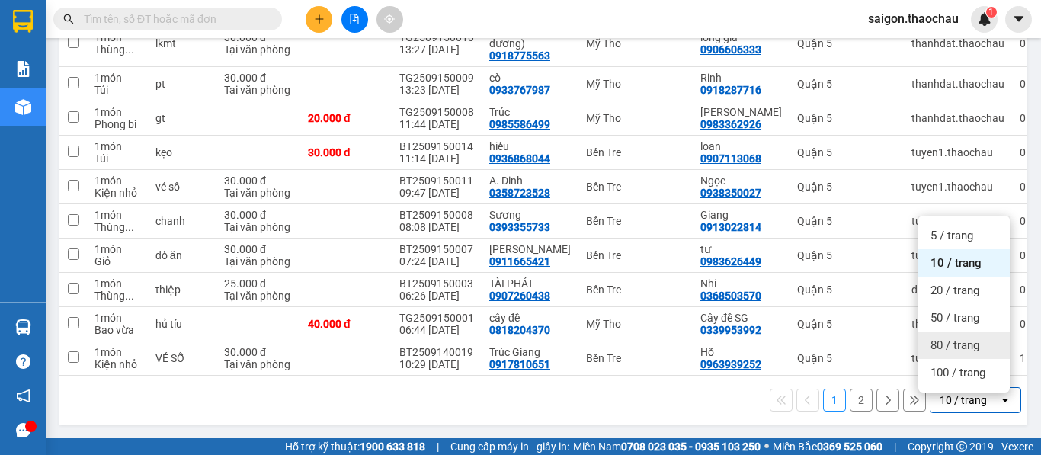
click at [939, 338] on span "80 / trang" at bounding box center [954, 345] width 49 height 15
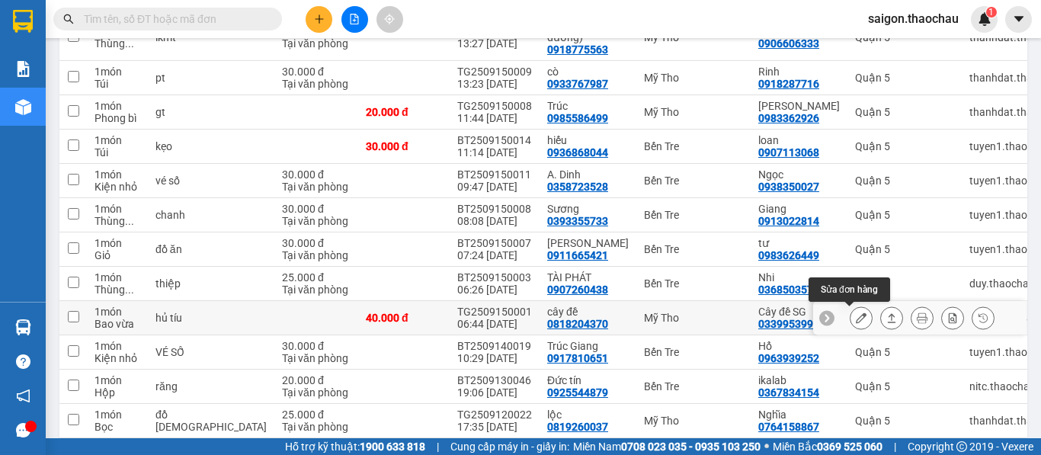
click at [856, 318] on icon at bounding box center [861, 317] width 11 height 11
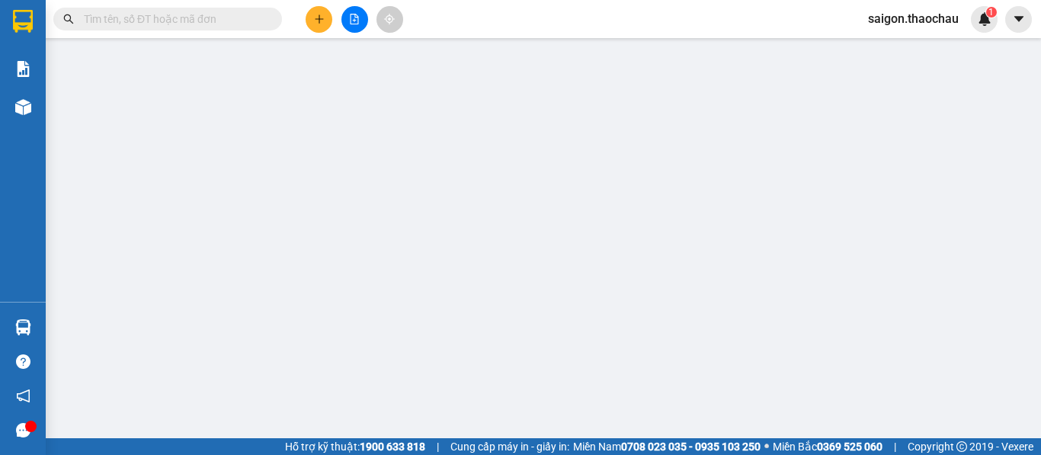
type input "0818204370"
type input "cây đề"
type input "0339953992"
type input "Cây đề SG"
type input "40.000"
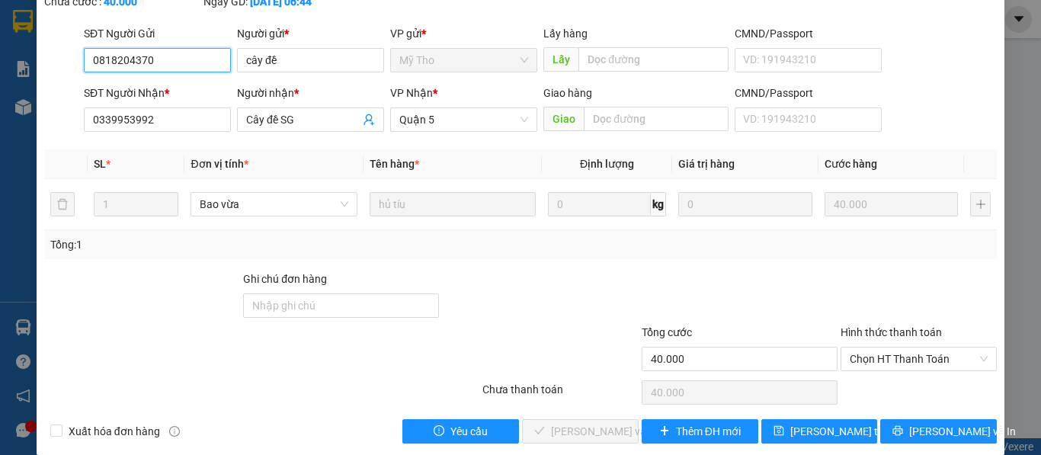
scroll to position [112, 0]
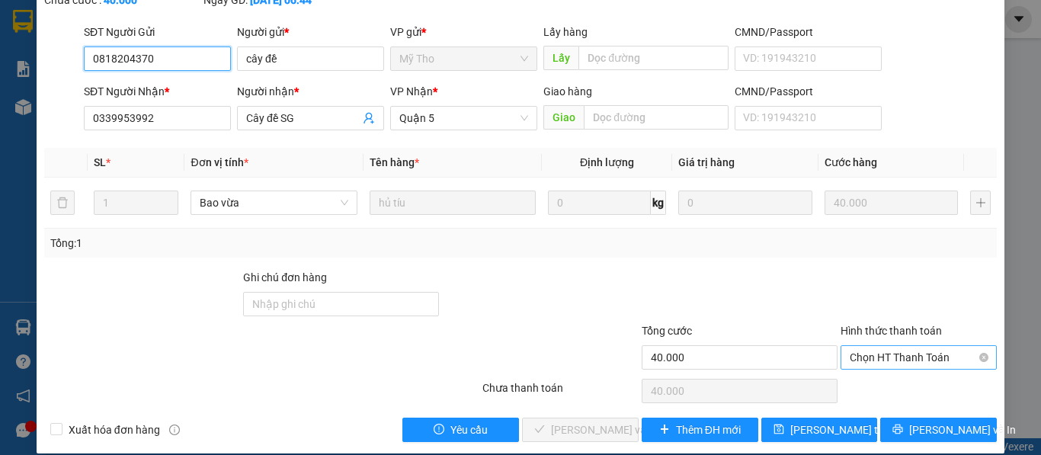
click at [878, 346] on span "Chọn HT Thanh Toán" at bounding box center [919, 357] width 138 height 23
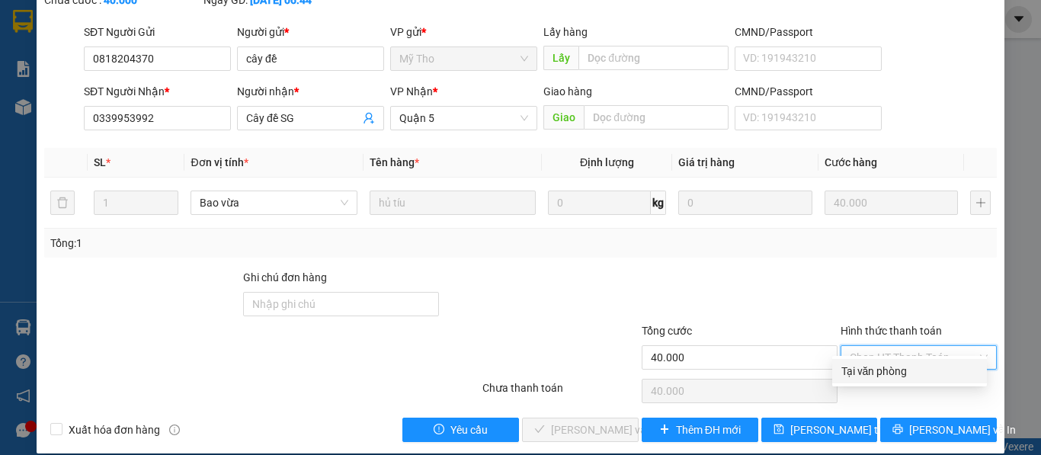
click at [854, 371] on div "Tại văn phòng" at bounding box center [909, 371] width 136 height 17
type input "0"
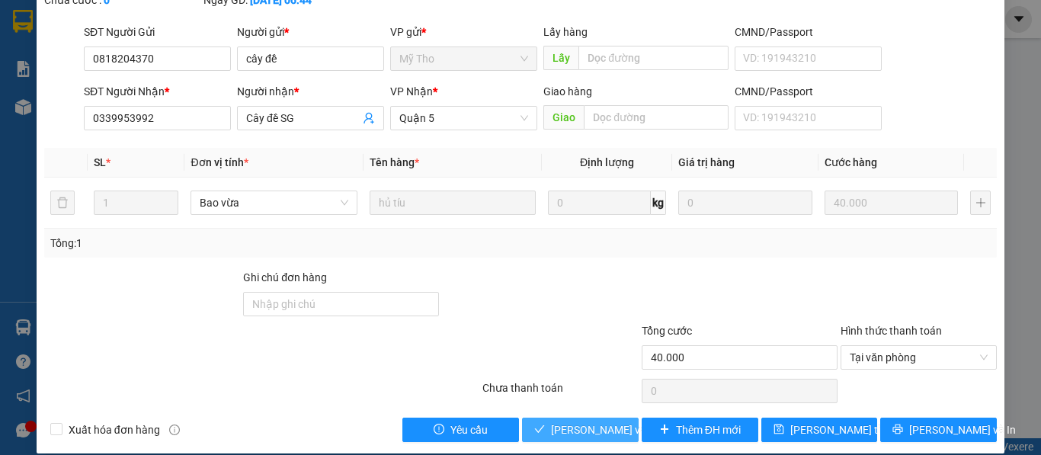
click at [587, 421] on span "[PERSON_NAME] và Giao hàng" at bounding box center [624, 429] width 146 height 17
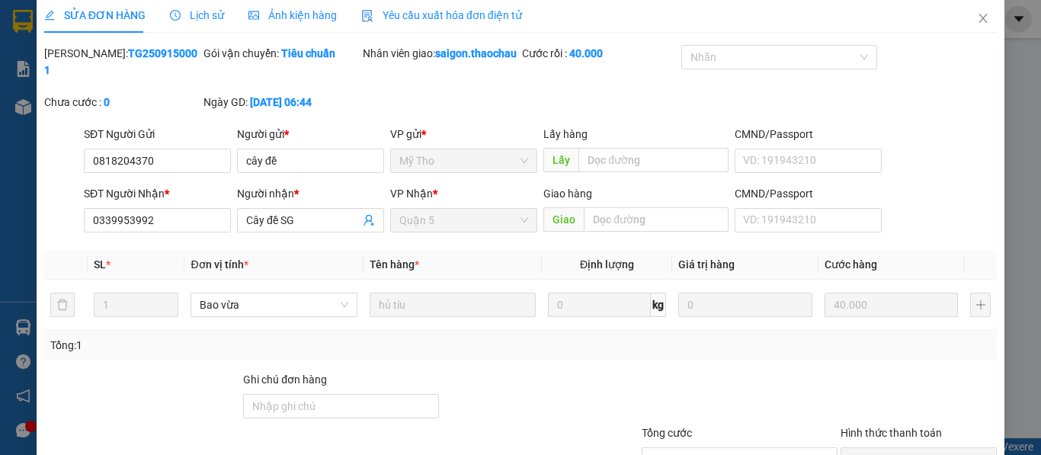
scroll to position [0, 0]
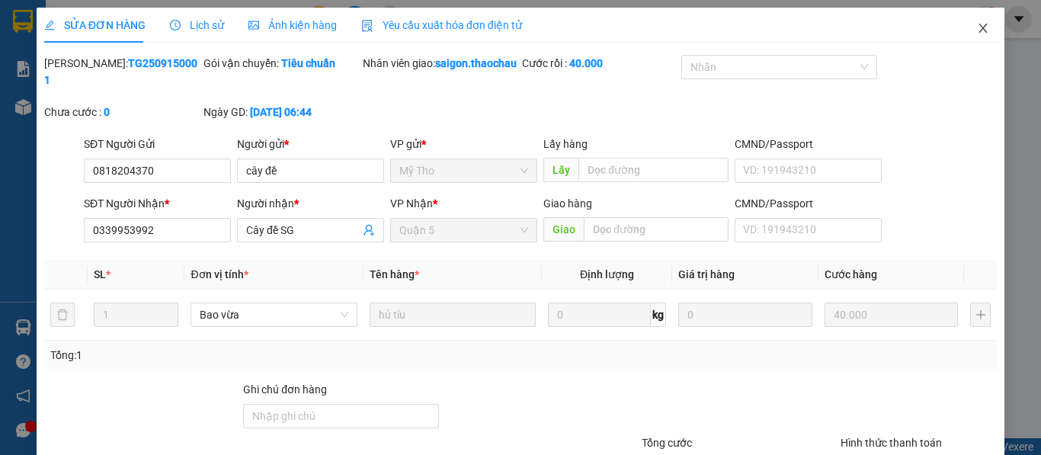
click at [977, 29] on icon "close" at bounding box center [983, 28] width 12 height 12
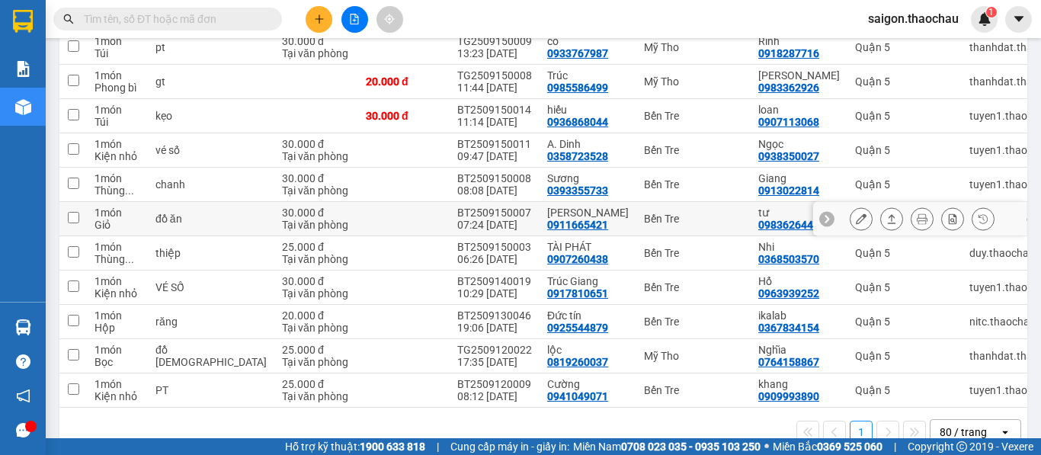
scroll to position [305, 0]
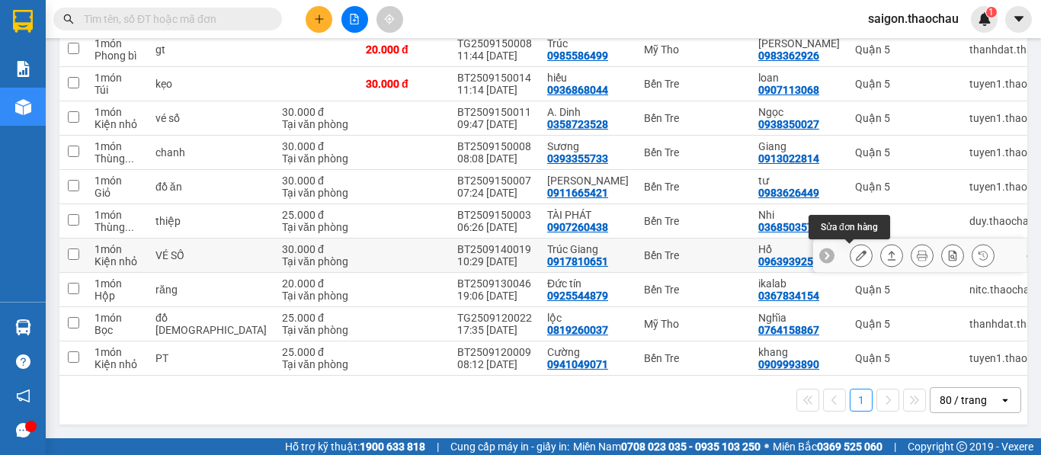
click at [856, 258] on icon at bounding box center [861, 255] width 11 height 11
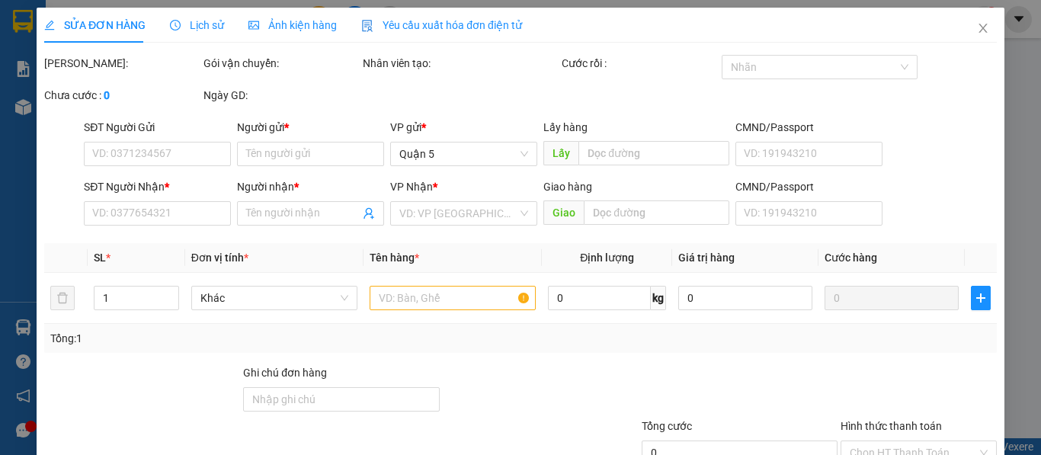
type input "0917810651"
type input "Trúc Giang"
type input "0963939252"
type input "Hổ"
type input "30.000"
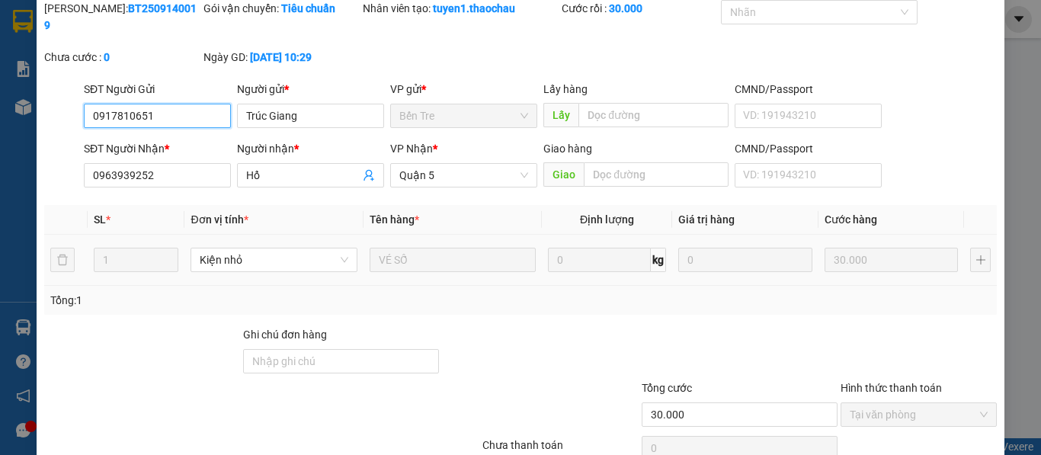
scroll to position [112, 0]
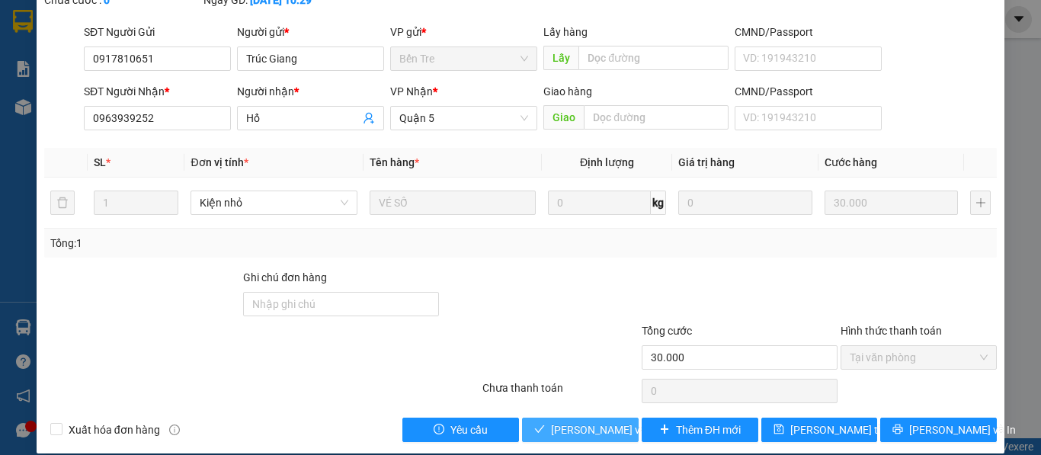
click at [606, 421] on span "Lưu và Giao hàng" at bounding box center [624, 429] width 146 height 17
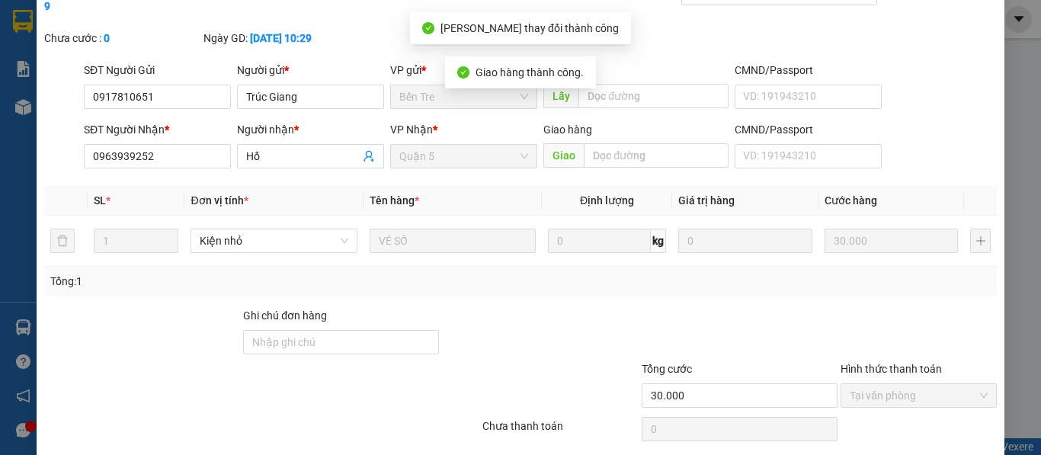
scroll to position [0, 0]
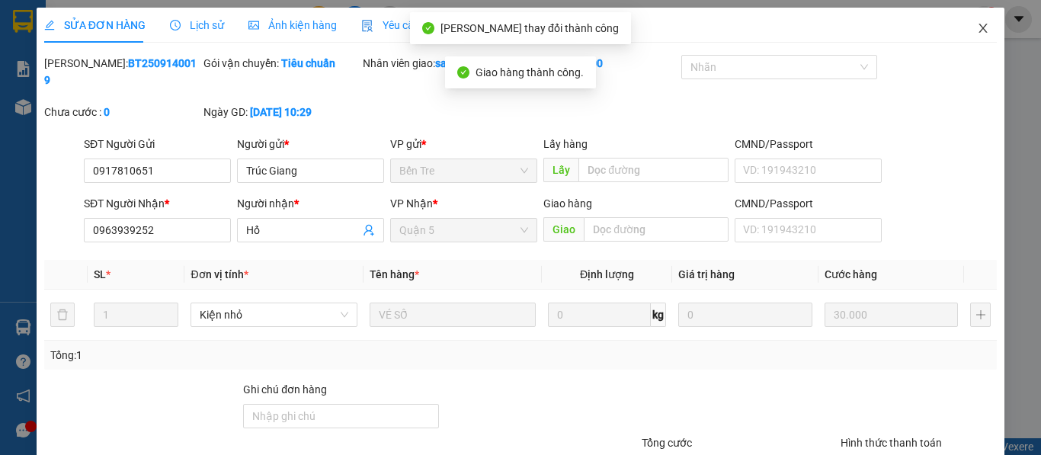
click at [977, 27] on icon "close" at bounding box center [983, 28] width 12 height 12
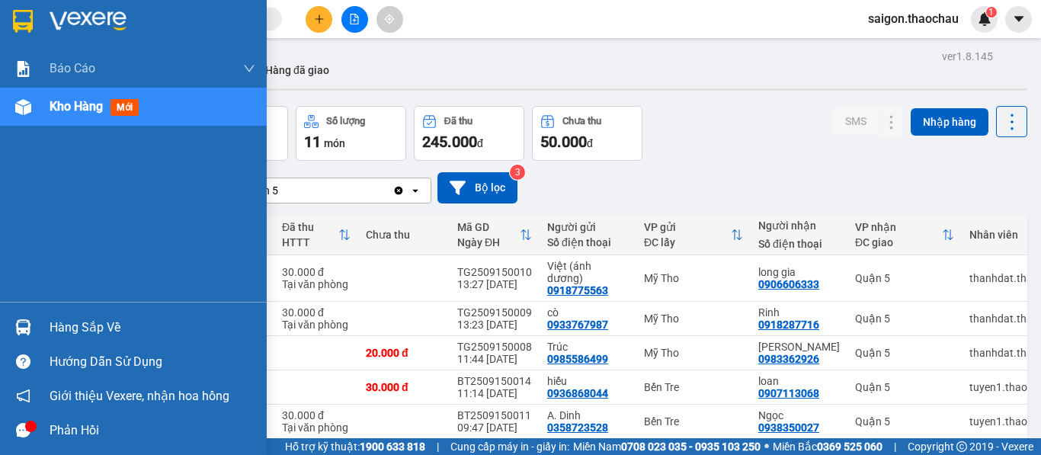
click at [27, 322] on img at bounding box center [23, 327] width 16 height 16
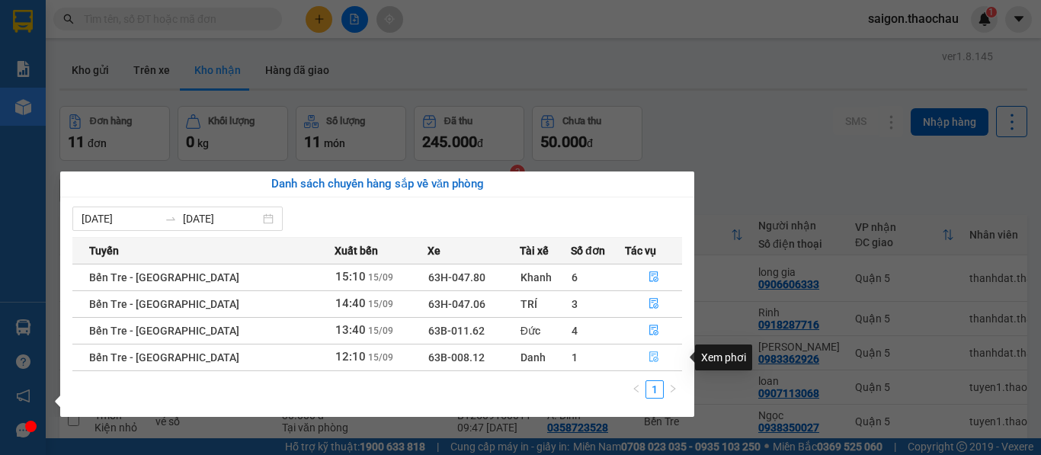
click at [649, 358] on icon "file-done" at bounding box center [654, 356] width 11 height 11
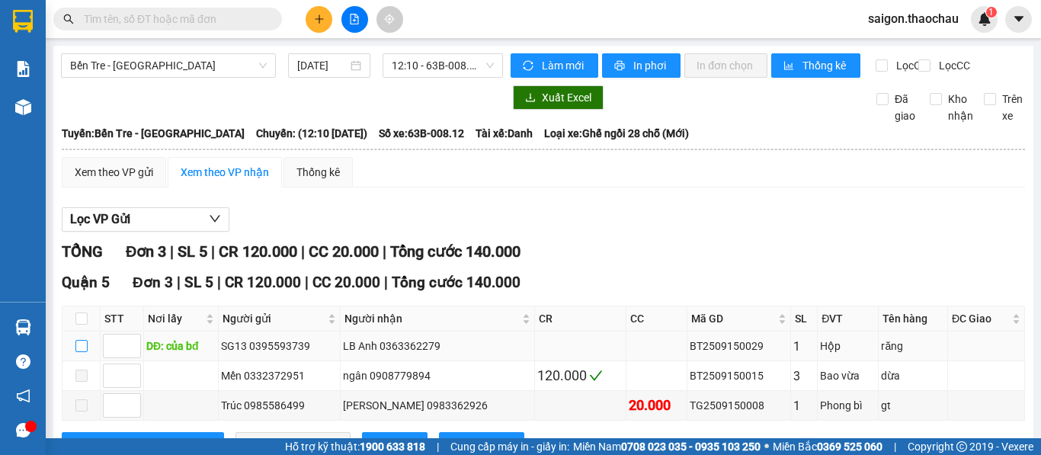
click at [79, 352] on input "checkbox" at bounding box center [81, 346] width 12 height 12
checkbox input "true"
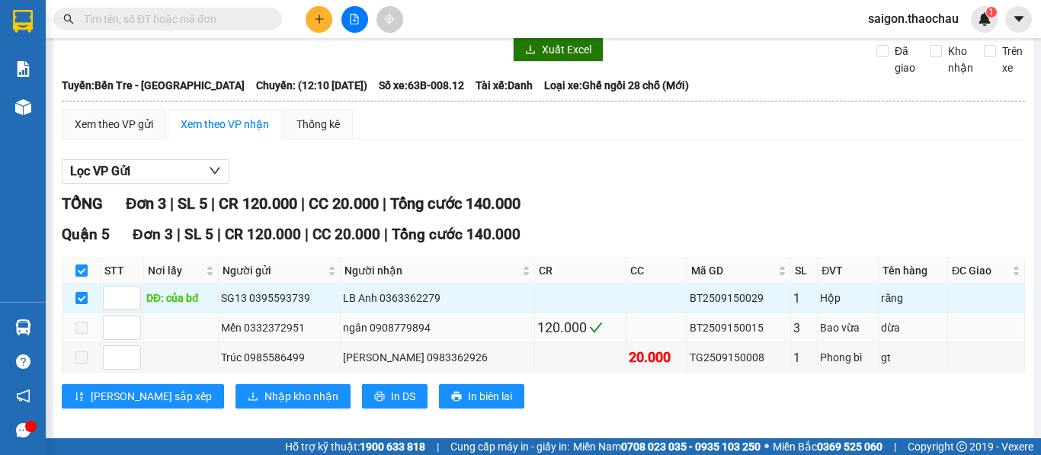
scroll to position [74, 0]
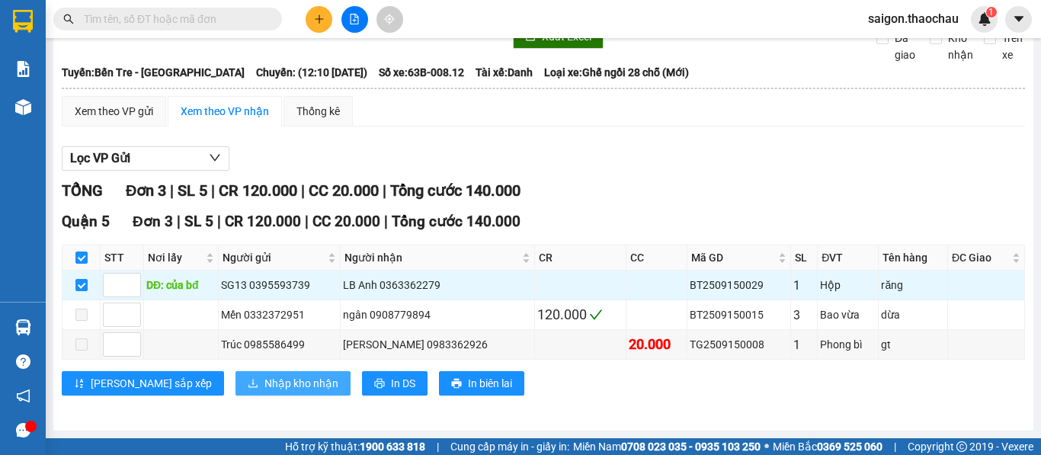
click at [264, 379] on span "Nhập kho nhận" at bounding box center [301, 383] width 74 height 17
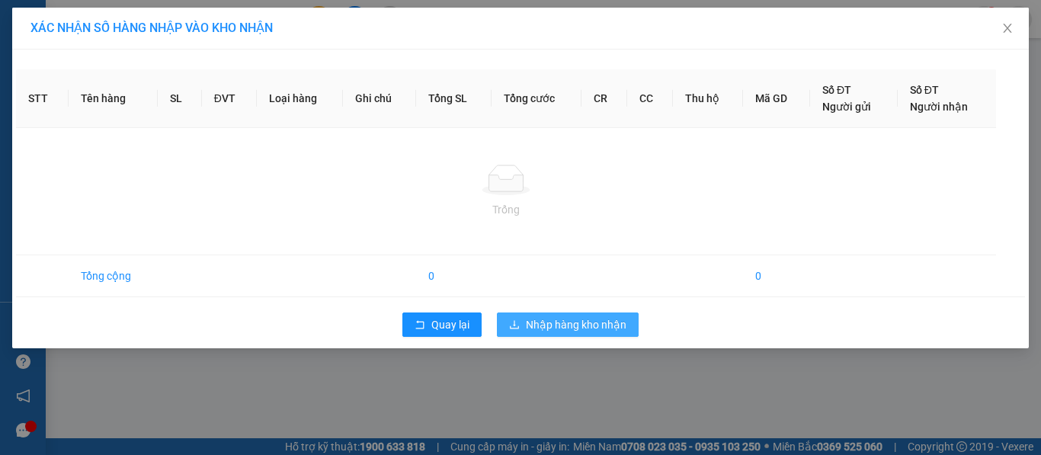
click at [541, 325] on span "Nhập hàng kho nhận" at bounding box center [576, 324] width 101 height 17
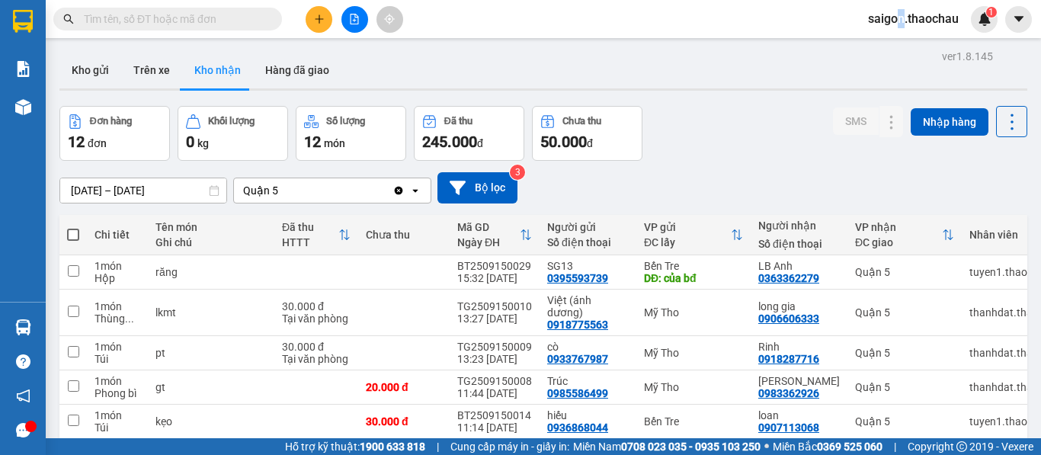
click at [899, 23] on span "saigon.thaochau" at bounding box center [913, 18] width 115 height 19
click at [898, 48] on span "Đăng xuất" at bounding box center [921, 47] width 82 height 17
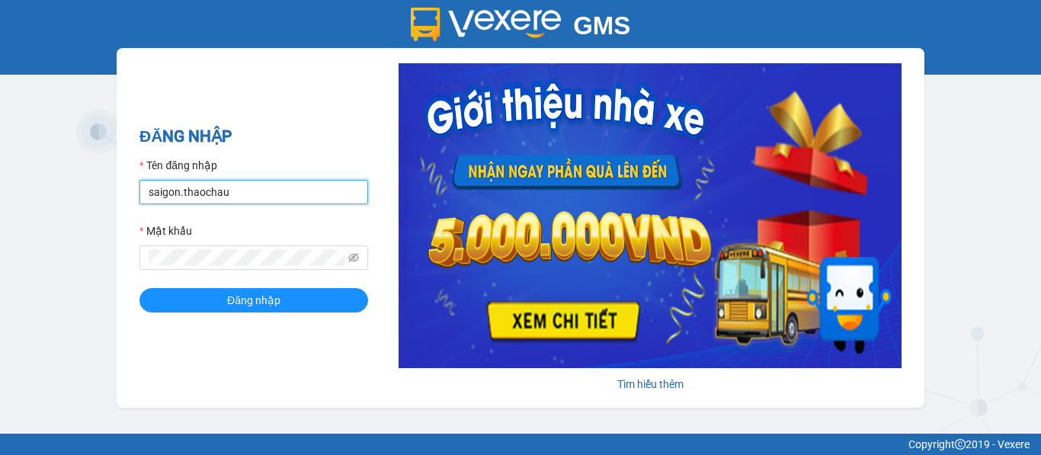
drag, startPoint x: 252, startPoint y: 197, endPoint x: 0, endPoint y: 175, distance: 253.2
click at [0, 175] on div "GMS Hệ thống quản lý hàng hóa ĐĂNG NHẬP Tên đăng nhập saigon.thaochau Mật khẩu …" at bounding box center [520, 217] width 1041 height 434
type input "dung.thaochau"
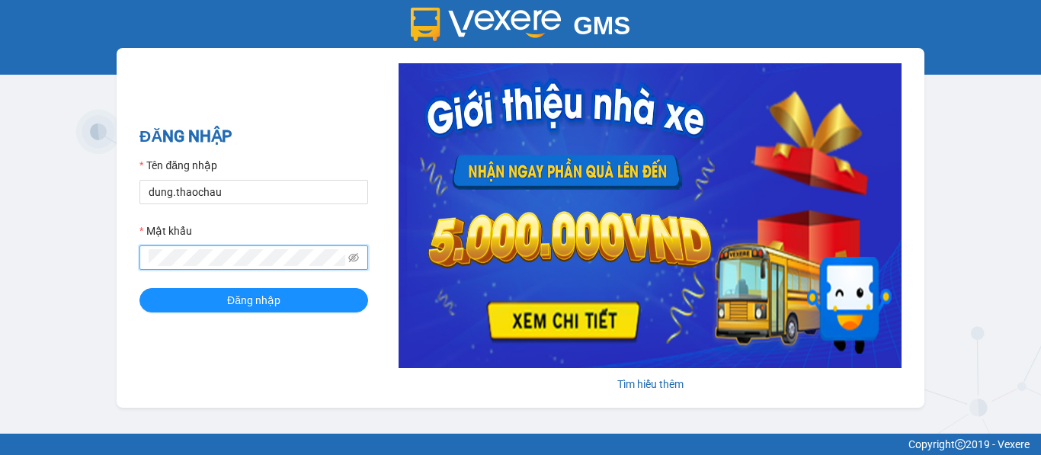
click at [93, 255] on div "GMS Hệ thống quản lý hàng hóa ĐĂNG NHẬP Tên đăng nhập dung.thaochau Mật khẩu Đă…" at bounding box center [520, 217] width 1041 height 434
click at [139, 288] on button "Đăng nhập" at bounding box center [253, 300] width 229 height 24
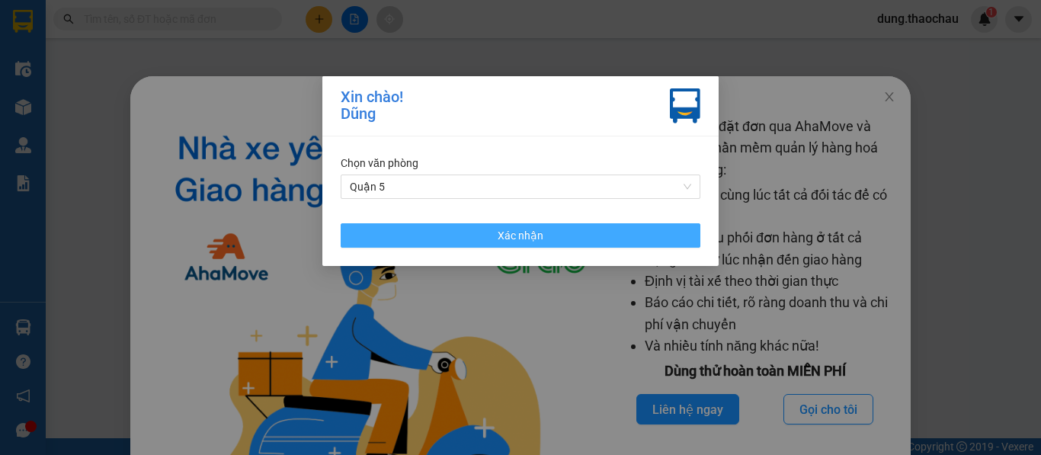
click at [501, 233] on span "Xác nhận" at bounding box center [521, 235] width 46 height 17
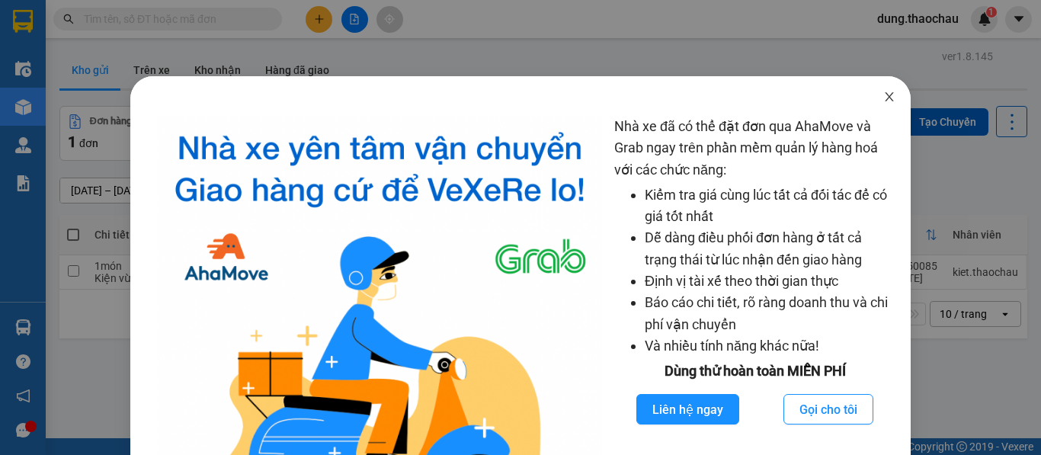
click at [883, 92] on icon "close" at bounding box center [889, 97] width 12 height 12
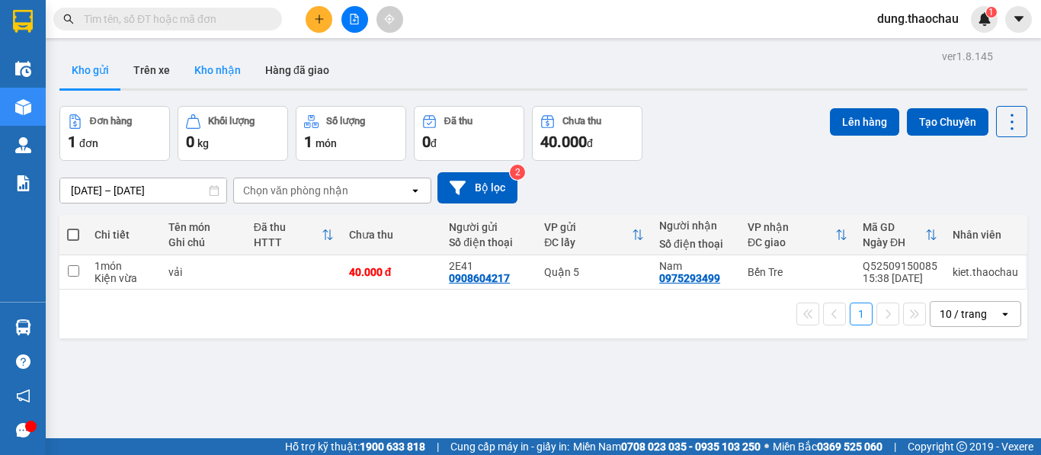
click at [229, 75] on button "Kho nhận" at bounding box center [217, 70] width 71 height 37
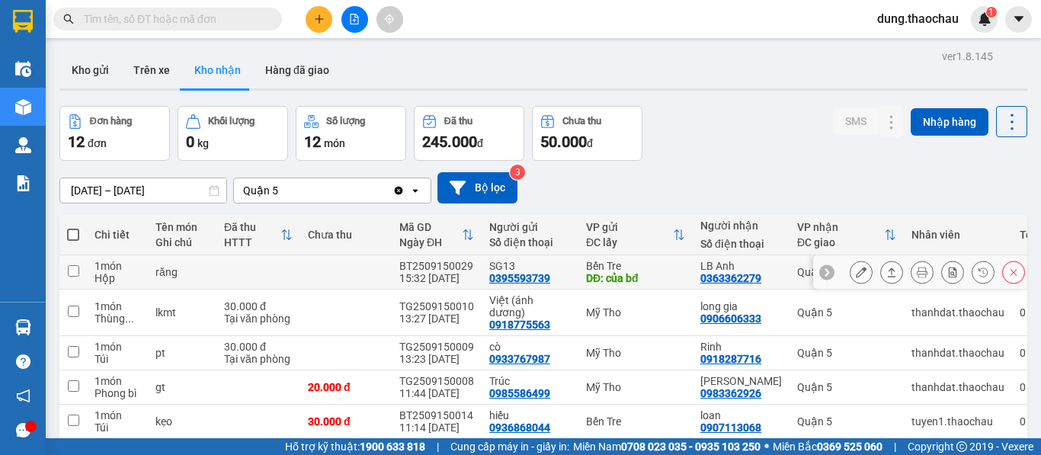
click at [856, 274] on icon at bounding box center [861, 272] width 11 height 11
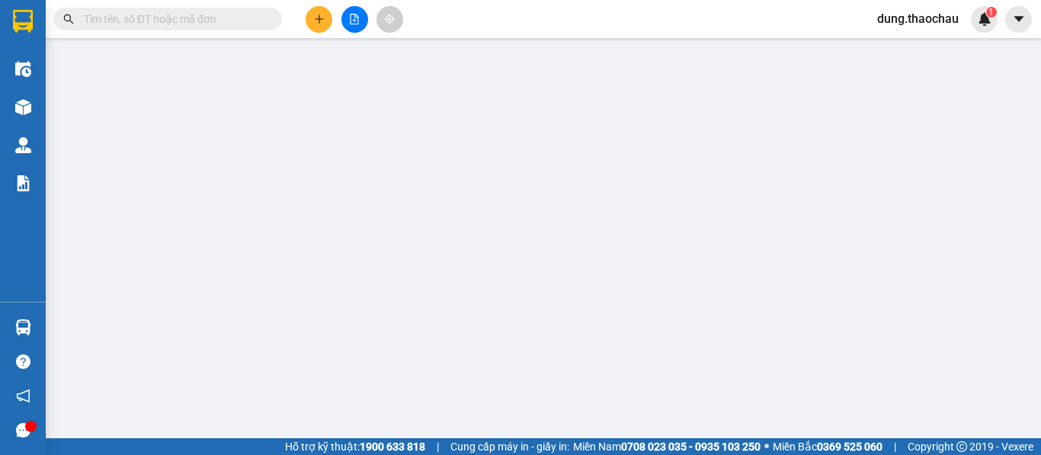
type input "0395593739"
type input "SG13"
type input "của bđ"
type input "0363362279"
type input "LB Anh"
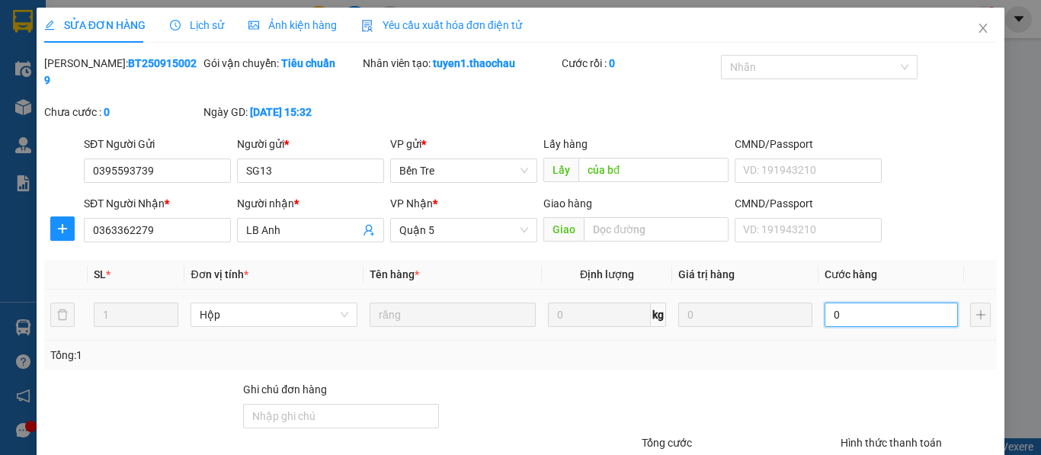
click at [842, 303] on input "0" at bounding box center [892, 315] width 134 height 24
type input "2"
type input "20"
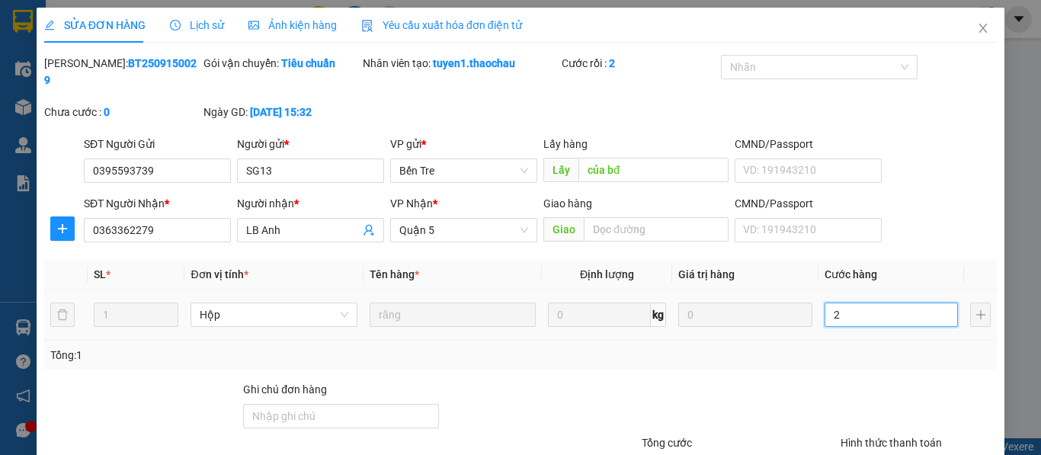
type input "20"
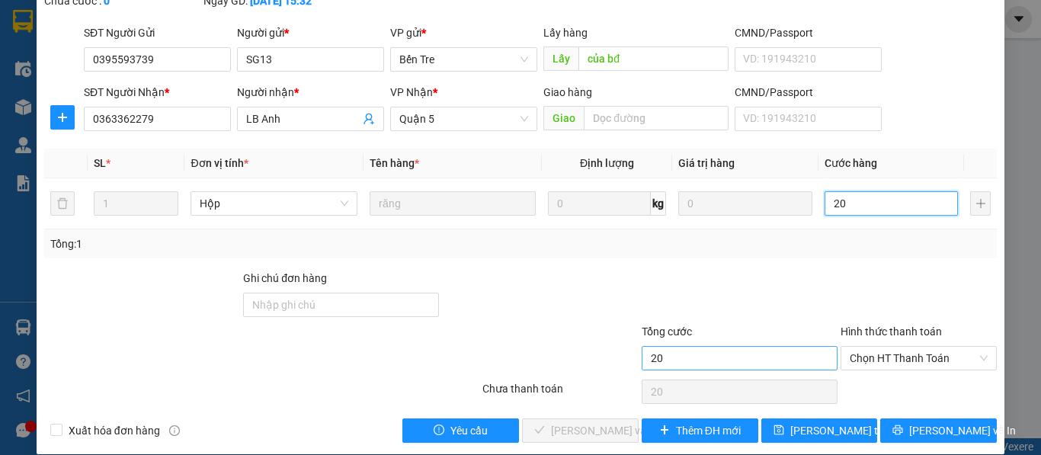
scroll to position [112, 0]
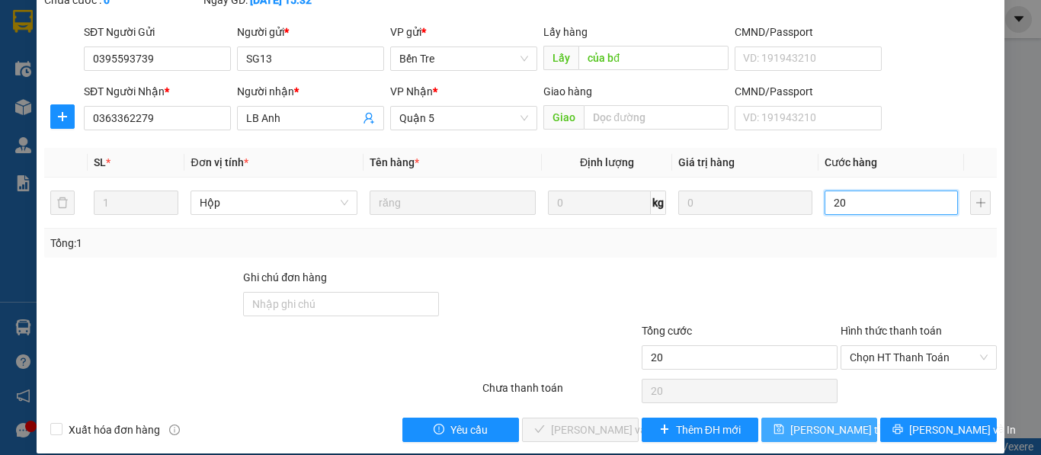
type input "20"
type input "20.000"
click at [807, 421] on span "Lưu thay đổi" at bounding box center [851, 429] width 122 height 17
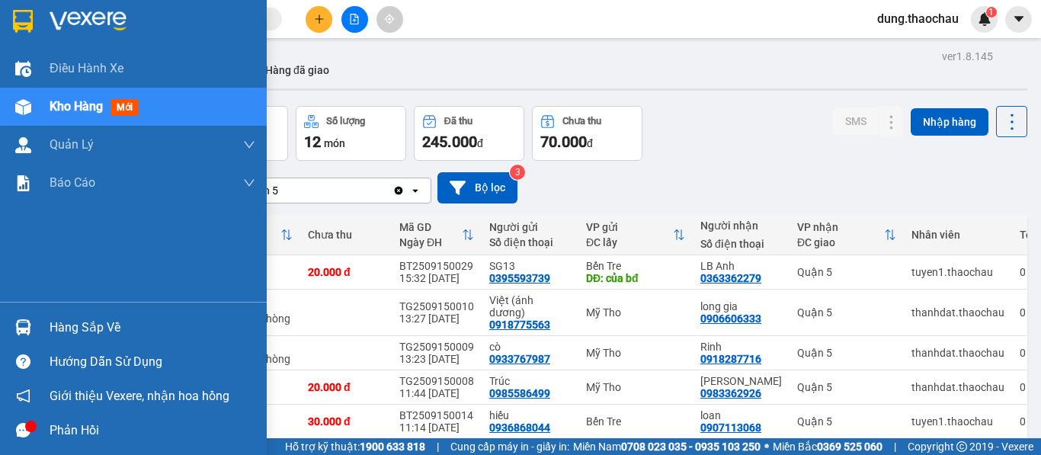
click at [19, 329] on img at bounding box center [23, 327] width 16 height 16
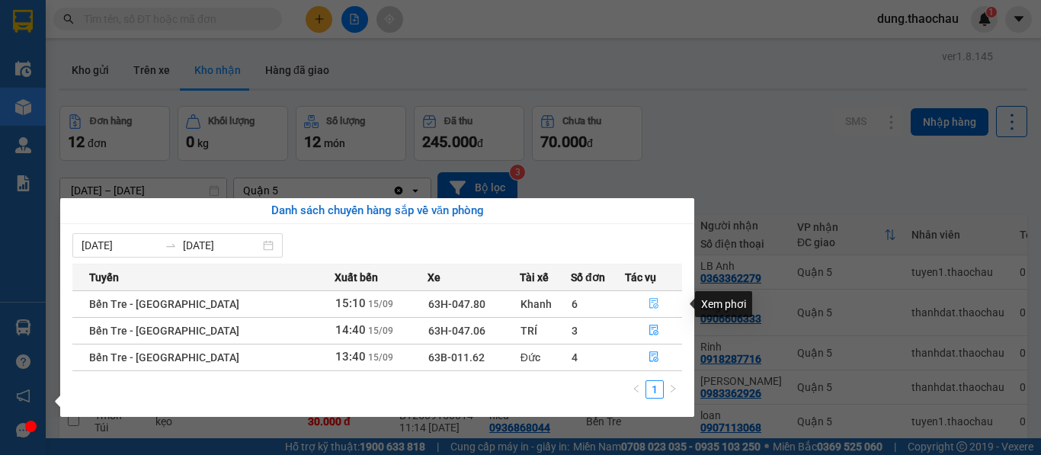
click at [649, 305] on icon "file-done" at bounding box center [654, 303] width 11 height 11
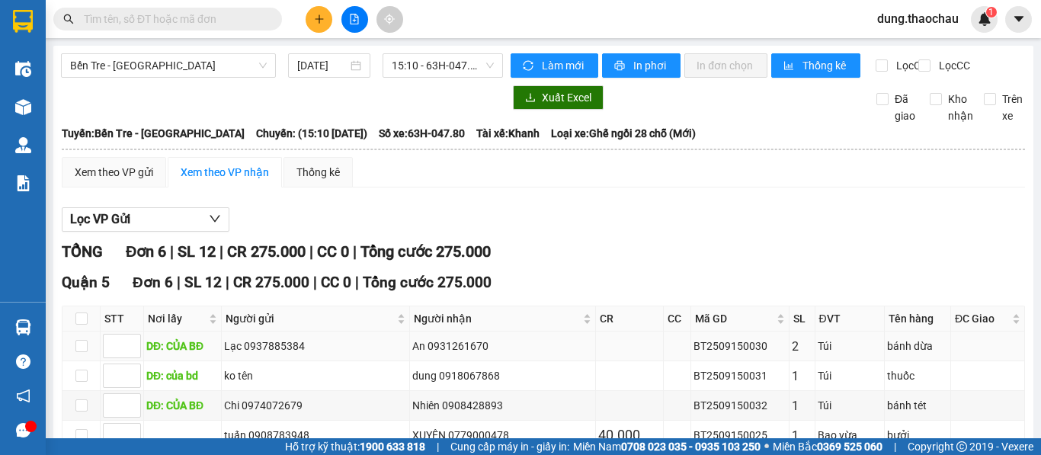
click at [742, 354] on div "BT2509150030" at bounding box center [739, 346] width 93 height 17
drag, startPoint x: 742, startPoint y: 361, endPoint x: 672, endPoint y: 372, distance: 70.9
click at [691, 361] on td "BT2509150030" at bounding box center [740, 347] width 98 height 30
copy div "BT2509150030"
click at [111, 20] on input "text" at bounding box center [174, 19] width 180 height 17
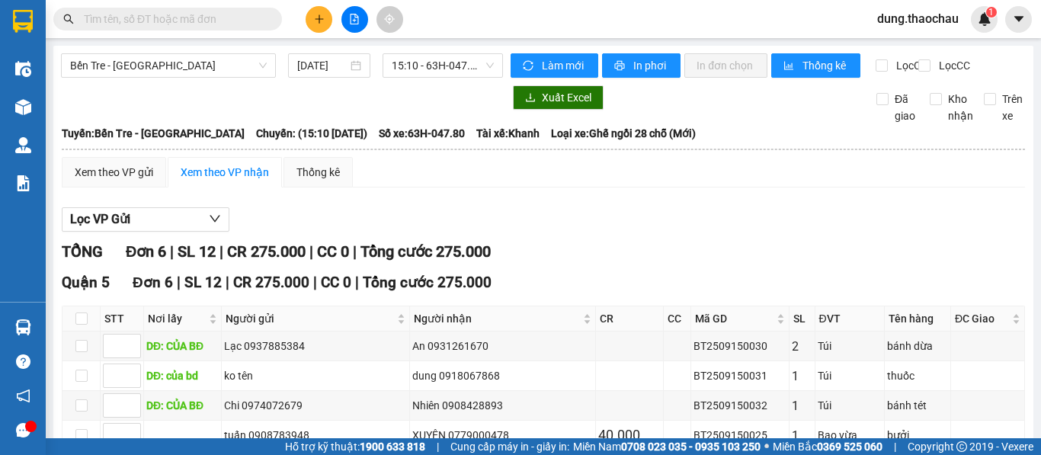
paste input "BT2509150030"
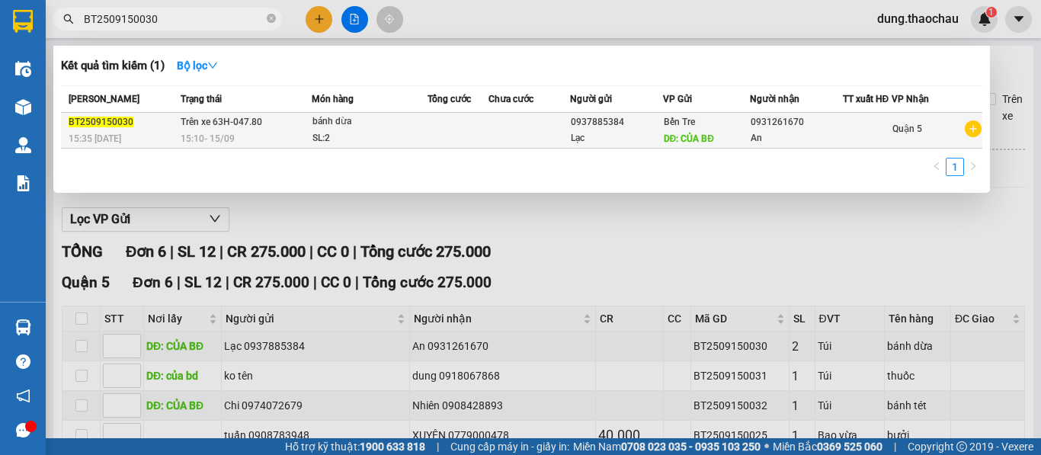
type input "BT2509150030"
click at [449, 133] on td at bounding box center [459, 131] width 62 height 36
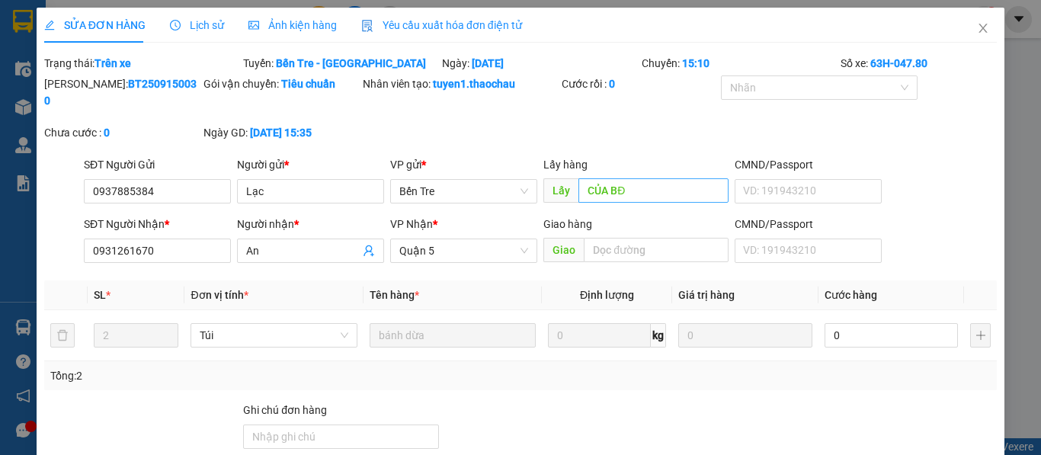
type input "0937885384"
type input "Lạc"
type input "CỦA BĐ"
type input "0931261670"
type input "An"
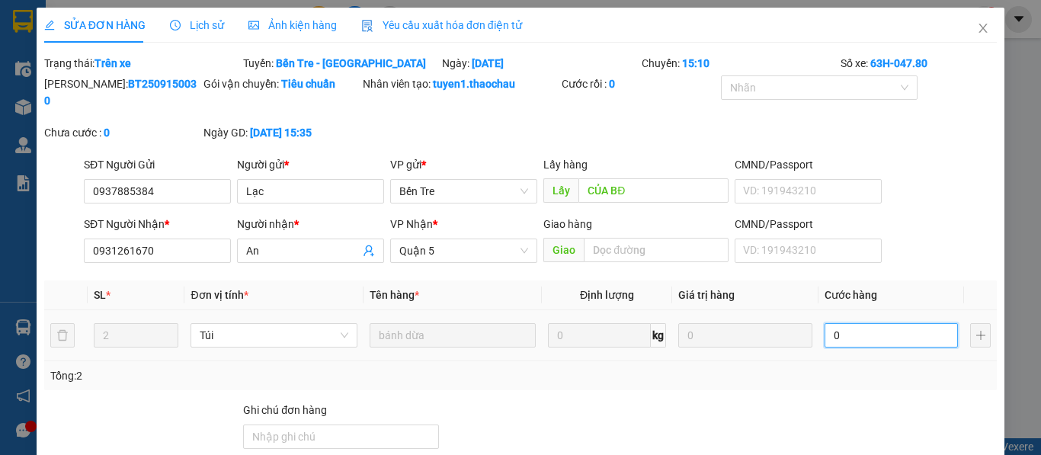
click at [848, 323] on input "0" at bounding box center [892, 335] width 134 height 24
type input "6"
type input "60"
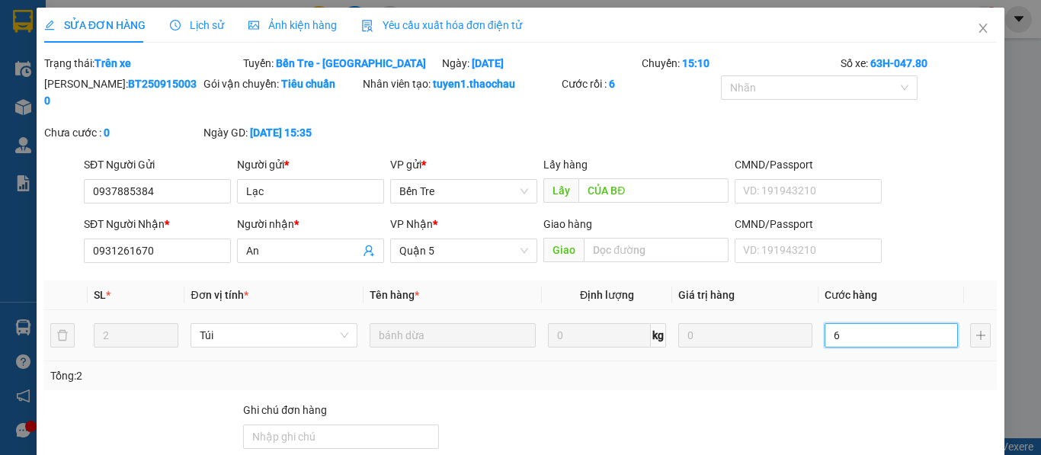
type input "60"
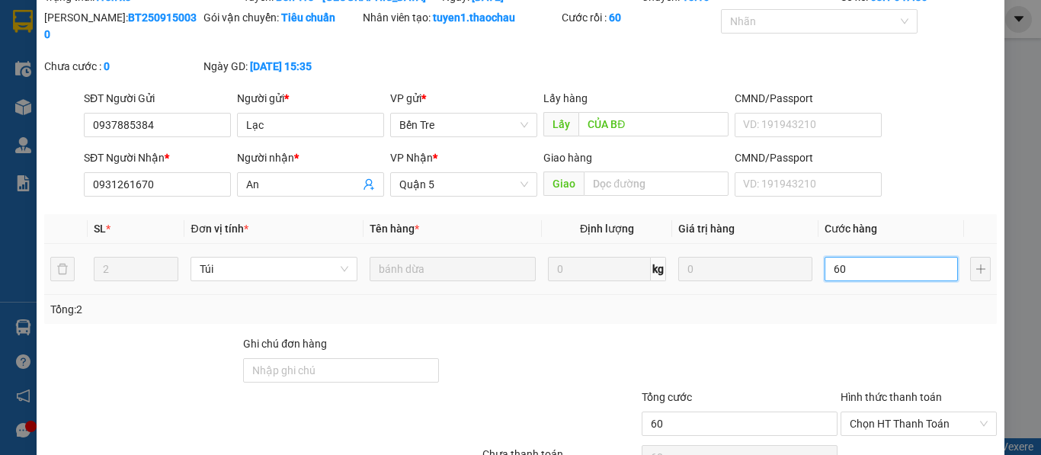
scroll to position [133, 0]
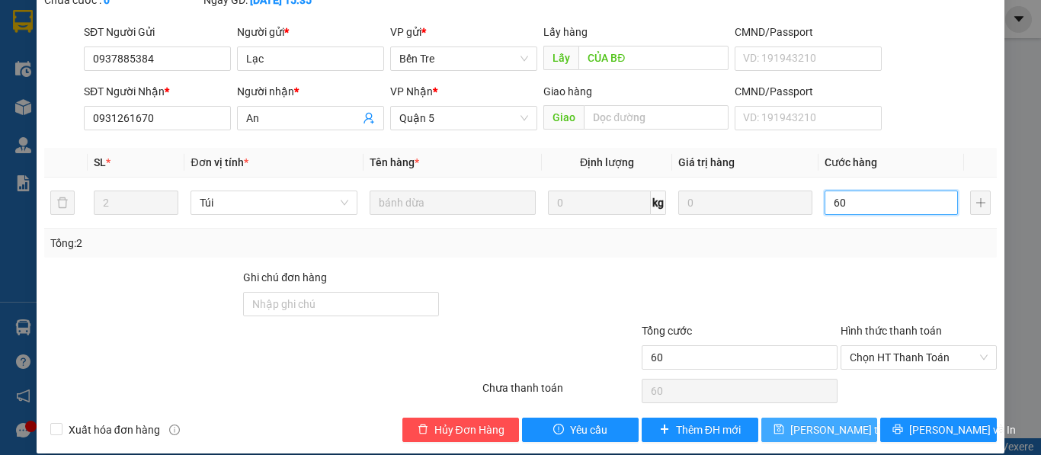
type input "60"
type input "60.000"
click at [815, 421] on span "Lưu thay đổi" at bounding box center [851, 429] width 122 height 17
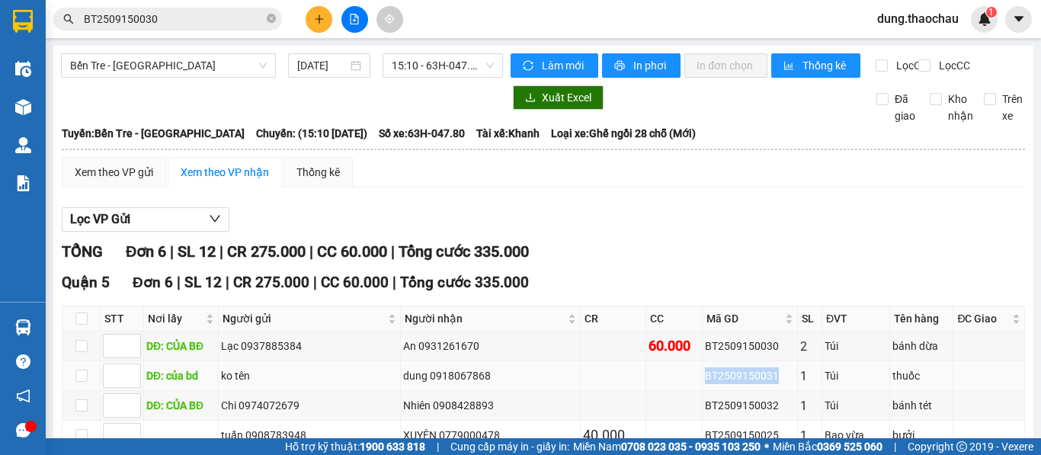
drag, startPoint x: 754, startPoint y: 392, endPoint x: 685, endPoint y: 396, distance: 69.5
click at [703, 391] on td "BT2509150031" at bounding box center [750, 376] width 95 height 30
copy div "BT2509150031"
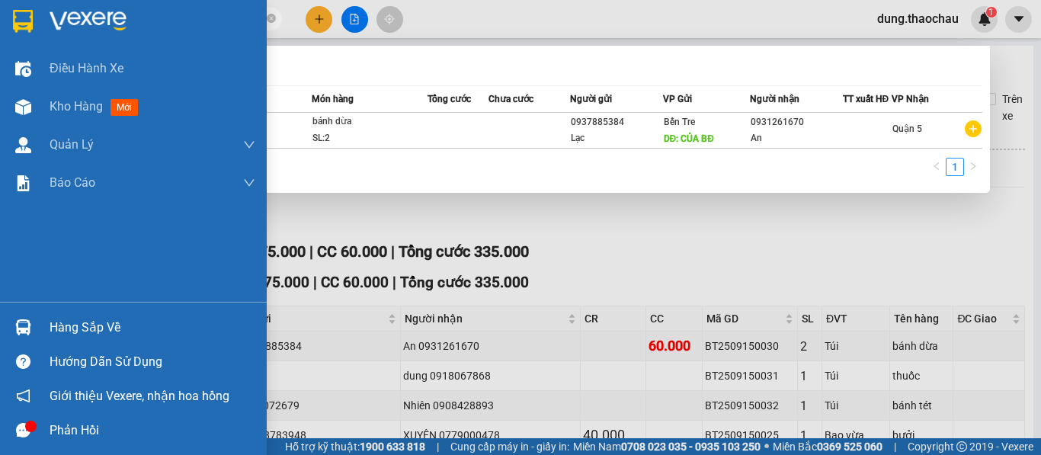
drag, startPoint x: 208, startPoint y: 23, endPoint x: 0, endPoint y: 22, distance: 208.0
click at [0, 22] on section "Kết quả tìm kiếm ( 1 ) Bộ lọc Mã ĐH Trạng thái Món hàng Tổng cước Chưa cước Ngư…" at bounding box center [520, 227] width 1041 height 455
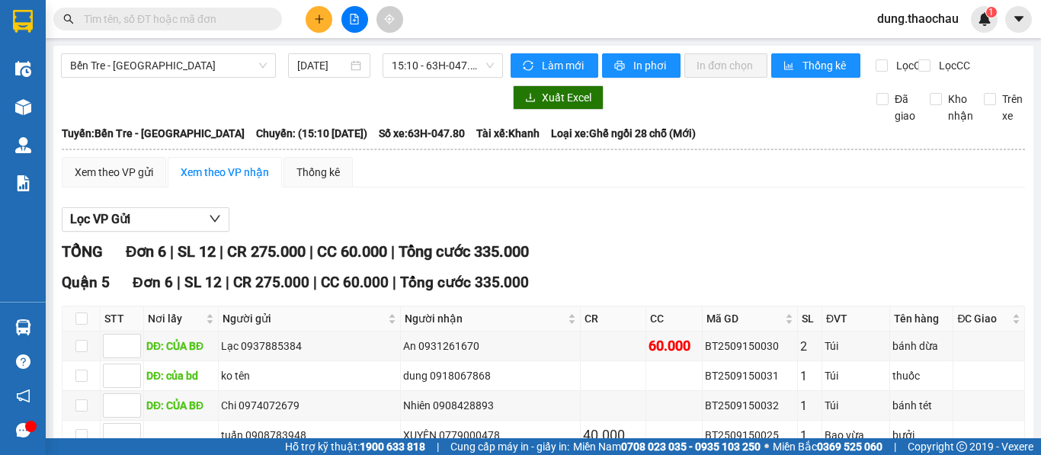
paste input "BT2509150031"
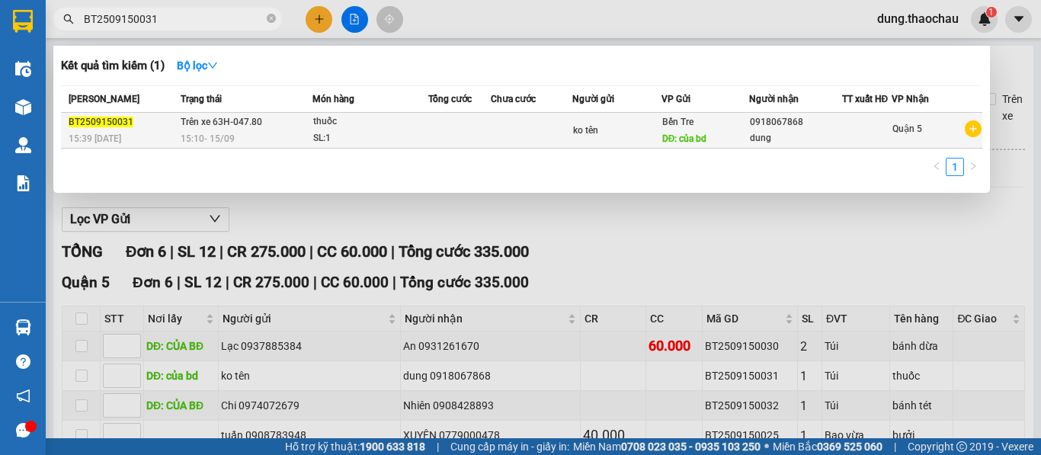
type input "BT2509150031"
click at [391, 134] on div "SL: 1" at bounding box center [370, 138] width 114 height 17
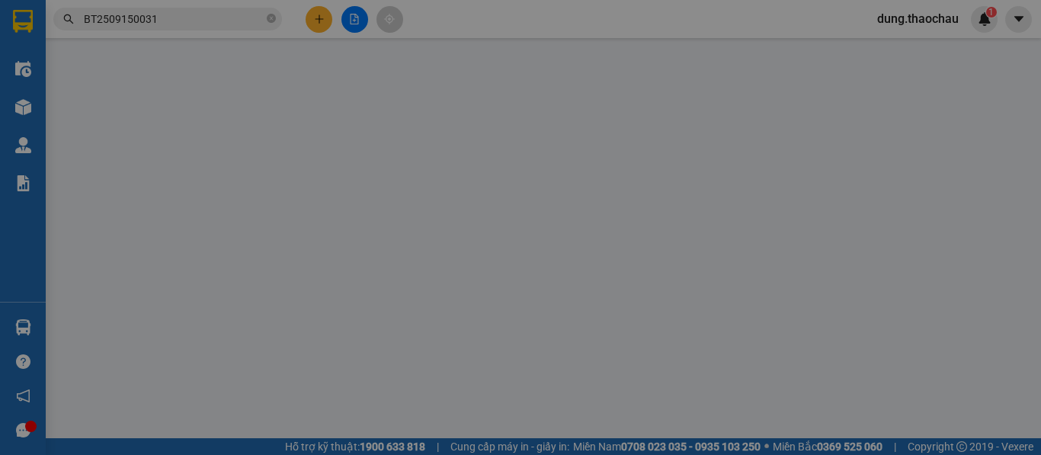
type input "ko tên"
type input "của bd"
type input "0918067868"
type input "dung"
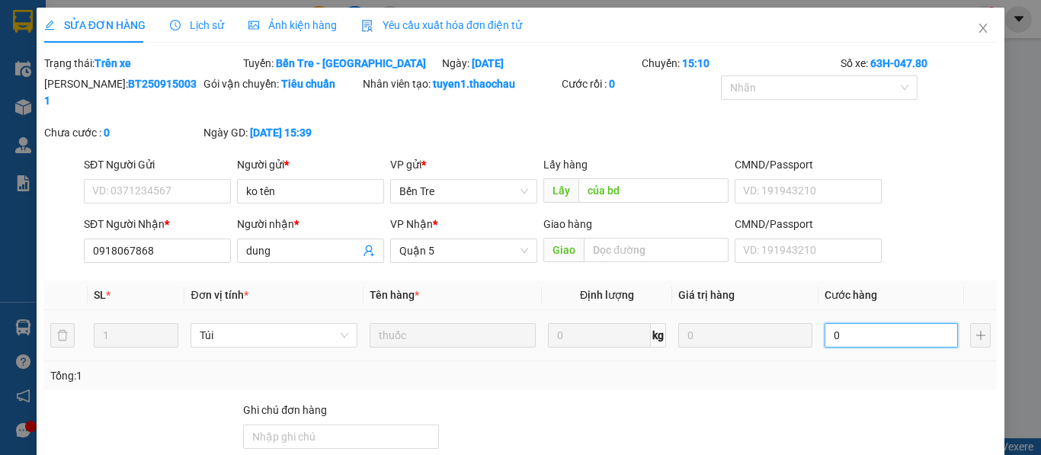
click at [831, 323] on input "0" at bounding box center [892, 335] width 134 height 24
type input "2"
type input "20"
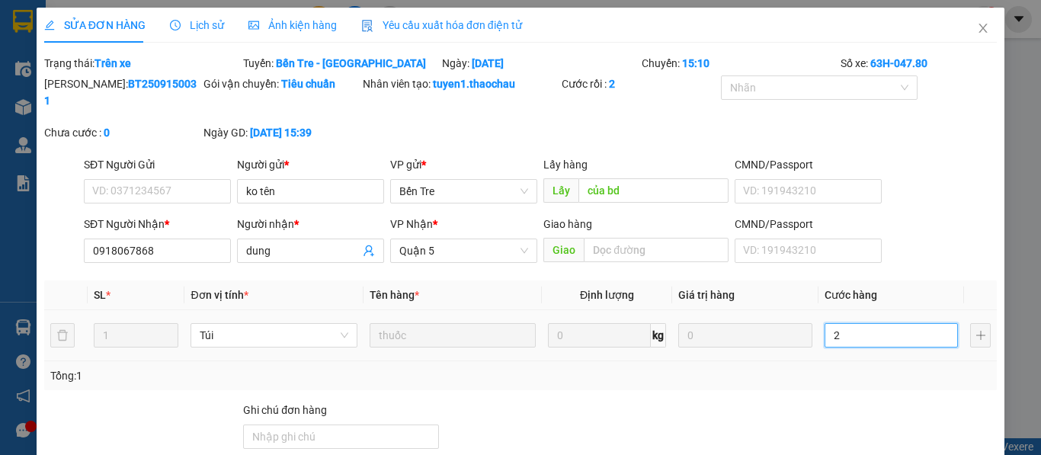
type input "20"
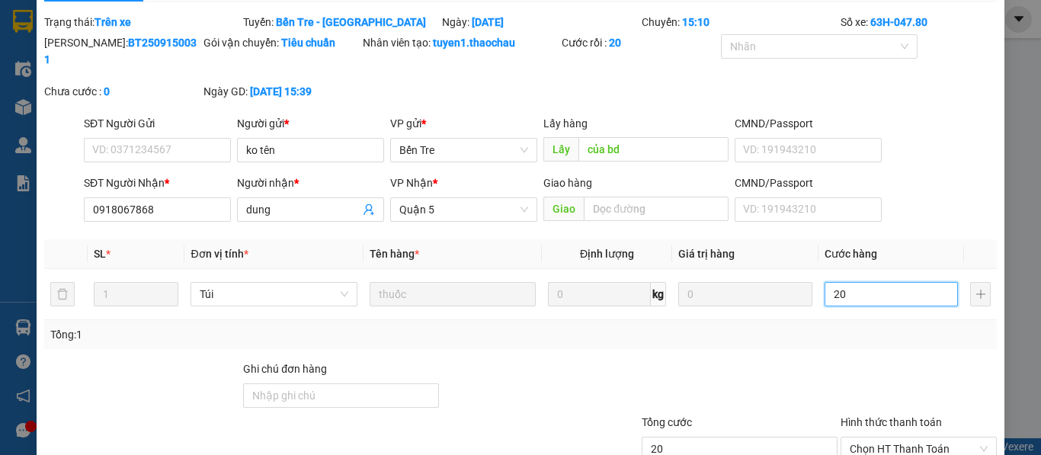
scroll to position [133, 0]
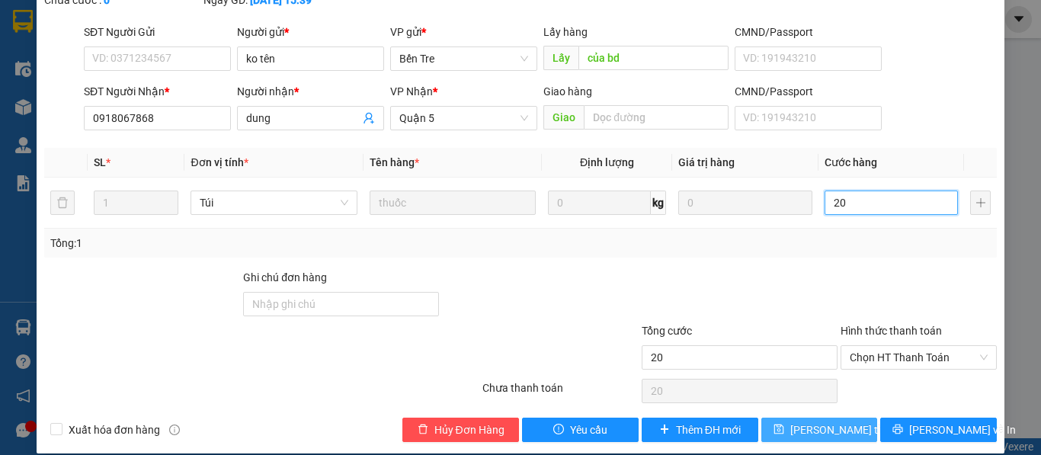
type input "20"
type input "20.000"
click at [813, 421] on span "Lưu thay đổi" at bounding box center [851, 429] width 122 height 17
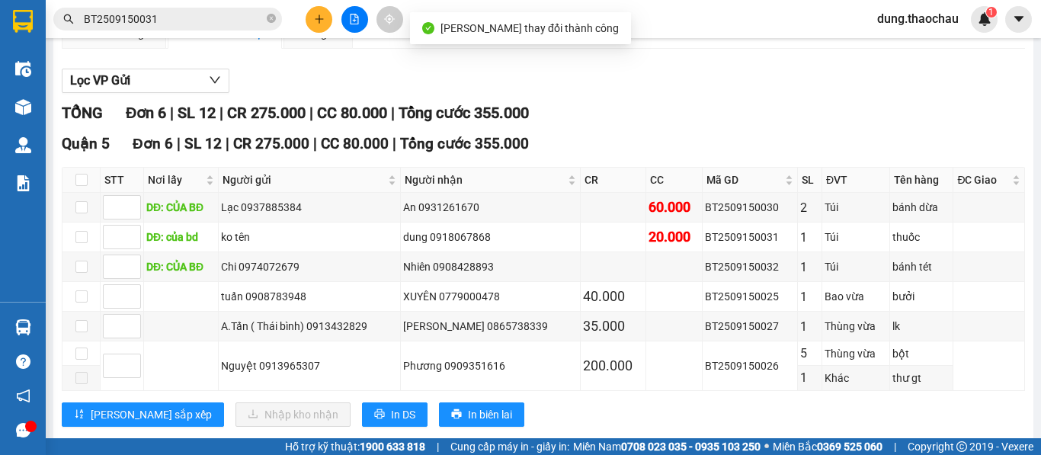
scroll to position [152, 0]
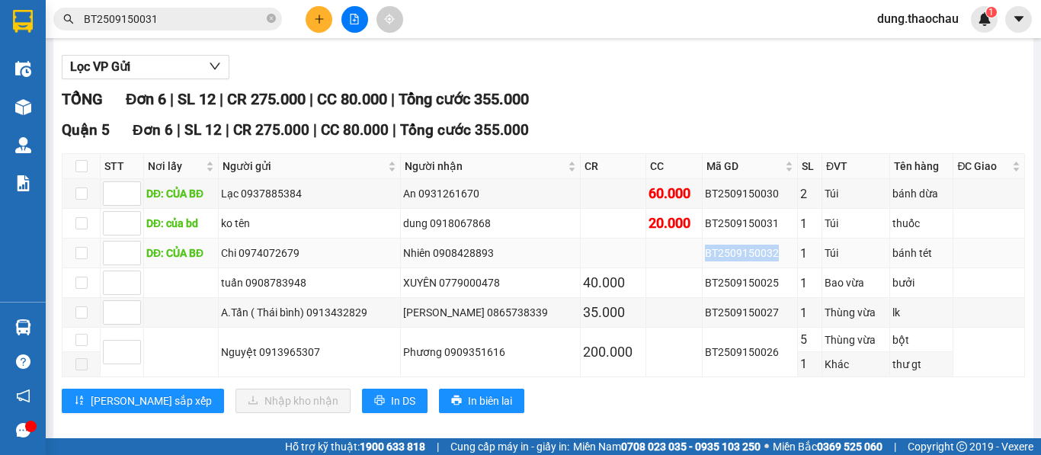
drag, startPoint x: 759, startPoint y: 268, endPoint x: 680, endPoint y: 274, distance: 79.5
click at [680, 268] on tr "DĐ: CỦA BĐ Chi 0974072679 Nhiên 0908428893 BT2509150032 1 Túi bánh tét" at bounding box center [543, 254] width 963 height 30
copy div "BT2509150032"
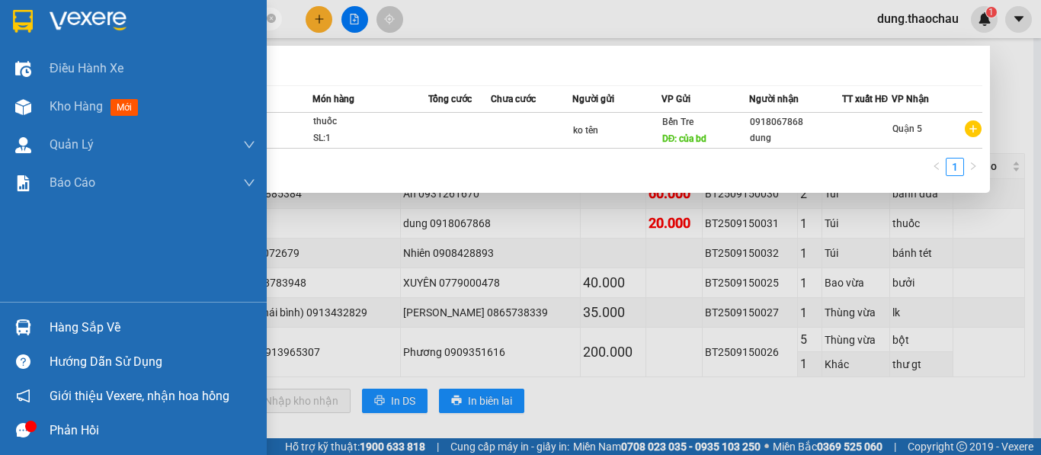
drag, startPoint x: 183, startPoint y: 24, endPoint x: 14, endPoint y: 26, distance: 169.2
click at [14, 26] on section "Kết quả tìm kiếm ( 1 ) Bộ lọc Mã ĐH Trạng thái Món hàng Tổng cước Chưa cước Ngư…" at bounding box center [520, 227] width 1041 height 455
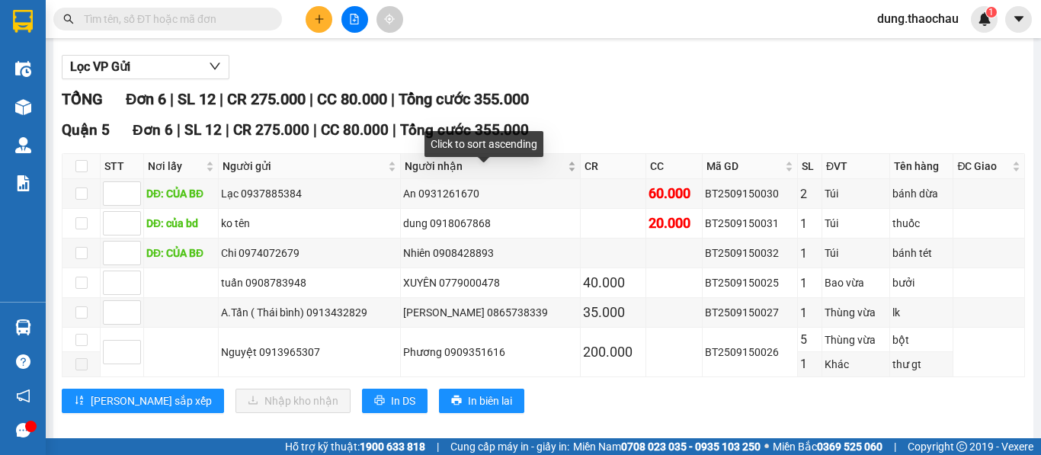
paste input "BT2509150032"
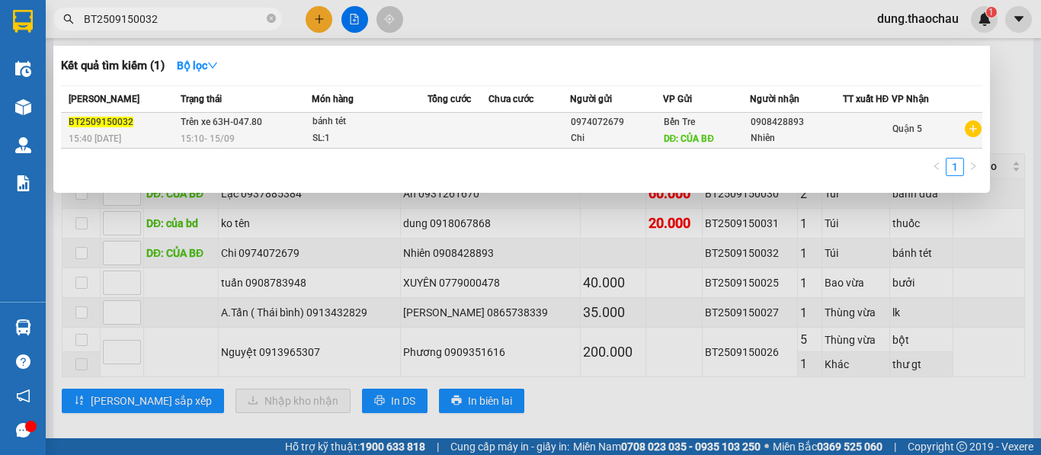
type input "BT2509150032"
click at [442, 140] on td at bounding box center [459, 131] width 62 height 36
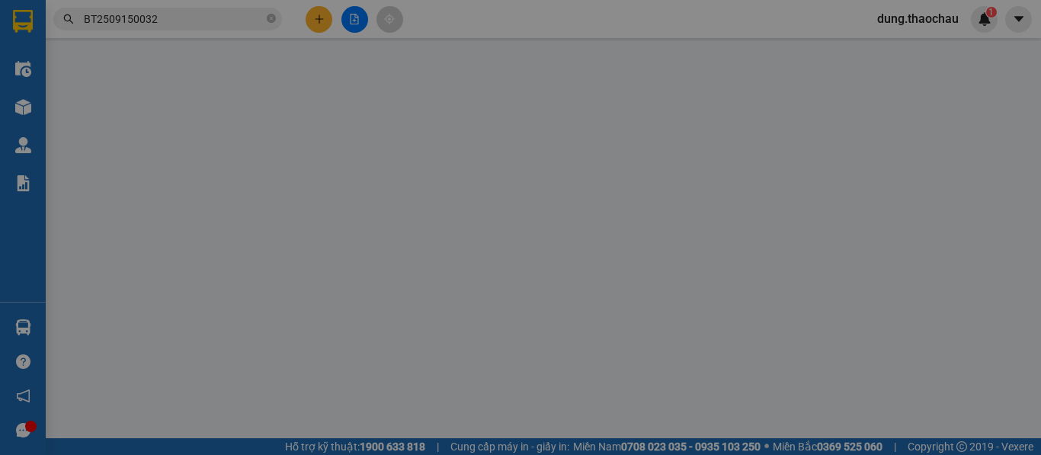
type input "0974072679"
type input "Chi"
type input "CỦA BĐ"
type input "0908428893"
type input "Nhiên"
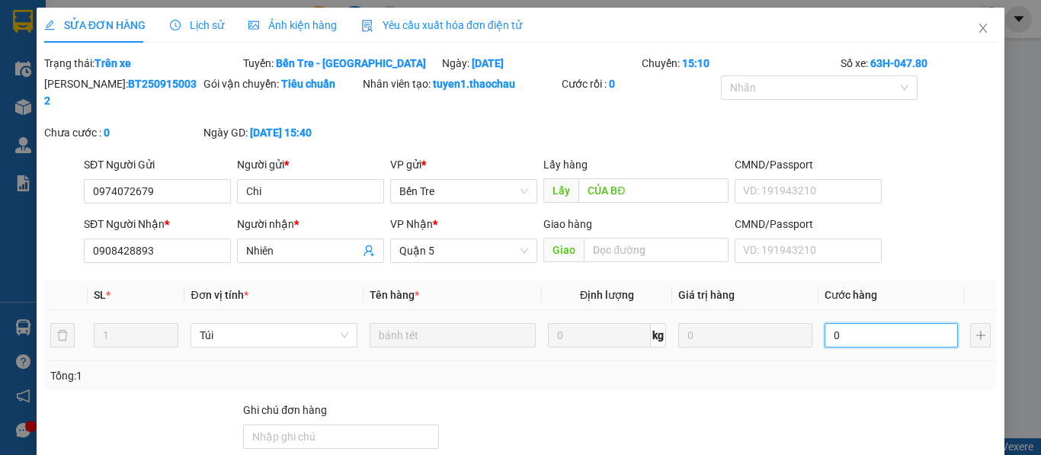
click at [831, 323] on input "0" at bounding box center [892, 335] width 134 height 24
type input "2"
type input "25"
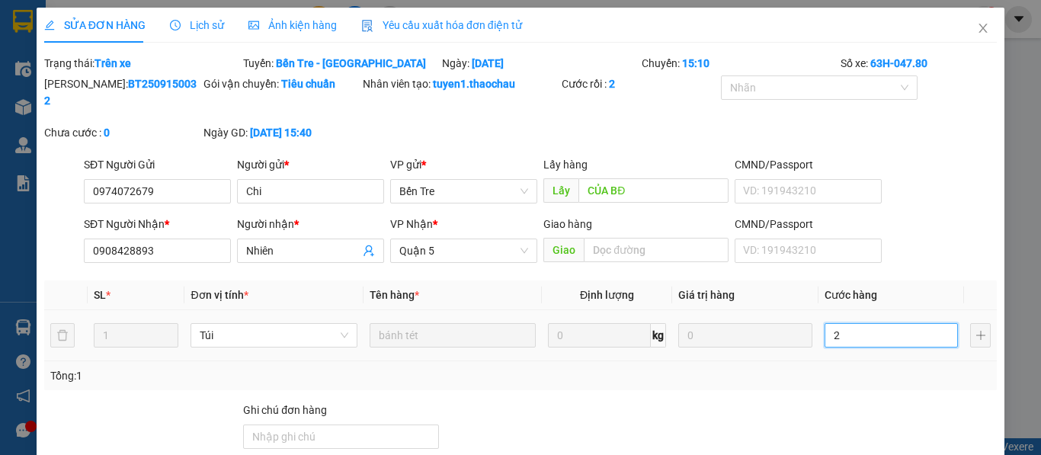
type input "25"
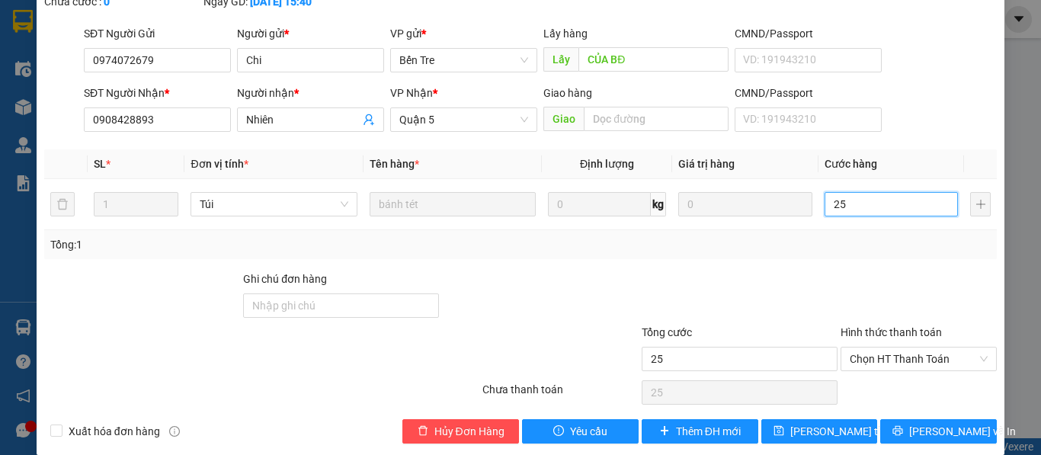
scroll to position [133, 0]
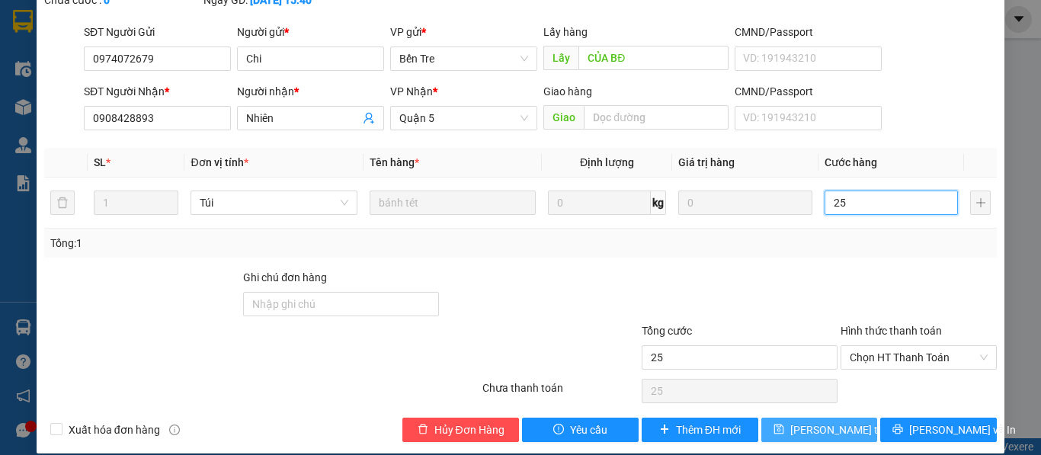
type input "25"
type input "25.000"
click at [792, 421] on span "Lưu thay đổi" at bounding box center [851, 429] width 122 height 17
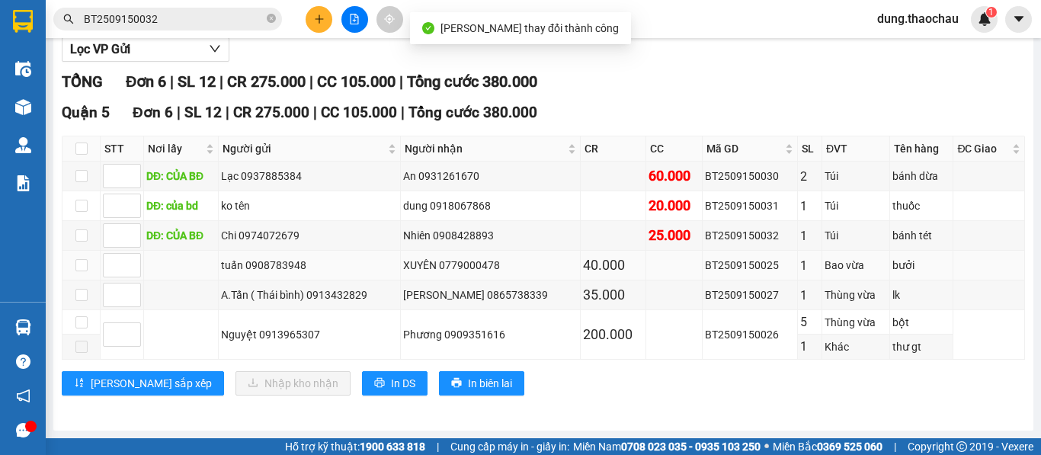
scroll to position [183, 0]
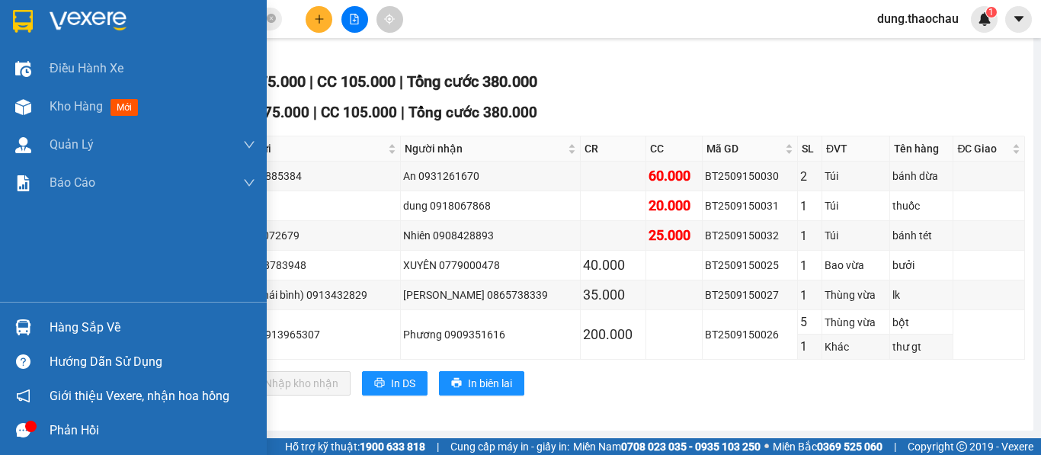
click at [28, 328] on img at bounding box center [23, 327] width 16 height 16
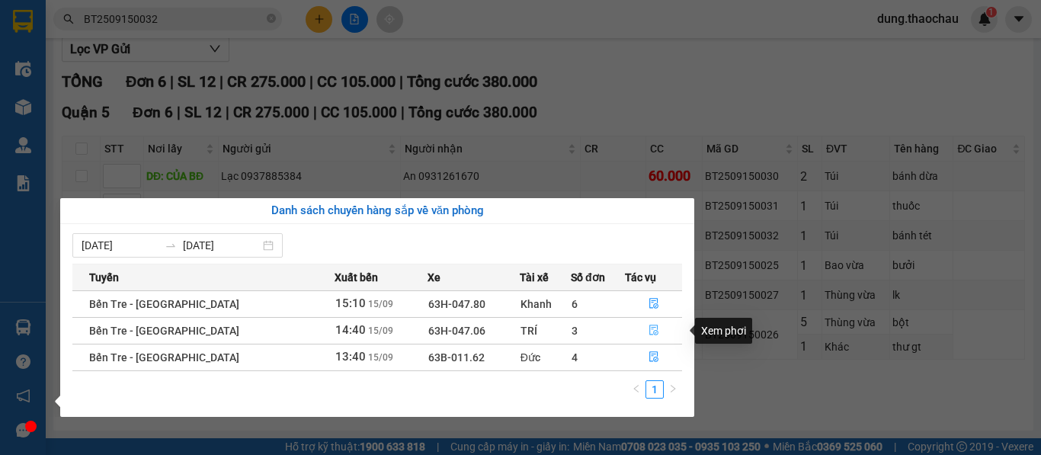
click at [640, 330] on button "button" at bounding box center [654, 331] width 56 height 24
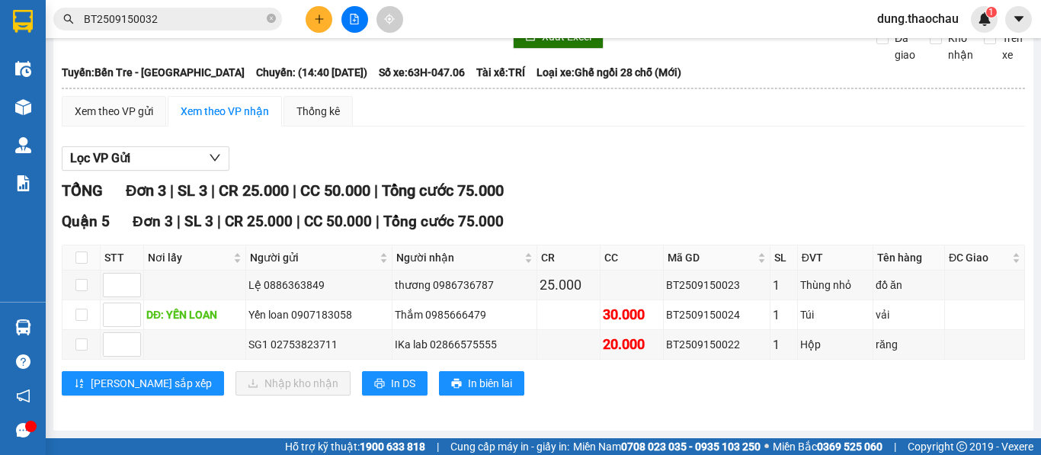
scroll to position [74, 0]
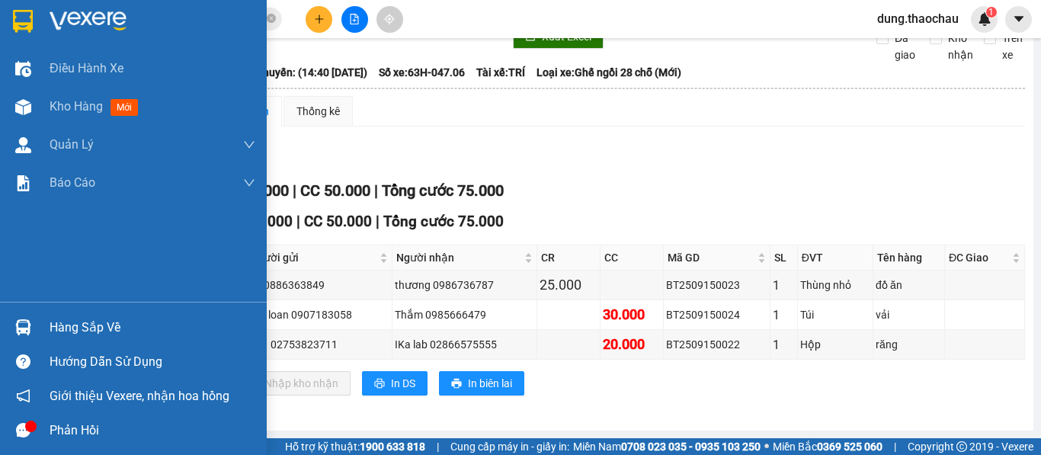
click at [15, 322] on img at bounding box center [23, 327] width 16 height 16
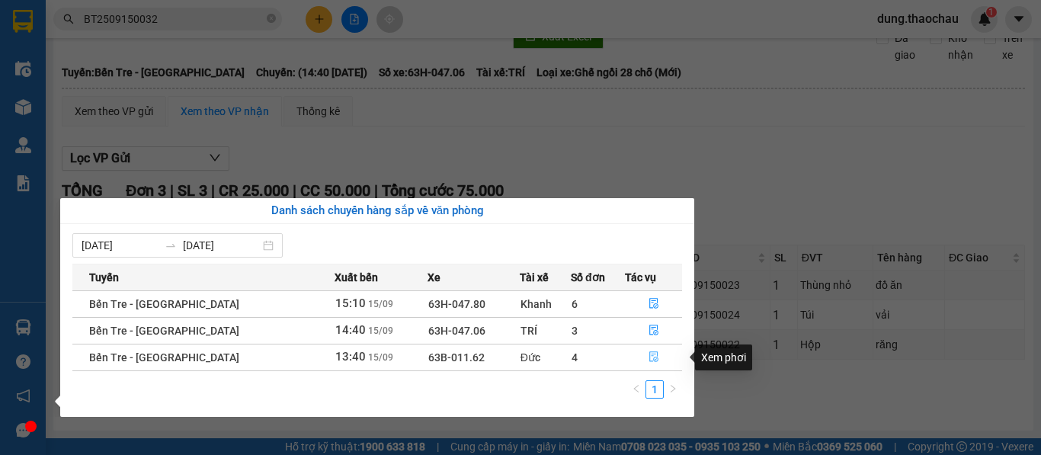
click at [652, 360] on icon "file-done" at bounding box center [653, 357] width 9 height 11
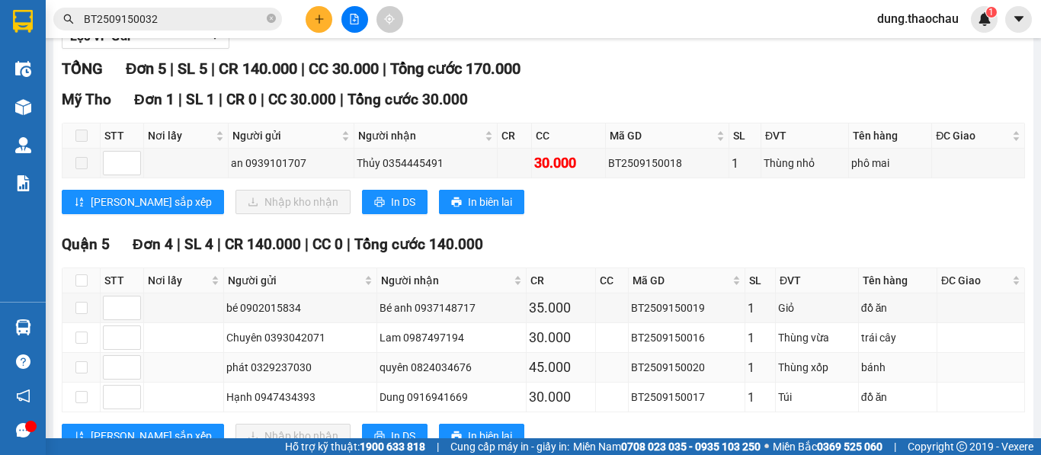
scroll to position [248, 0]
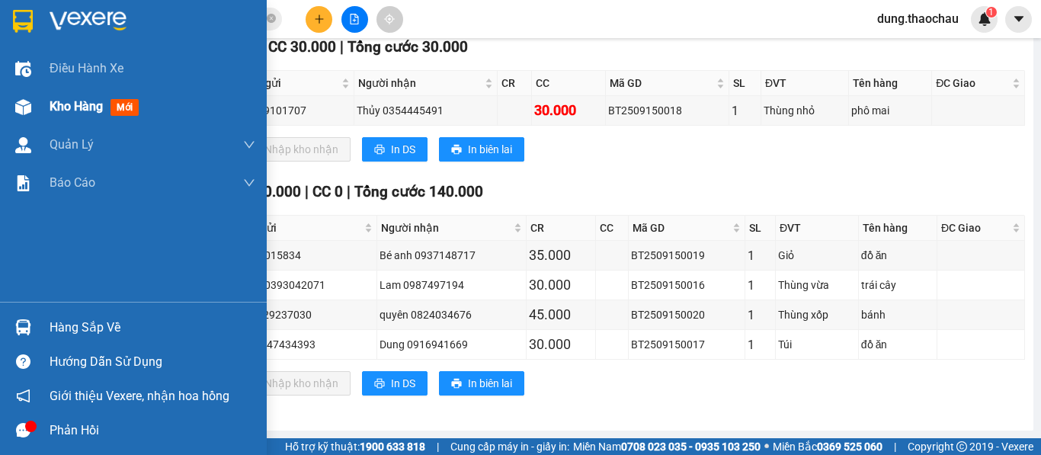
click at [64, 111] on span "Kho hàng" at bounding box center [76, 106] width 53 height 14
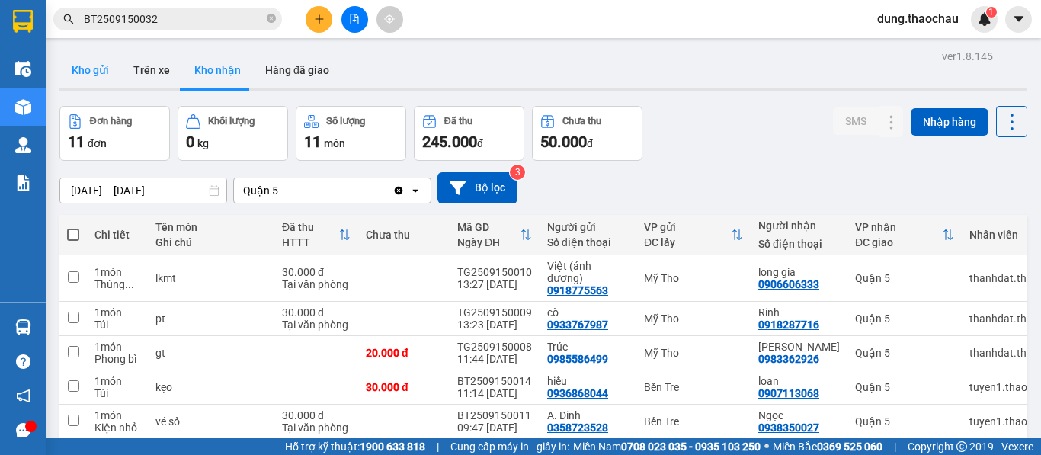
click at [103, 59] on button "Kho gửi" at bounding box center [90, 70] width 62 height 37
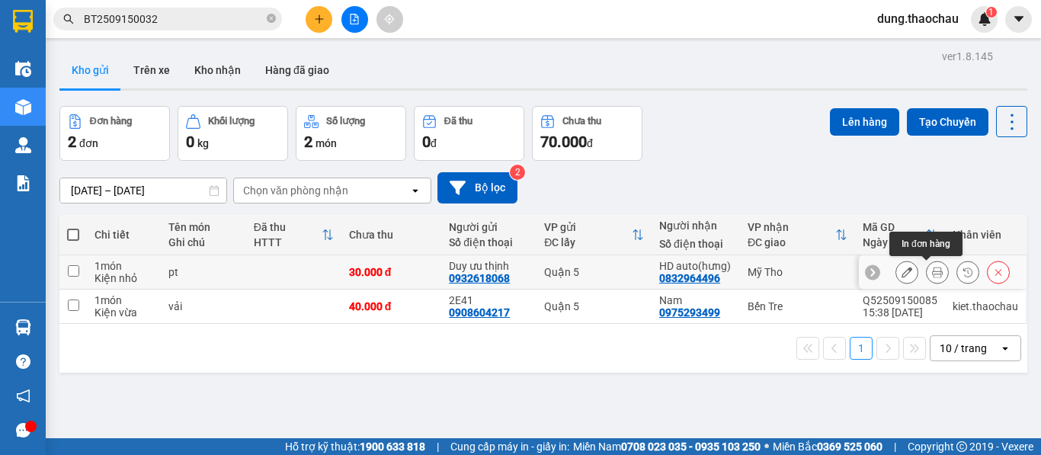
click at [932, 272] on icon at bounding box center [937, 272] width 11 height 11
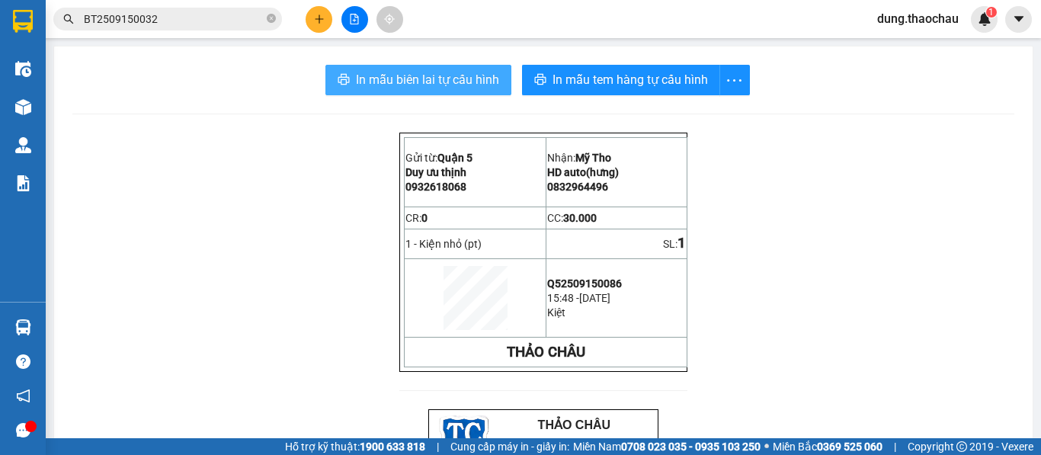
click at [424, 92] on button "In mẫu biên lai tự cấu hình" at bounding box center [418, 80] width 186 height 30
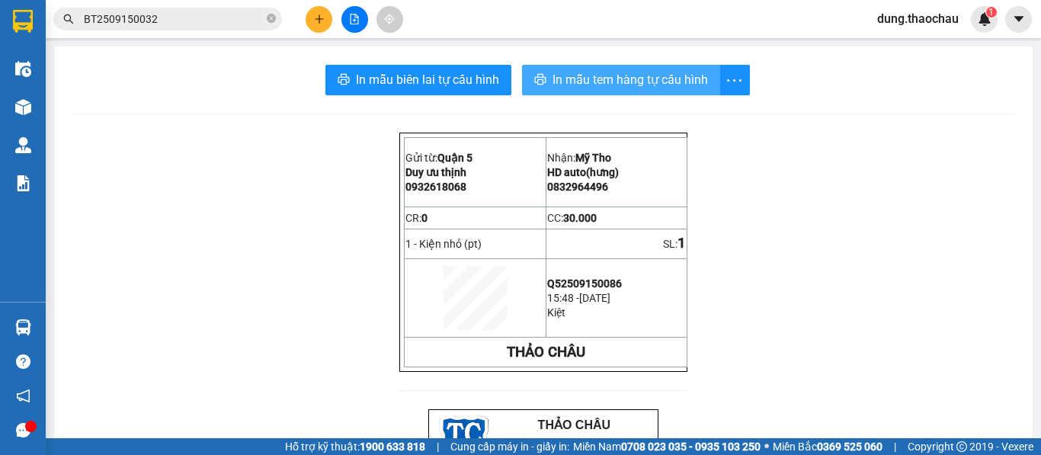
click at [621, 85] on span "In mẫu tem hàng tự cấu hình" at bounding box center [630, 79] width 155 height 19
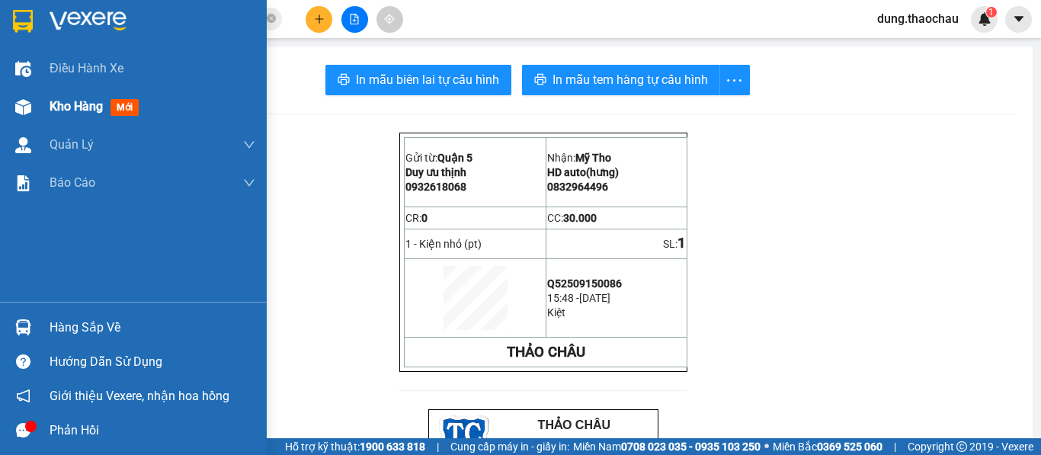
click at [73, 106] on span "Kho hàng" at bounding box center [76, 106] width 53 height 14
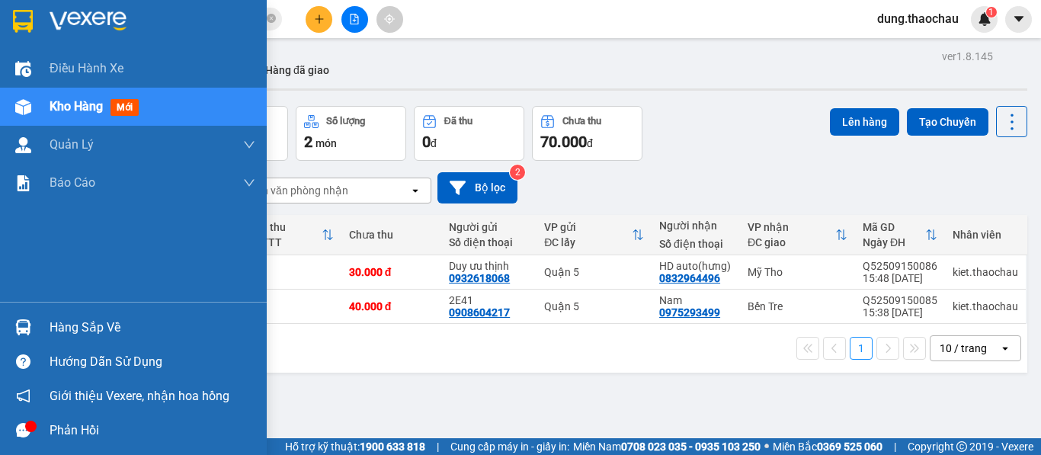
click at [26, 323] on img at bounding box center [23, 327] width 16 height 16
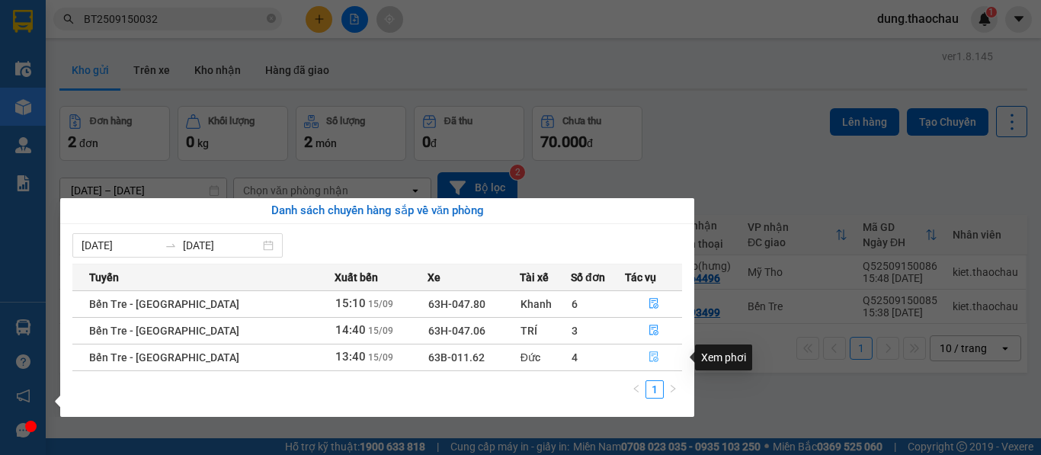
click at [649, 358] on icon "file-done" at bounding box center [654, 356] width 11 height 11
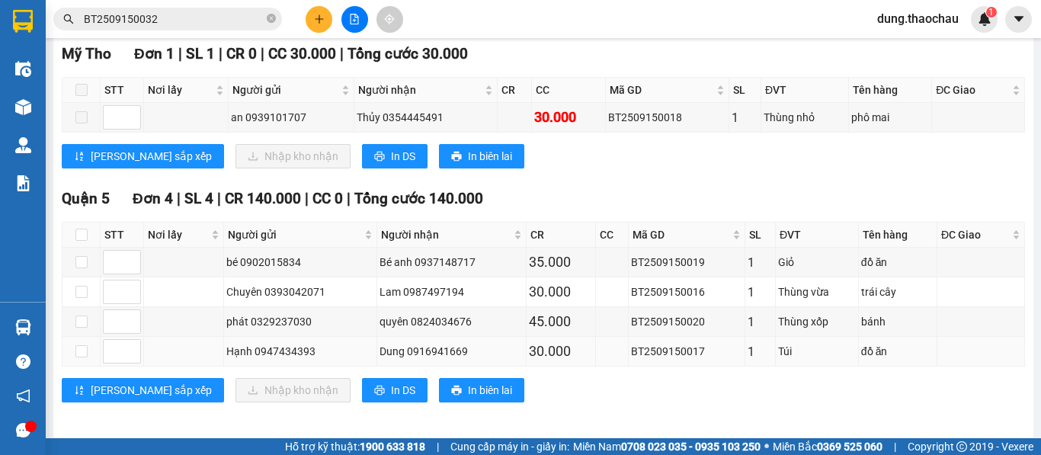
scroll to position [248, 0]
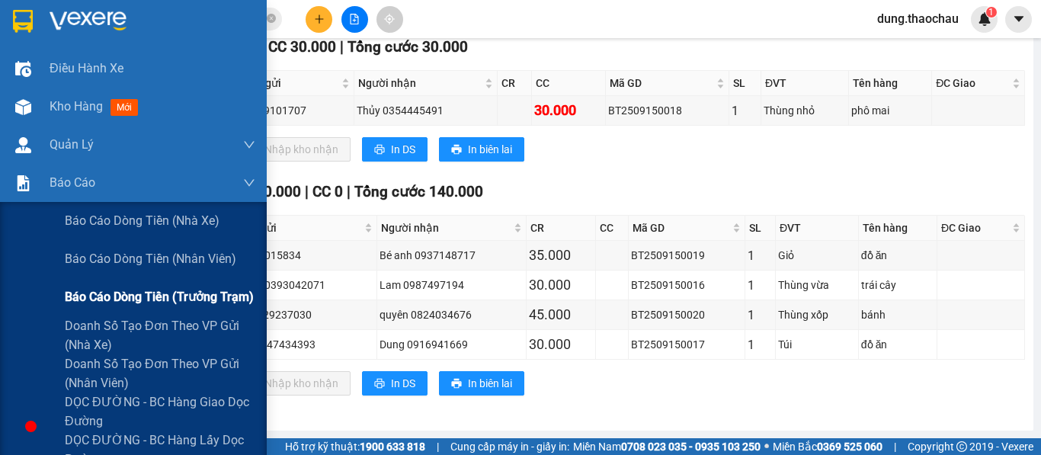
click at [119, 296] on span "Báo cáo dòng tiền (trưởng trạm)" at bounding box center [159, 296] width 189 height 19
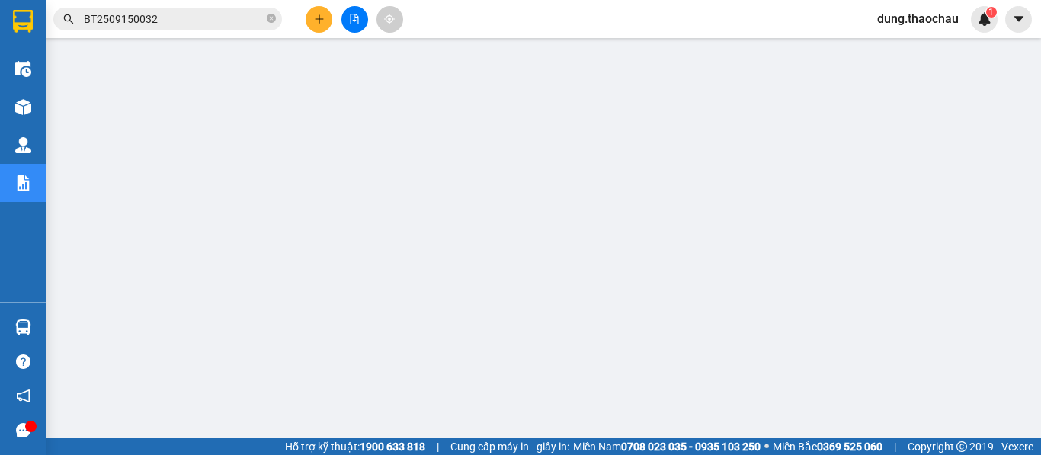
click at [913, 15] on span "dung.thaochau" at bounding box center [918, 18] width 106 height 19
click at [896, 49] on span "Đăng xuất" at bounding box center [925, 47] width 74 height 17
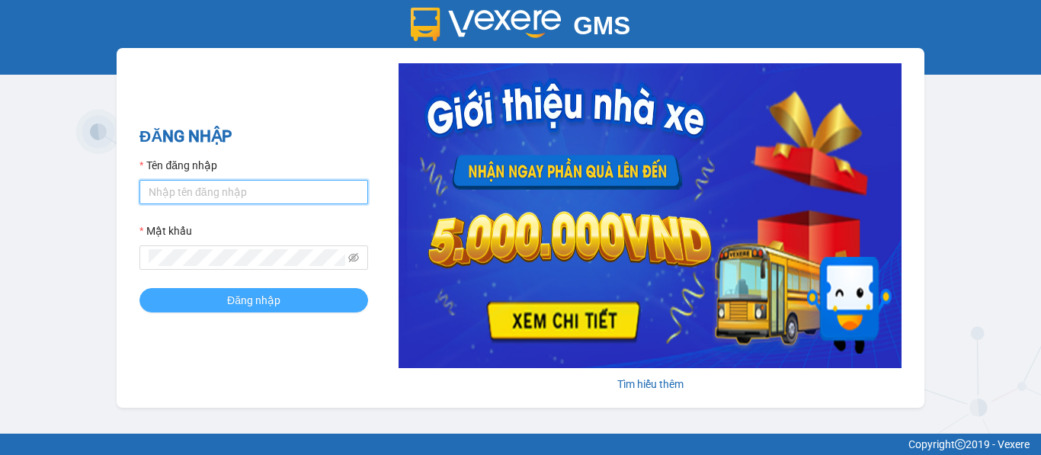
type input "saigon.thaochau"
click at [228, 296] on span "Đăng nhập" at bounding box center [253, 300] width 53 height 17
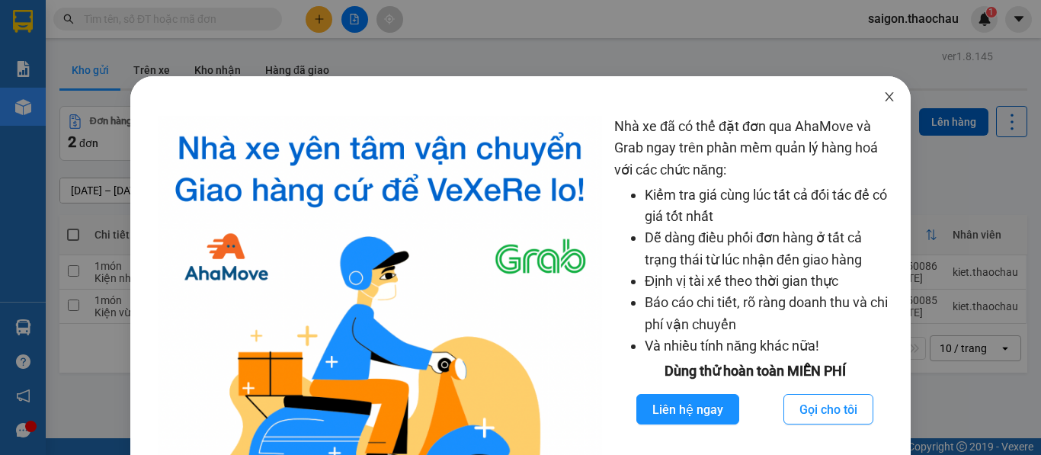
click at [883, 93] on icon "close" at bounding box center [889, 97] width 12 height 12
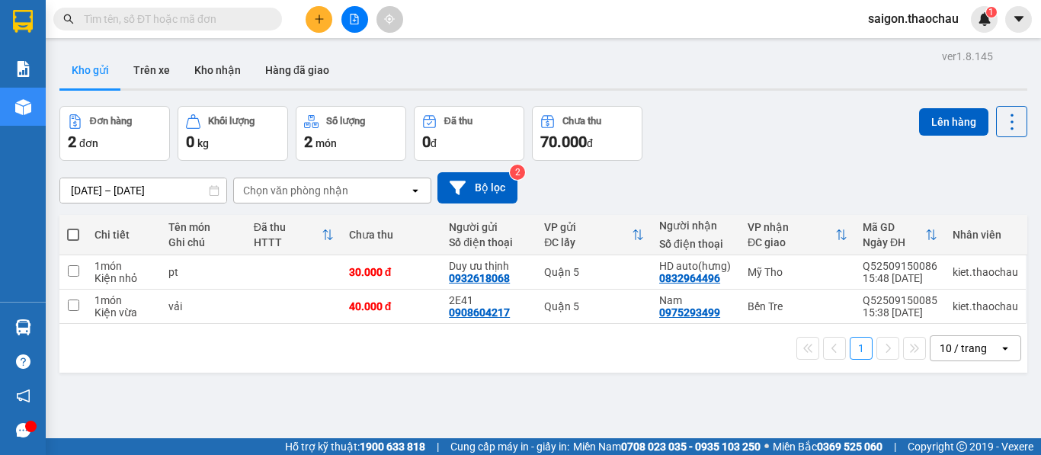
click at [940, 345] on div "10 / trang" at bounding box center [963, 348] width 47 height 15
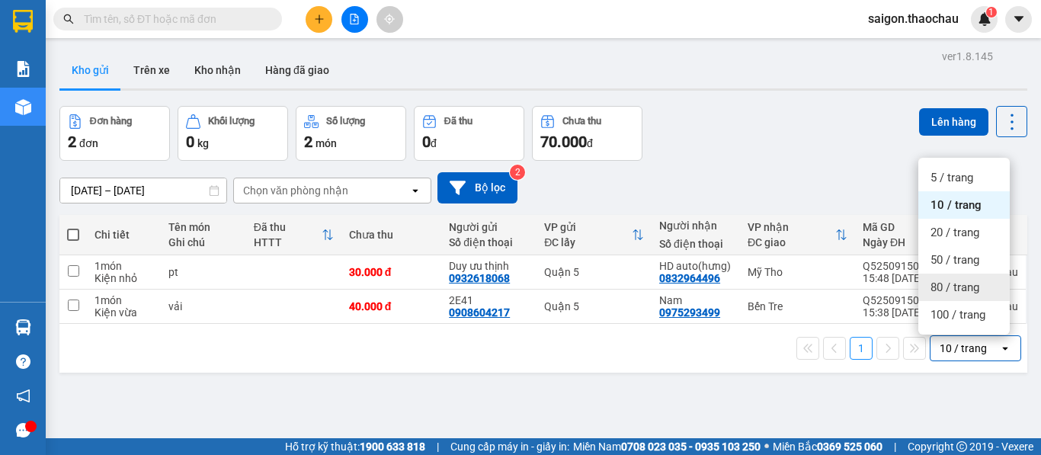
click at [942, 289] on span "80 / trang" at bounding box center [954, 287] width 49 height 15
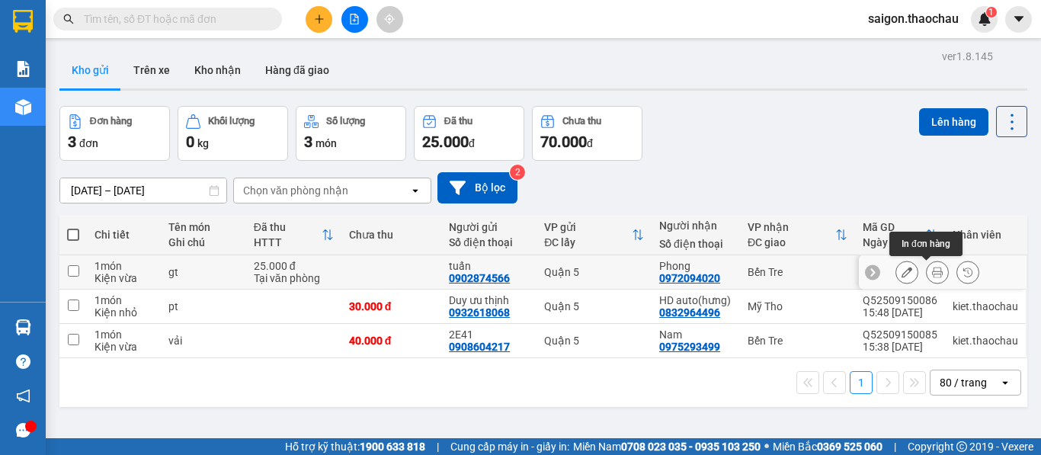
click at [932, 274] on icon at bounding box center [937, 272] width 11 height 11
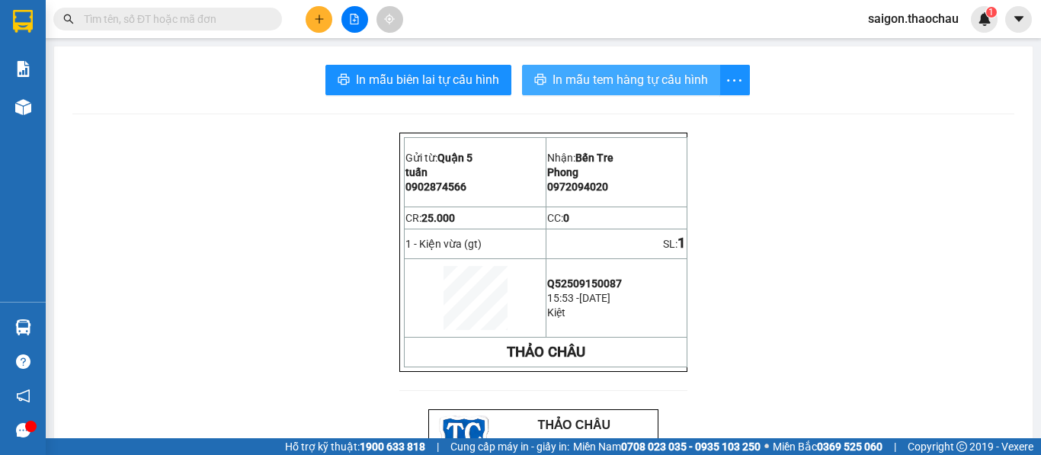
click at [613, 91] on button "In mẫu tem hàng tự cấu hình" at bounding box center [621, 80] width 198 height 30
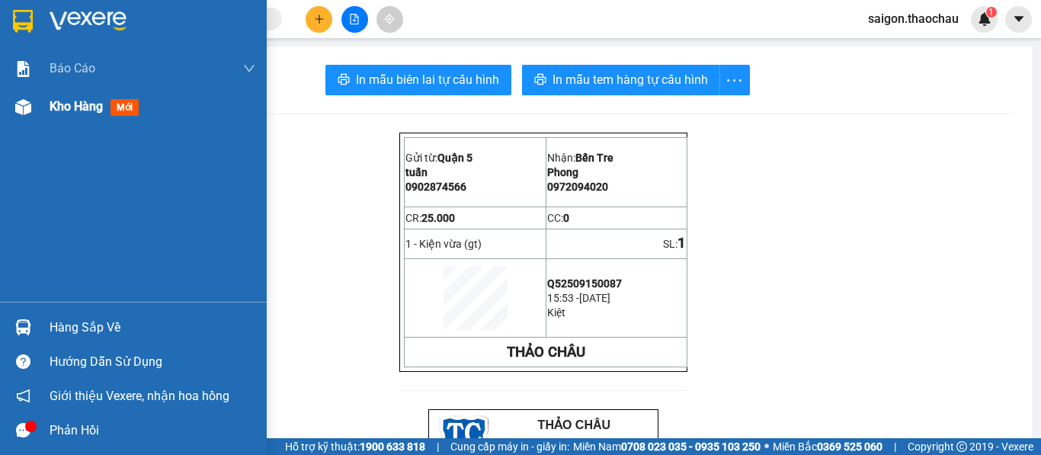
click at [74, 111] on span "Kho hàng" at bounding box center [76, 106] width 53 height 14
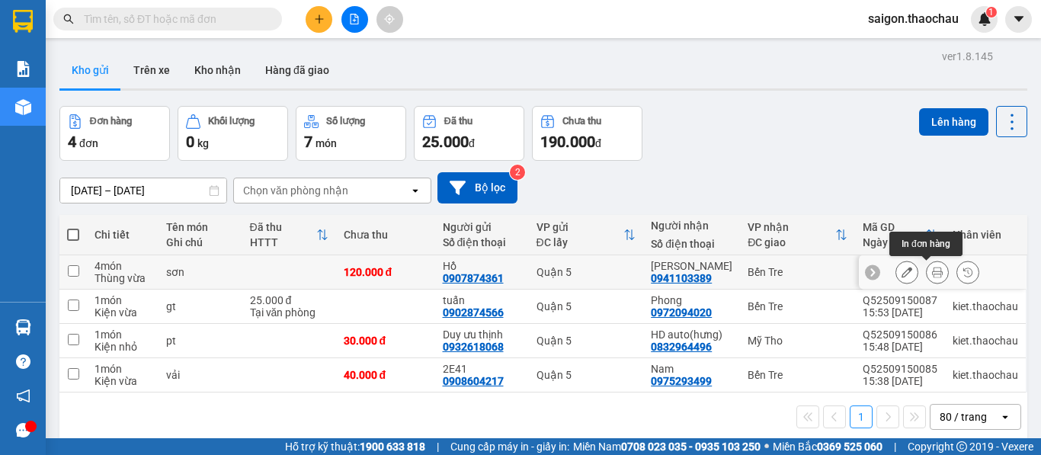
click at [932, 277] on icon at bounding box center [937, 272] width 11 height 11
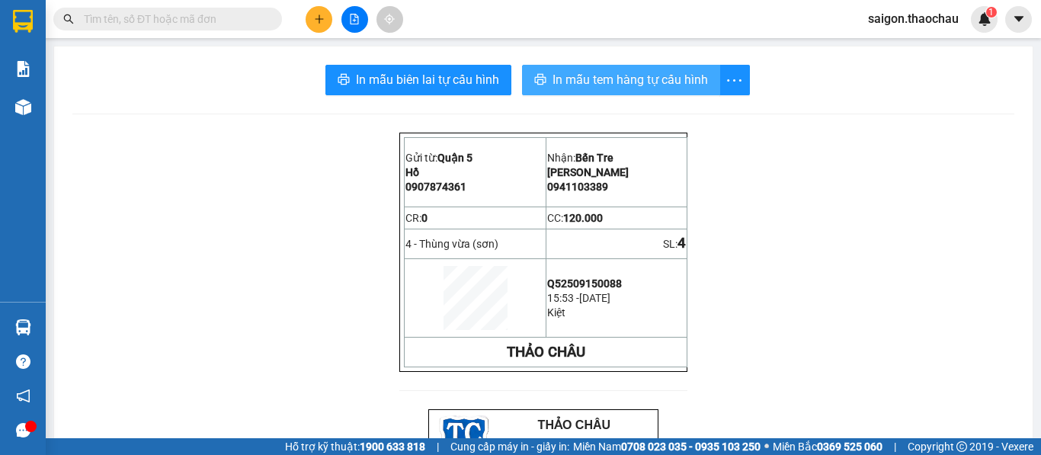
click at [587, 84] on span "In mẫu tem hàng tự cấu hình" at bounding box center [630, 79] width 155 height 19
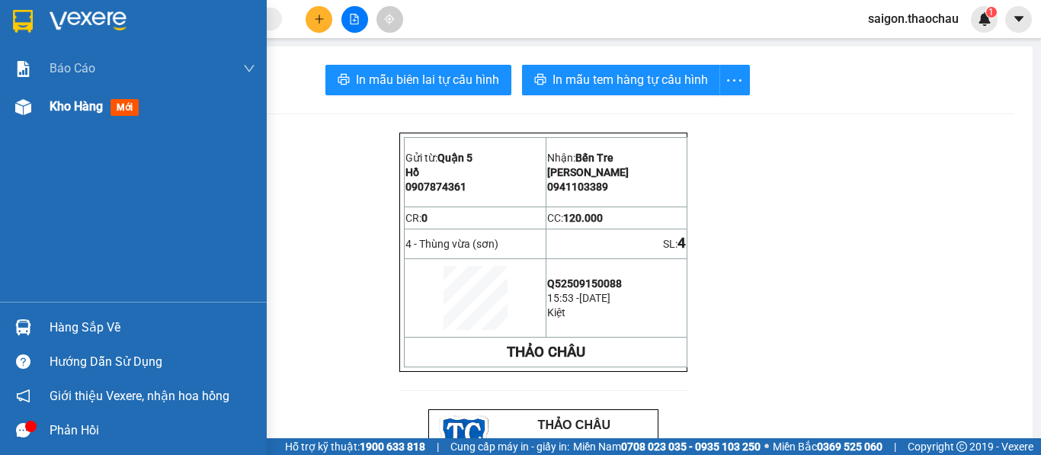
click at [68, 104] on span "Kho hàng" at bounding box center [76, 106] width 53 height 14
